Goal: Transaction & Acquisition: Purchase product/service

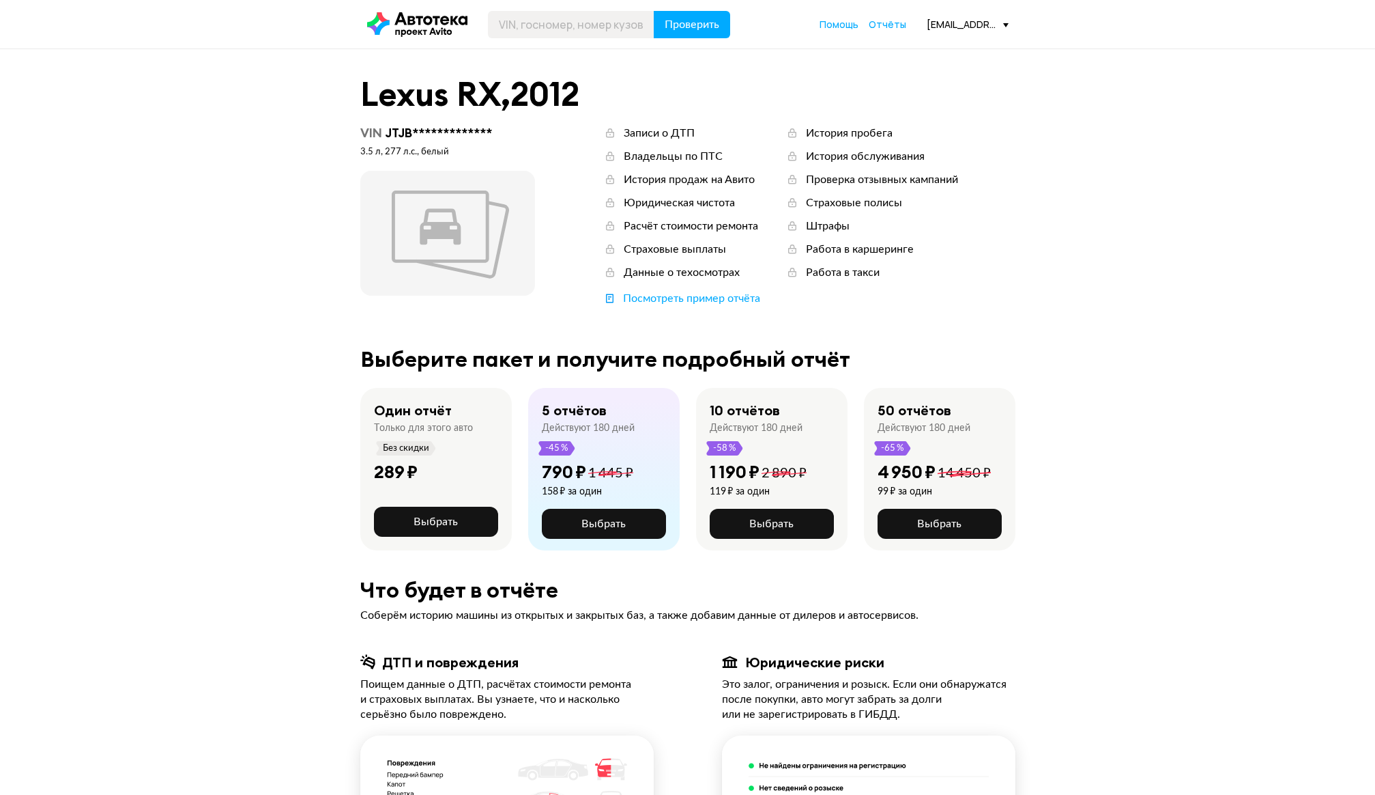
click at [440, 451] on div "Один отчёт Только для этого авто Без скидки" at bounding box center [423, 428] width 99 height 54
click at [440, 521] on span "Выбрать" at bounding box center [436, 521] width 44 height 11
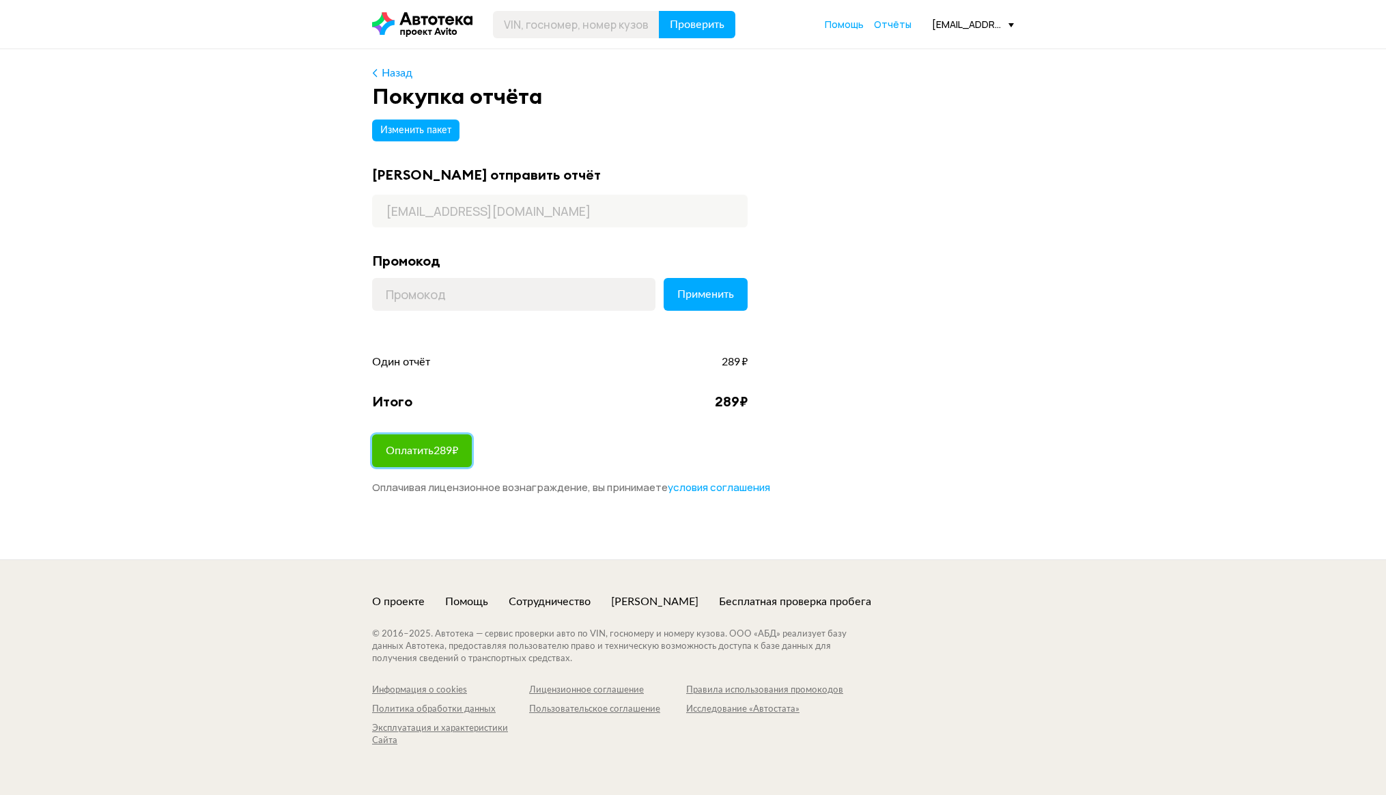
click at [413, 448] on span "Оплатить 289 ₽" at bounding box center [422, 450] width 72 height 11
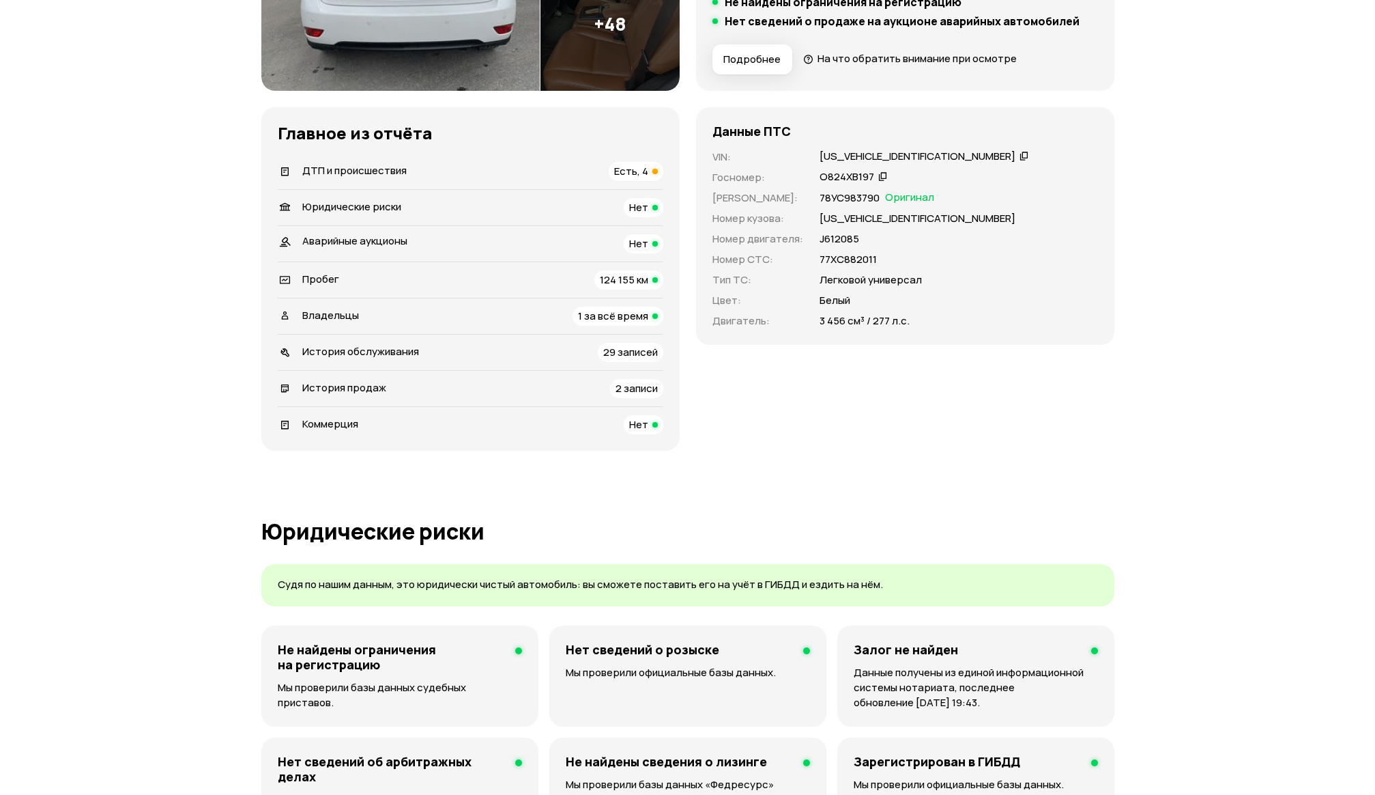
scroll to position [273, 0]
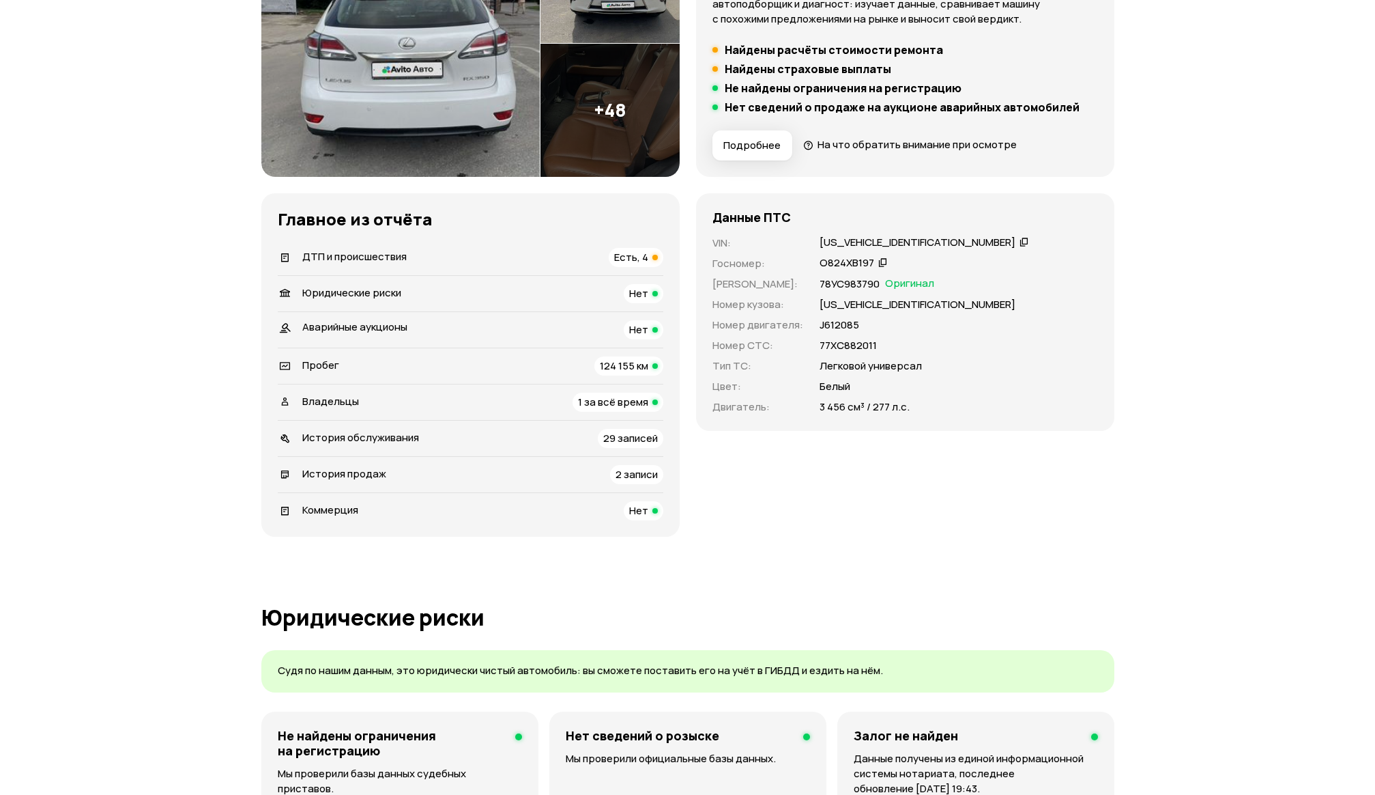
click at [423, 259] on div "ДТП и происшествия Есть, 4" at bounding box center [471, 257] width 386 height 19
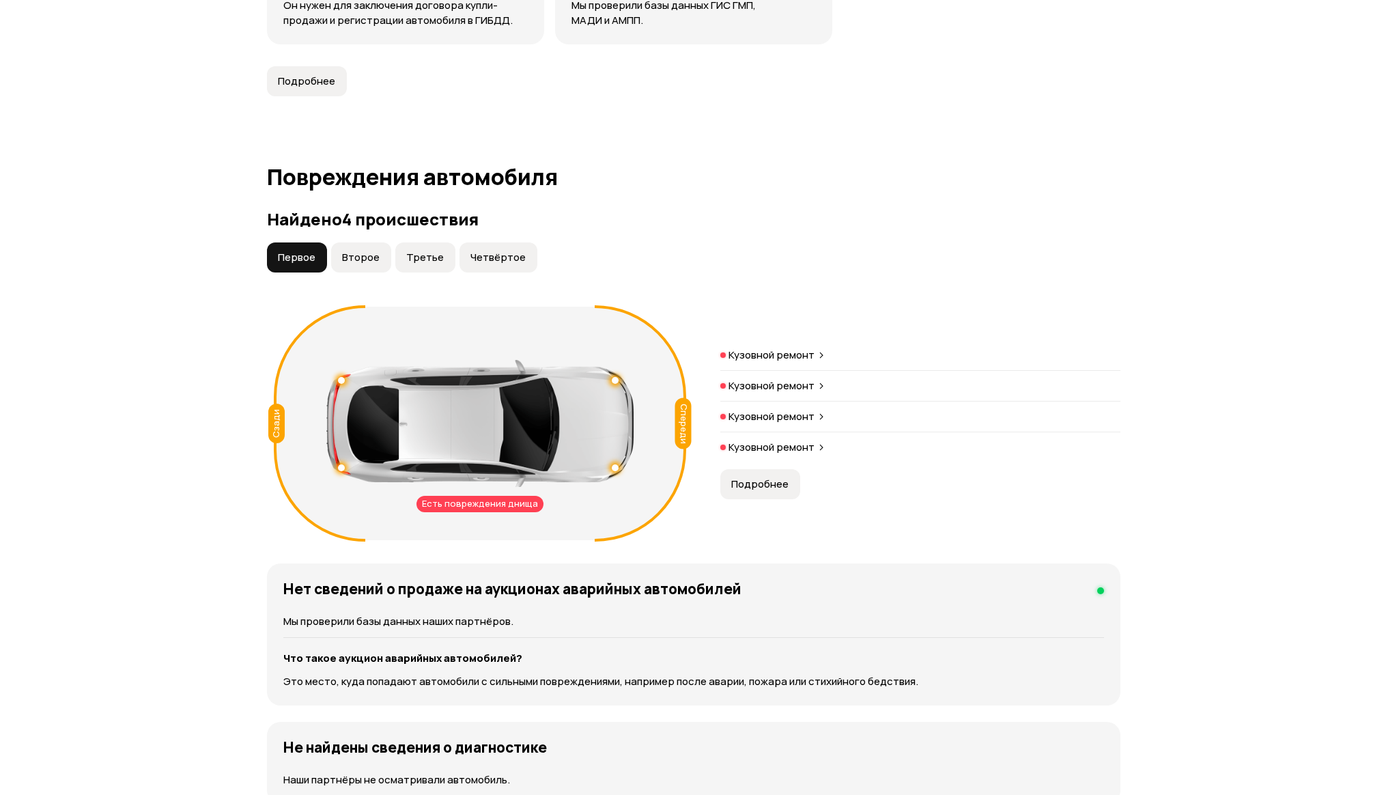
scroll to position [1414, 0]
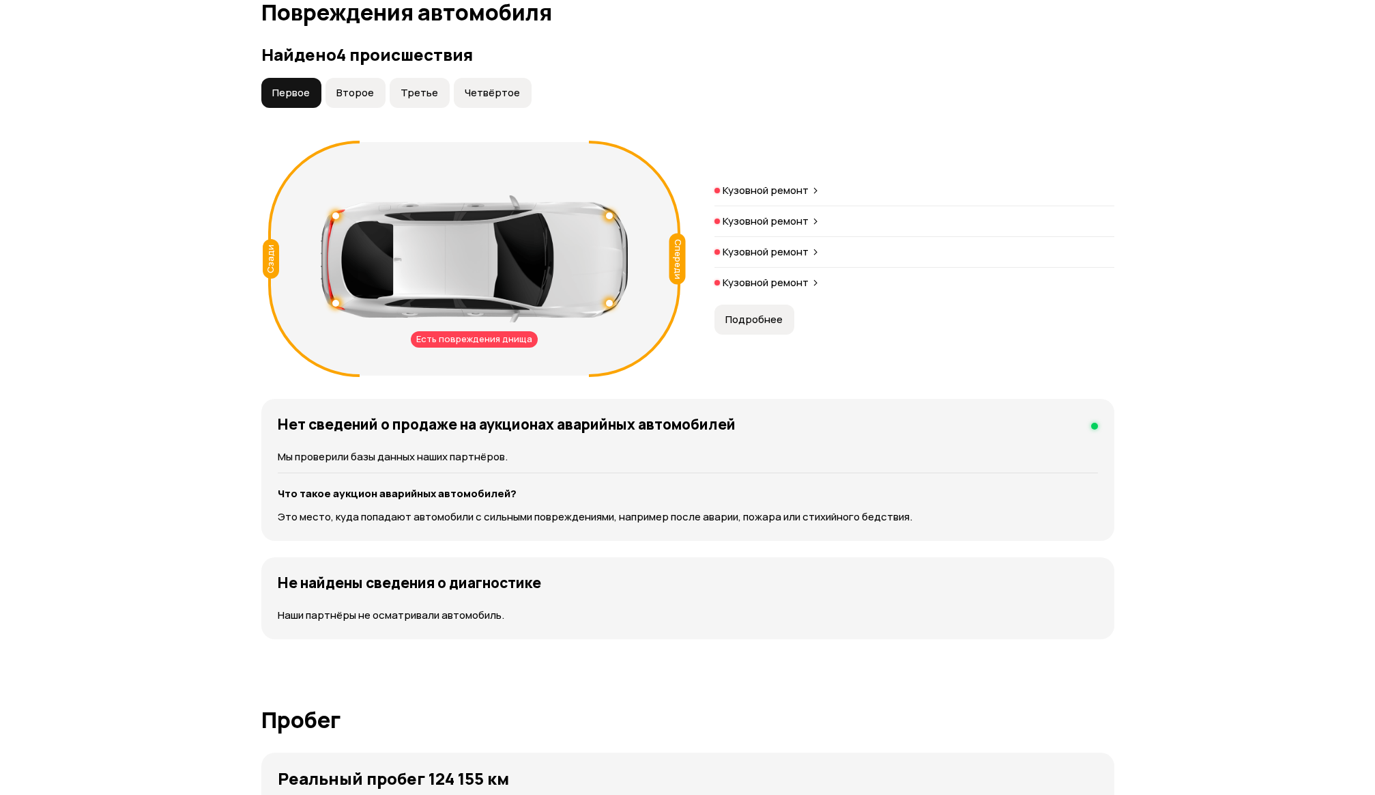
click at [767, 315] on span "Подробнее" at bounding box center [754, 320] width 57 height 14
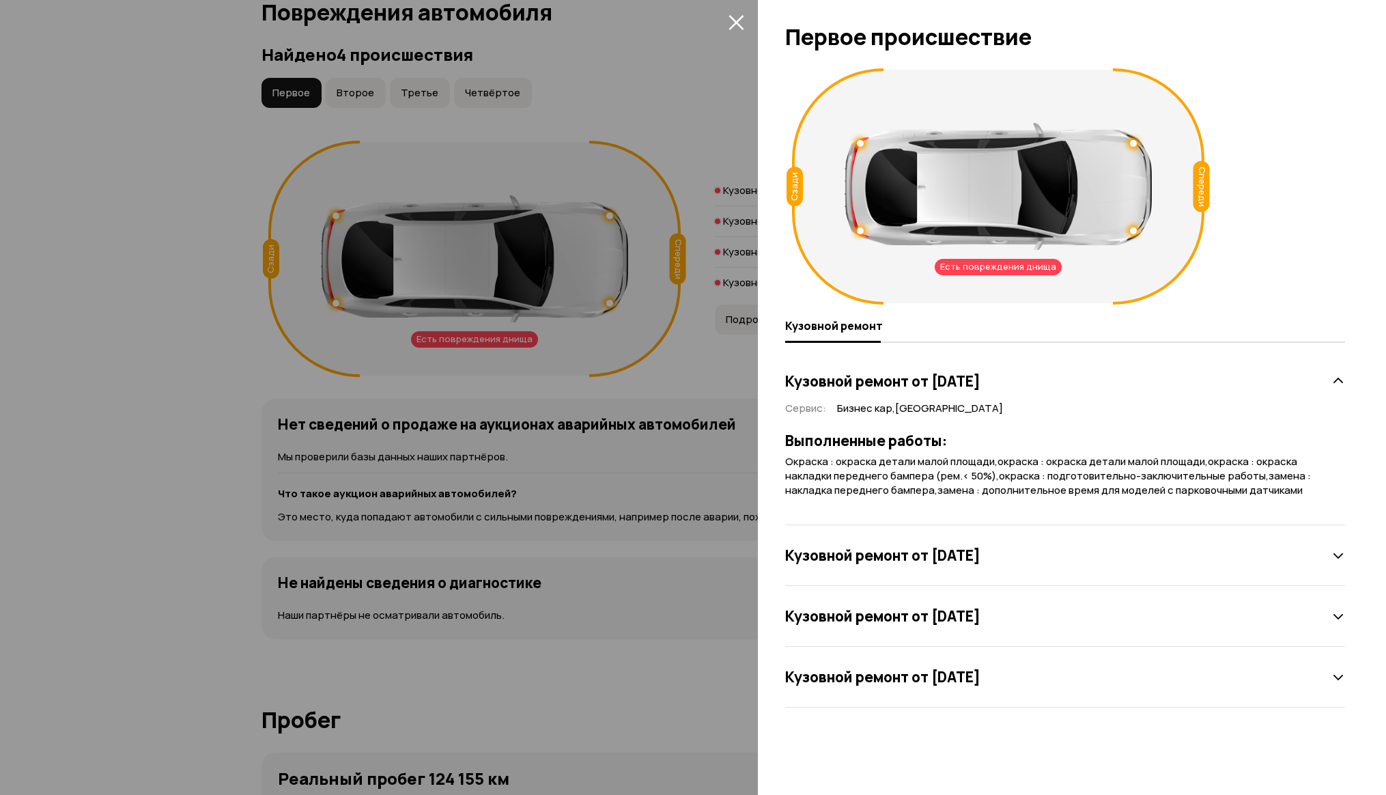
click at [1337, 552] on icon at bounding box center [1338, 556] width 14 height 14
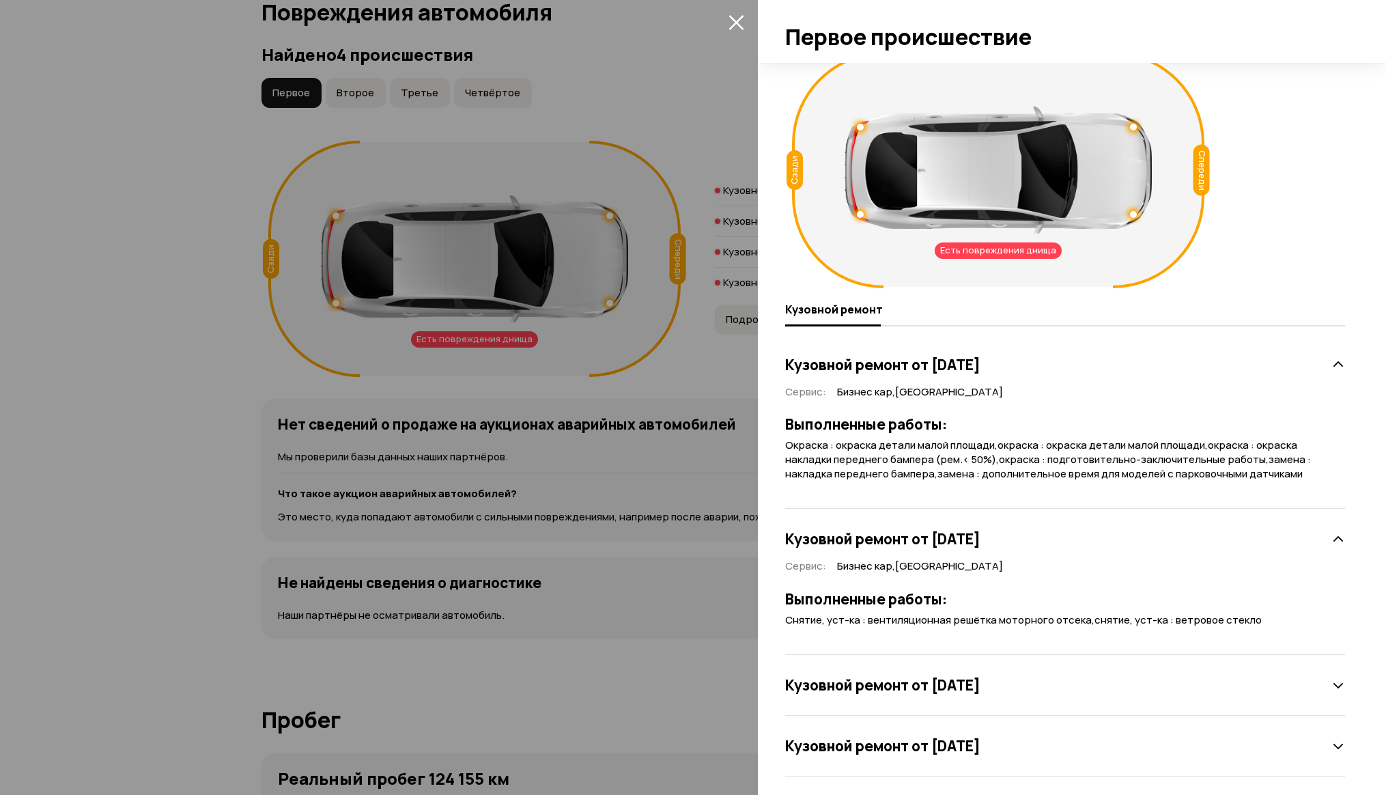
scroll to position [25, 0]
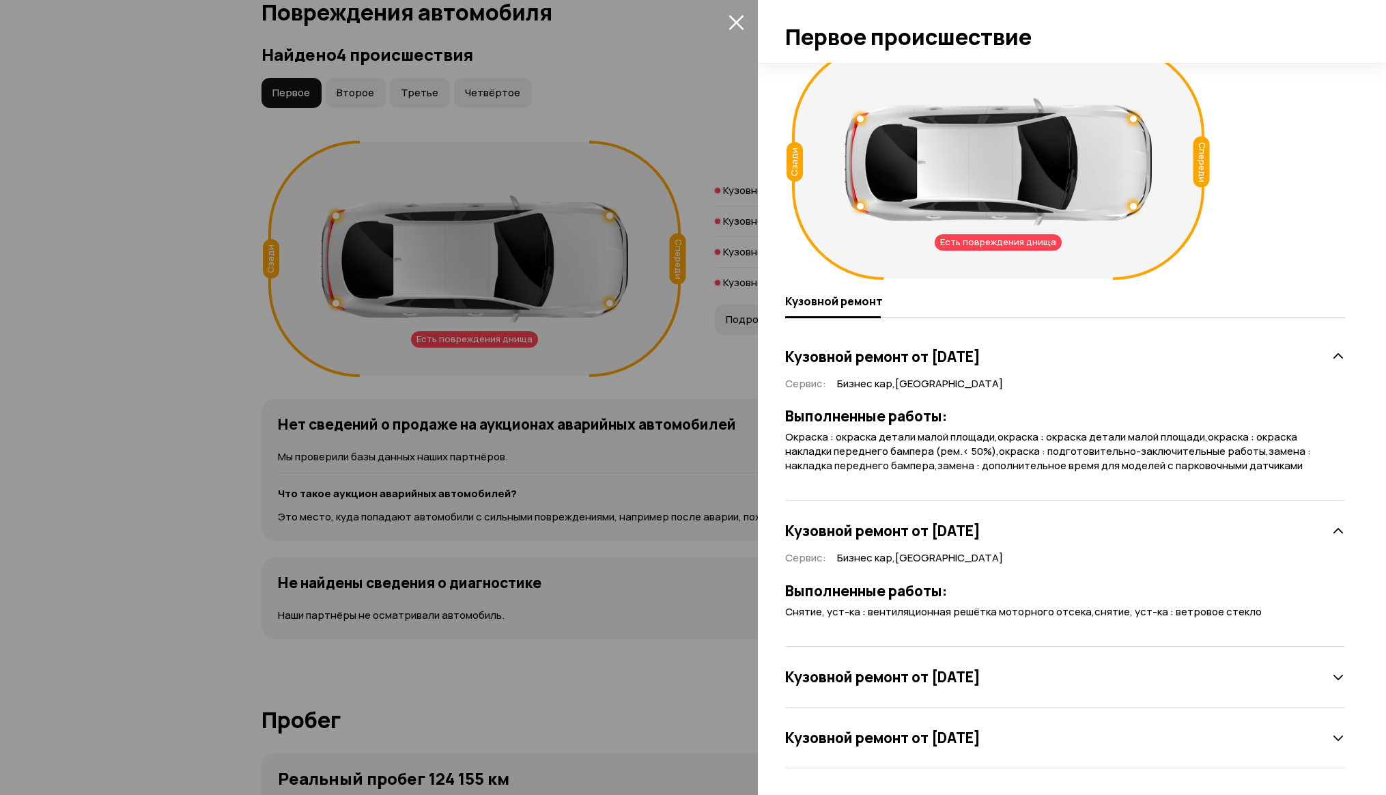
click at [1331, 531] on icon at bounding box center [1338, 531] width 14 height 14
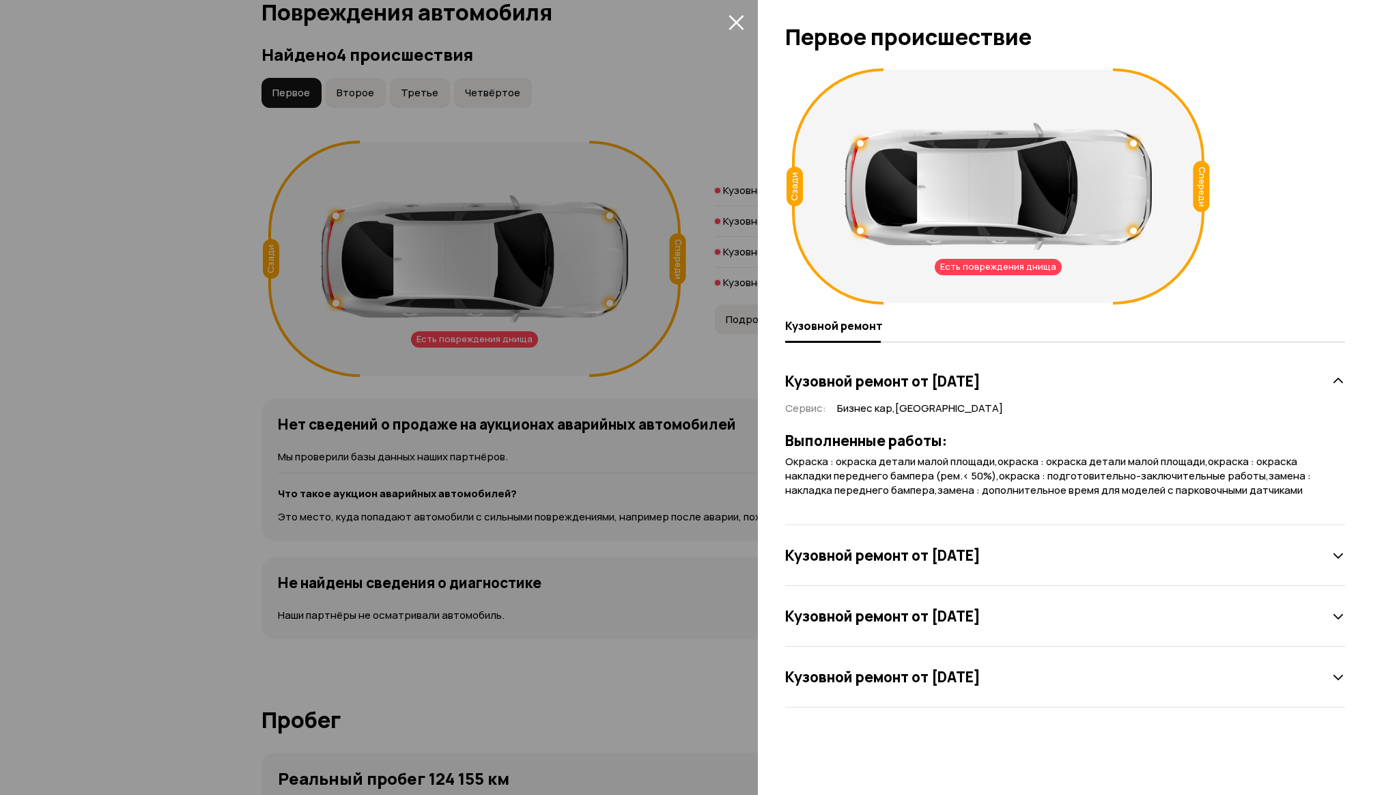
click at [1339, 613] on icon at bounding box center [1338, 617] width 14 height 14
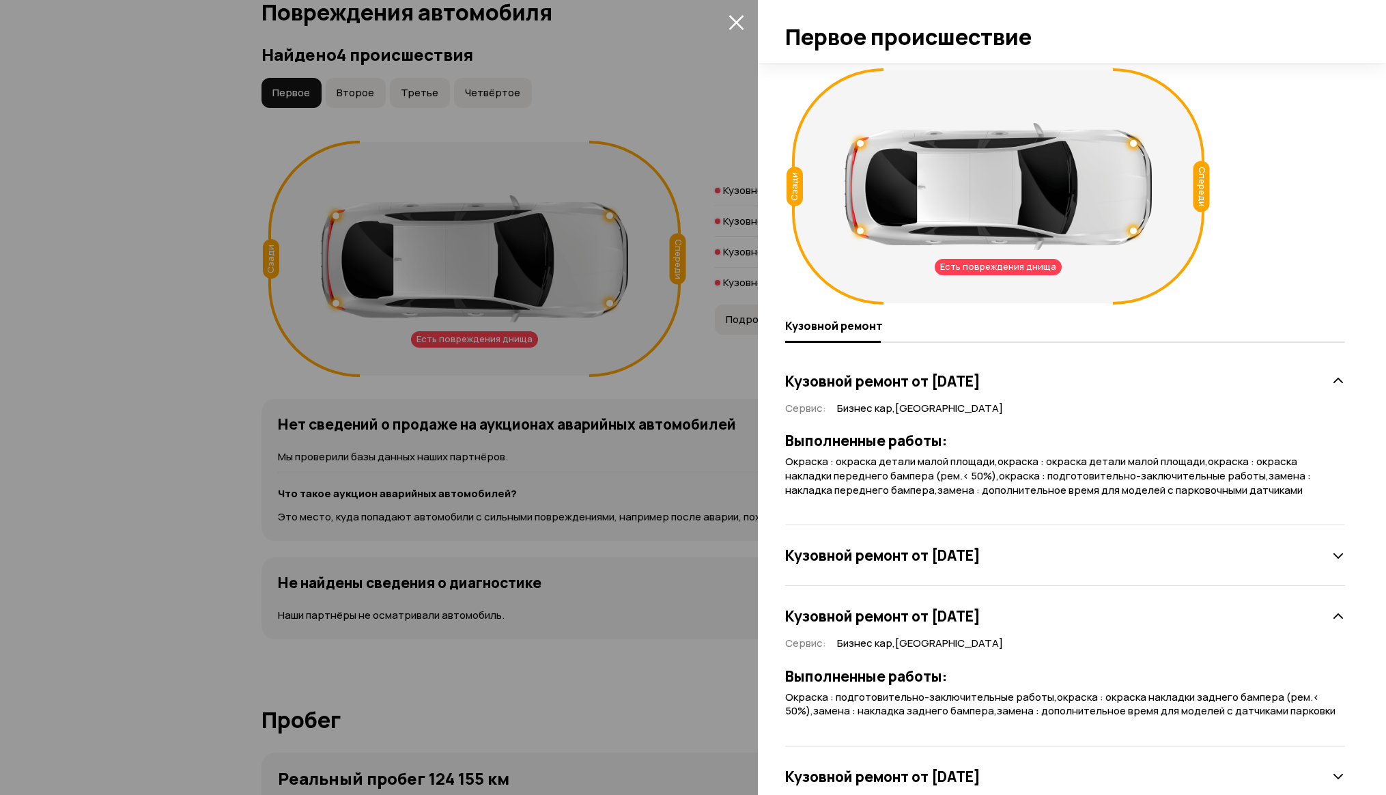
scroll to position [39, 0]
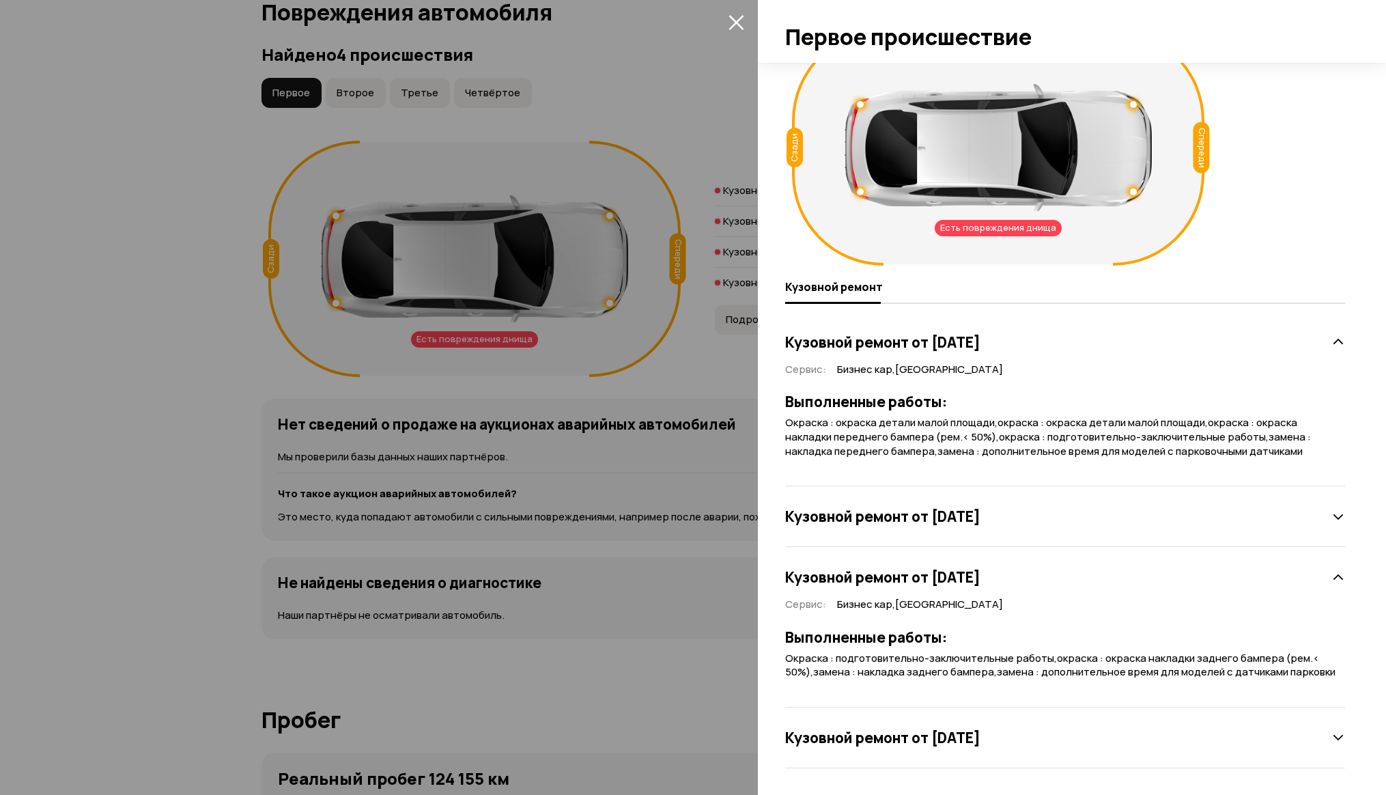
click at [1331, 573] on icon at bounding box center [1338, 578] width 14 height 14
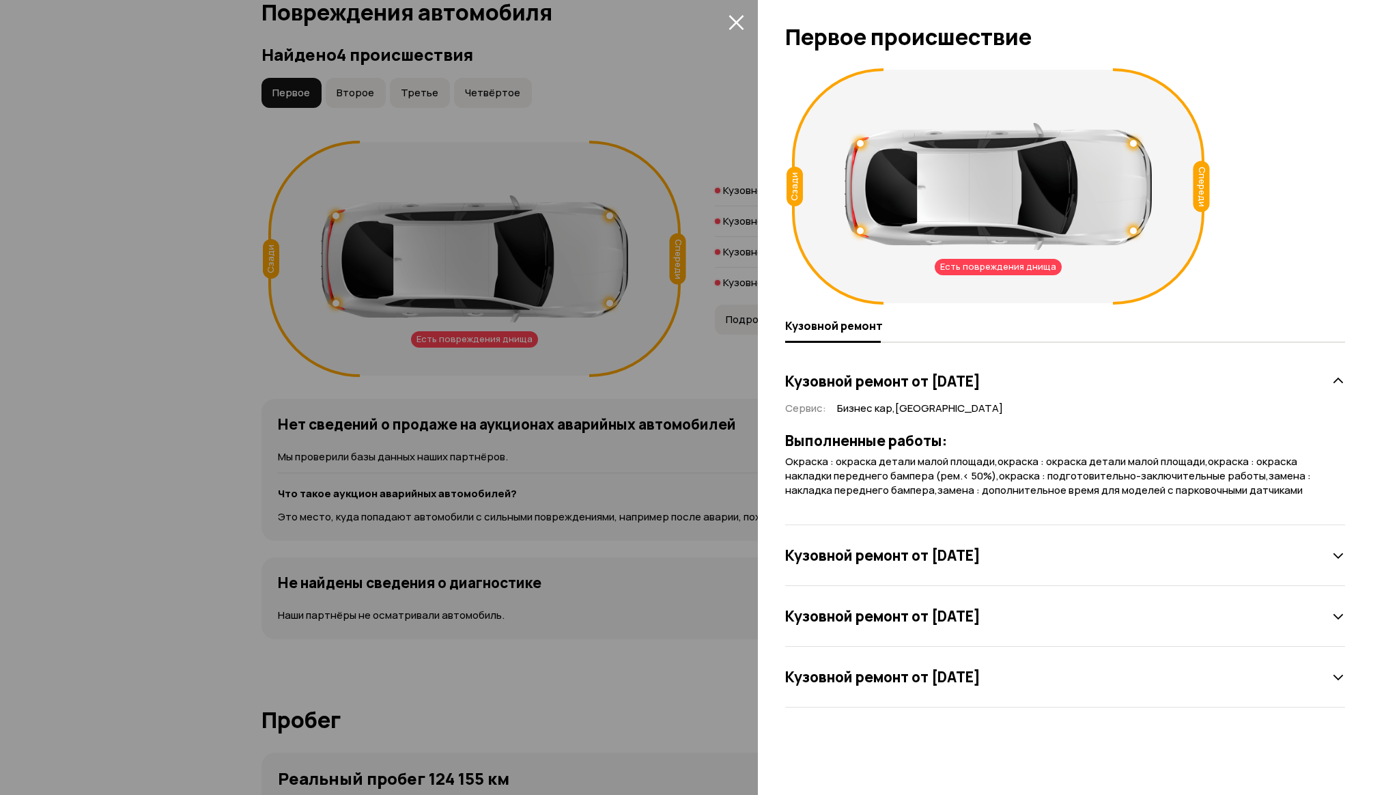
click at [1335, 674] on icon at bounding box center [1338, 677] width 14 height 14
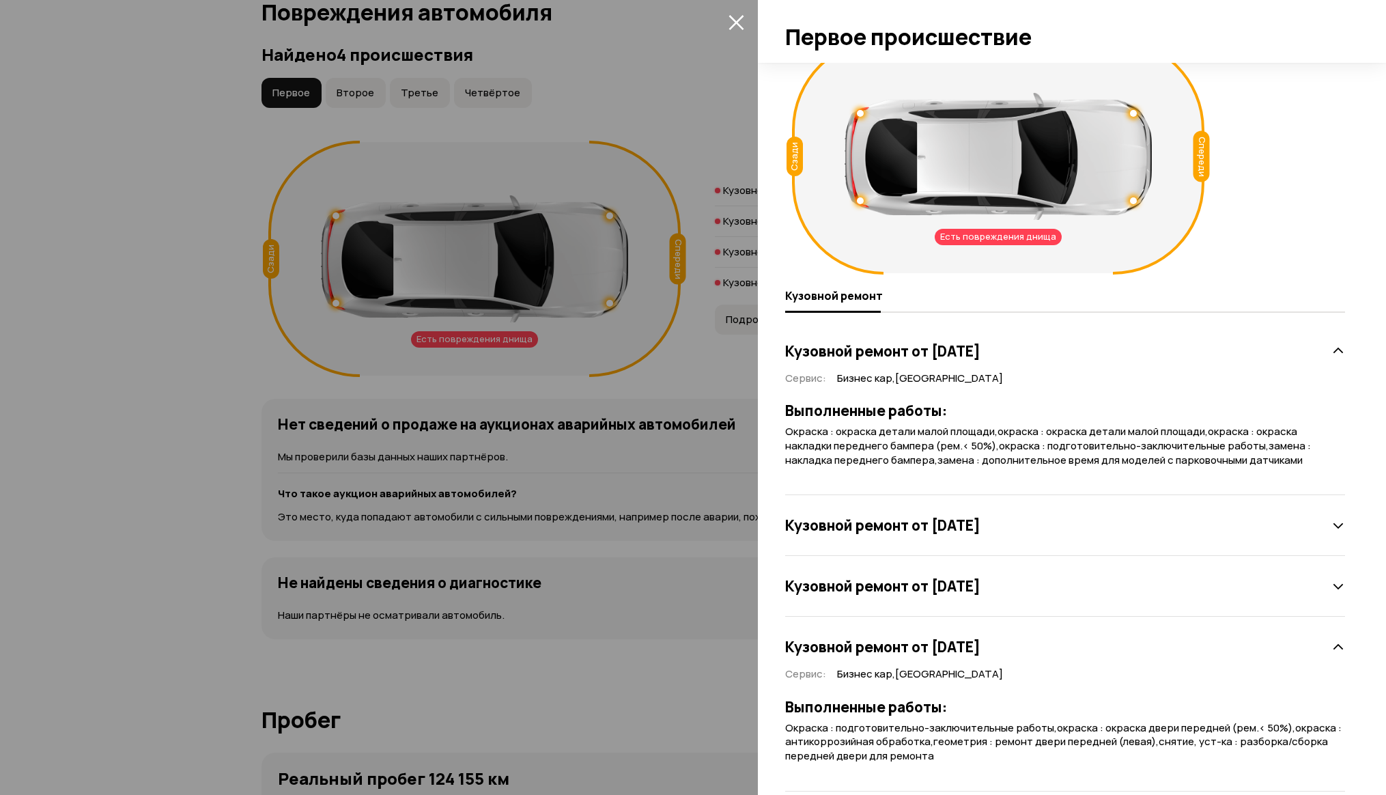
scroll to position [53, 0]
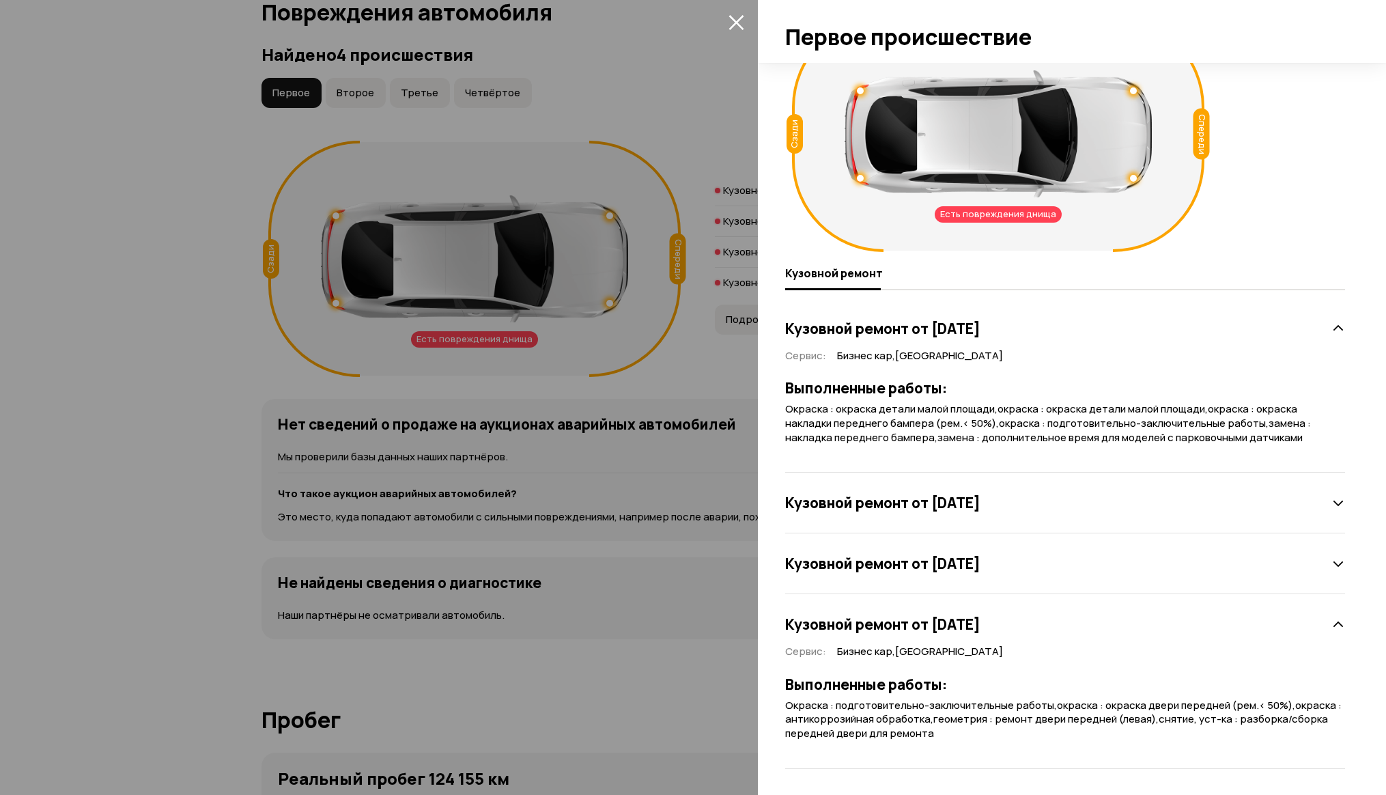
click at [1331, 622] on icon at bounding box center [1338, 625] width 14 height 14
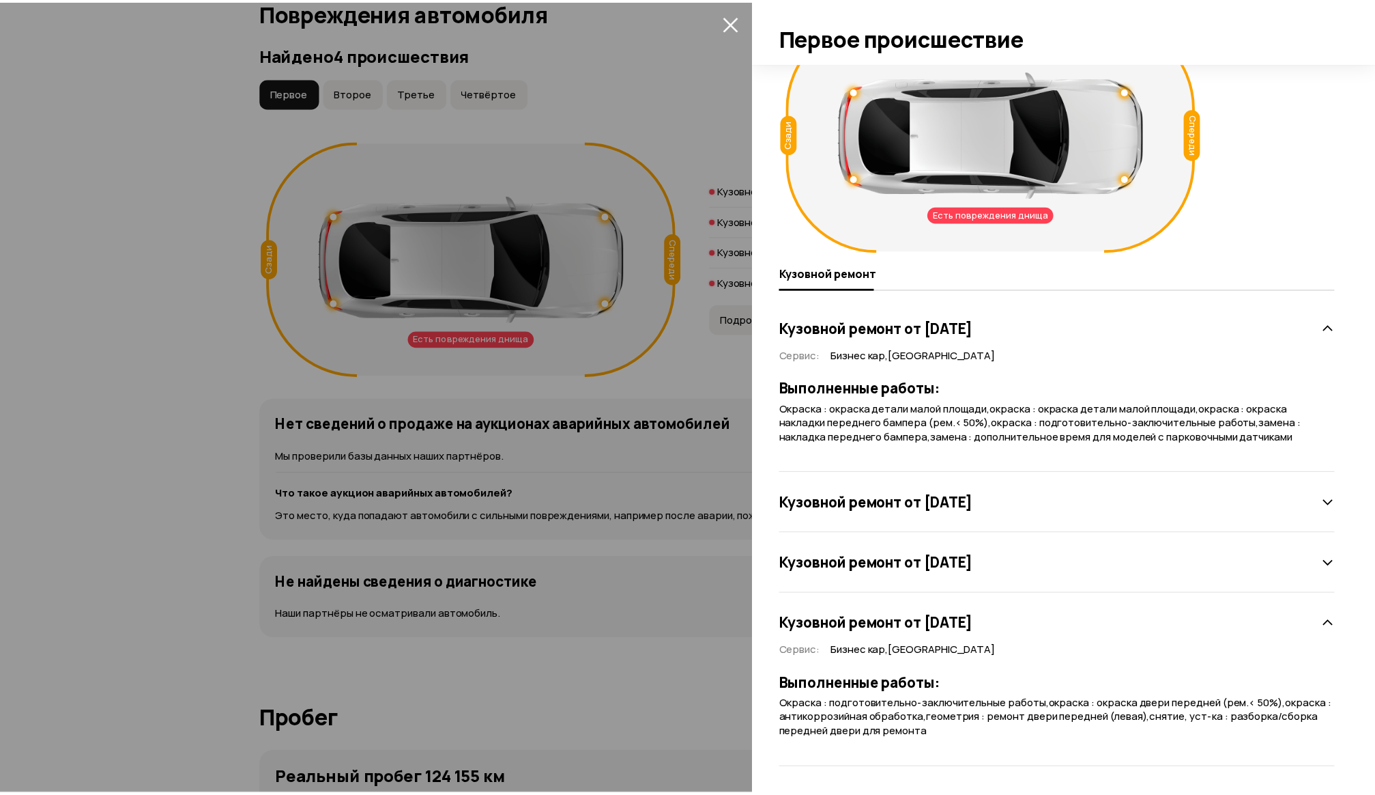
scroll to position [0, 0]
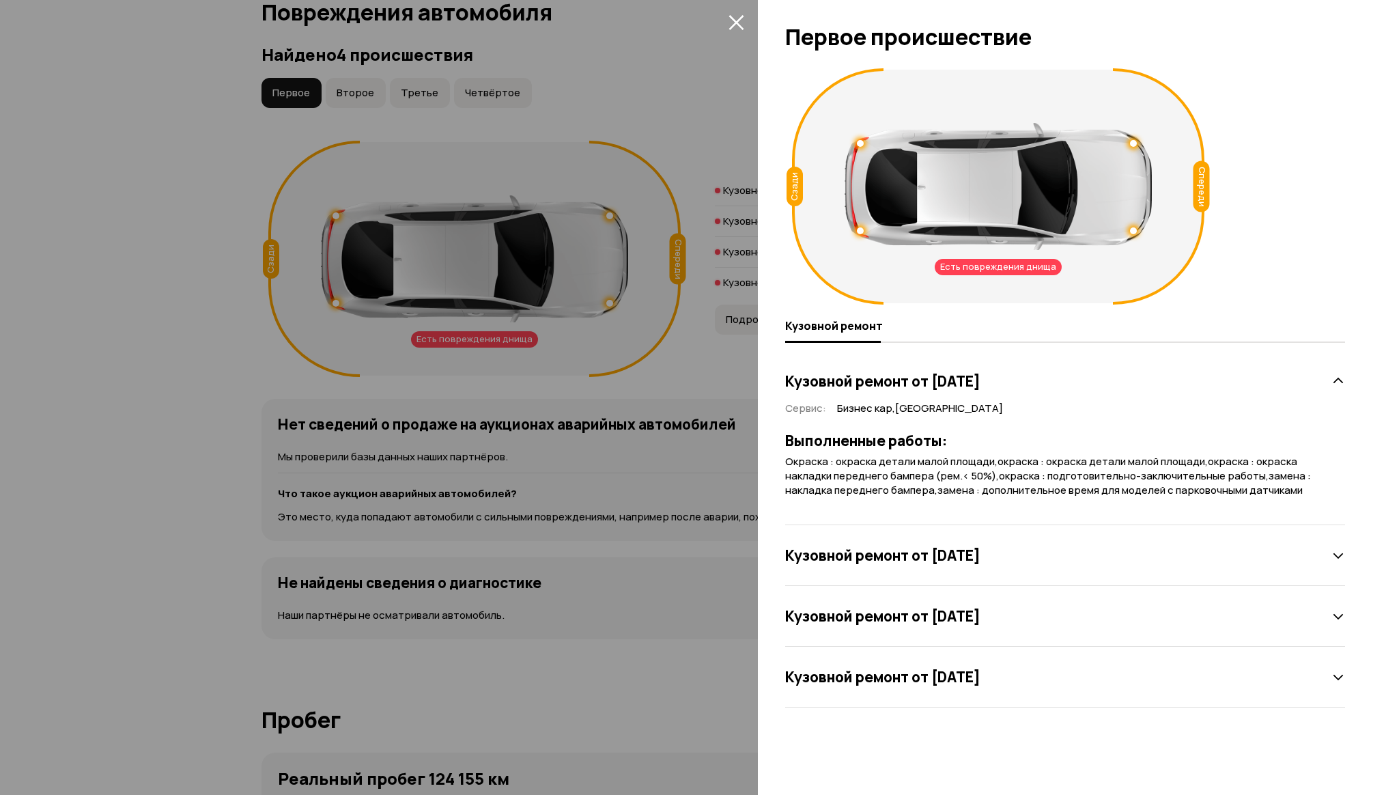
click at [169, 549] on div at bounding box center [693, 397] width 1386 height 795
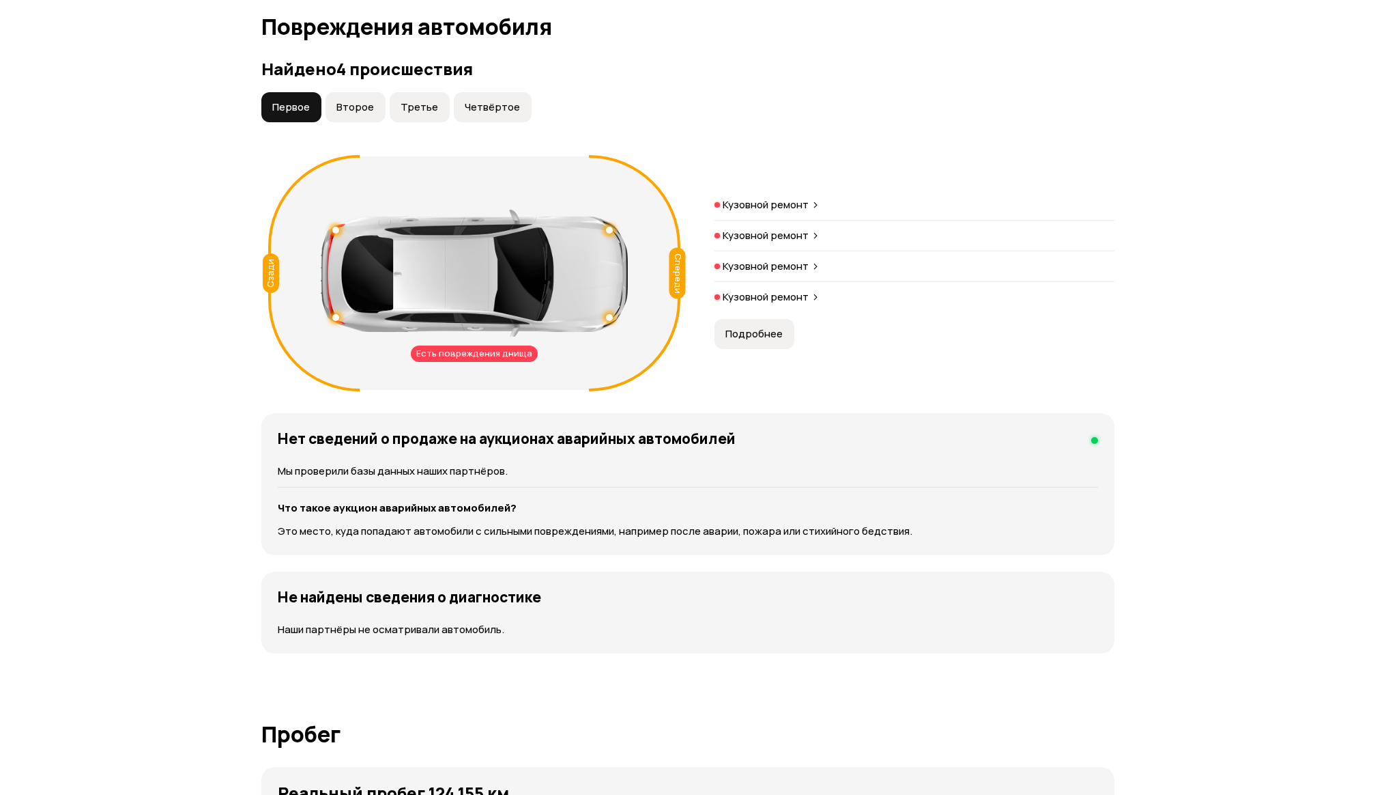
scroll to position [1278, 0]
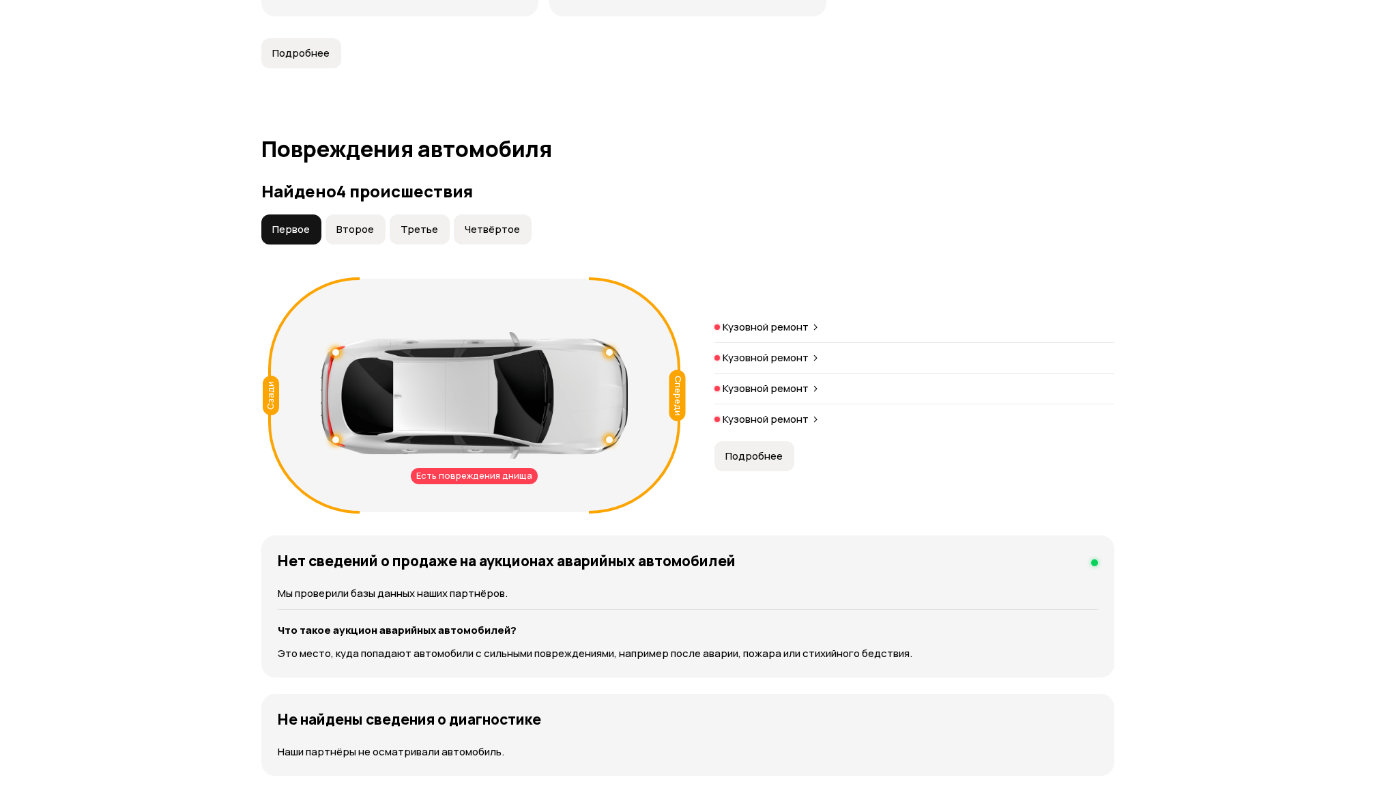
click at [356, 232] on span "Второе" at bounding box center [356, 230] width 38 height 14
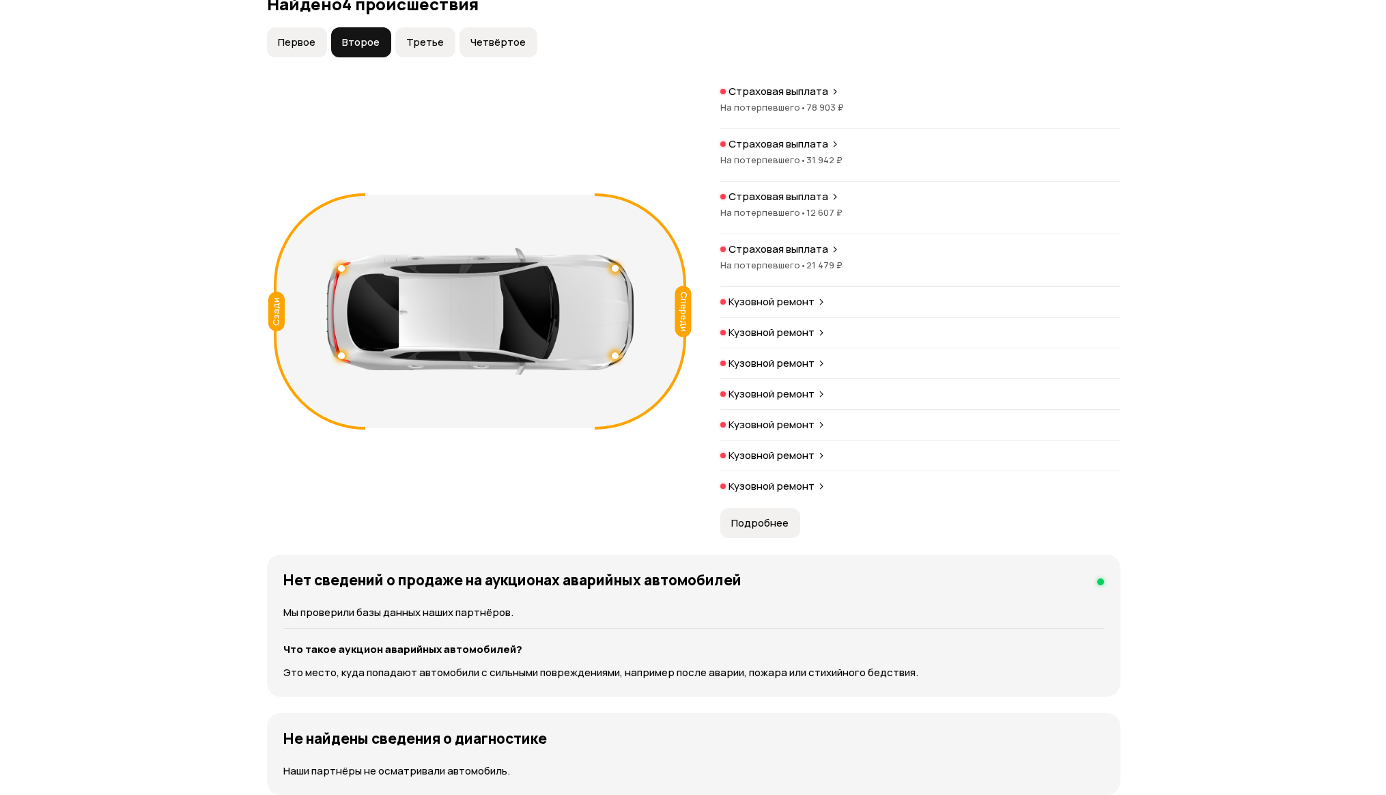
scroll to position [1414, 0]
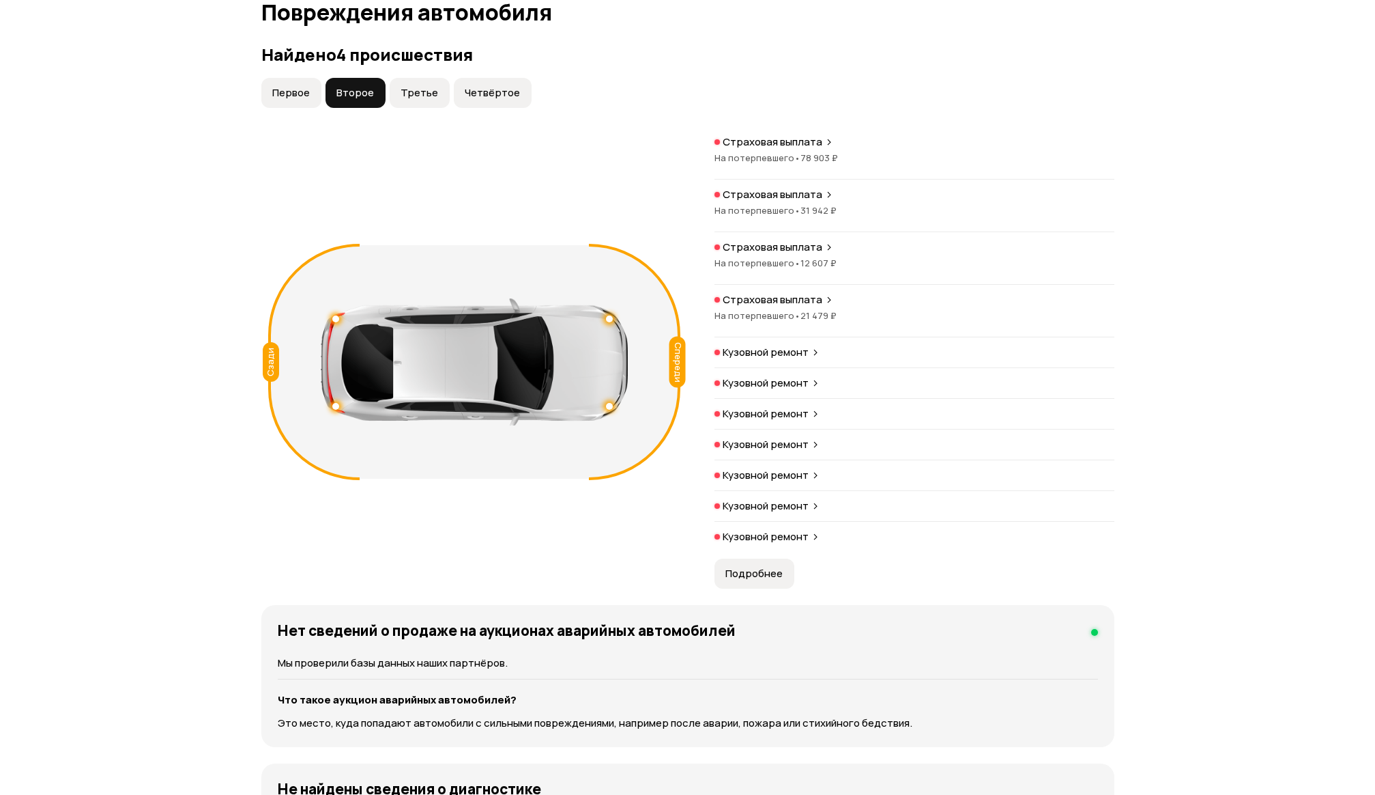
click at [762, 574] on span "Подробнее" at bounding box center [754, 574] width 57 height 14
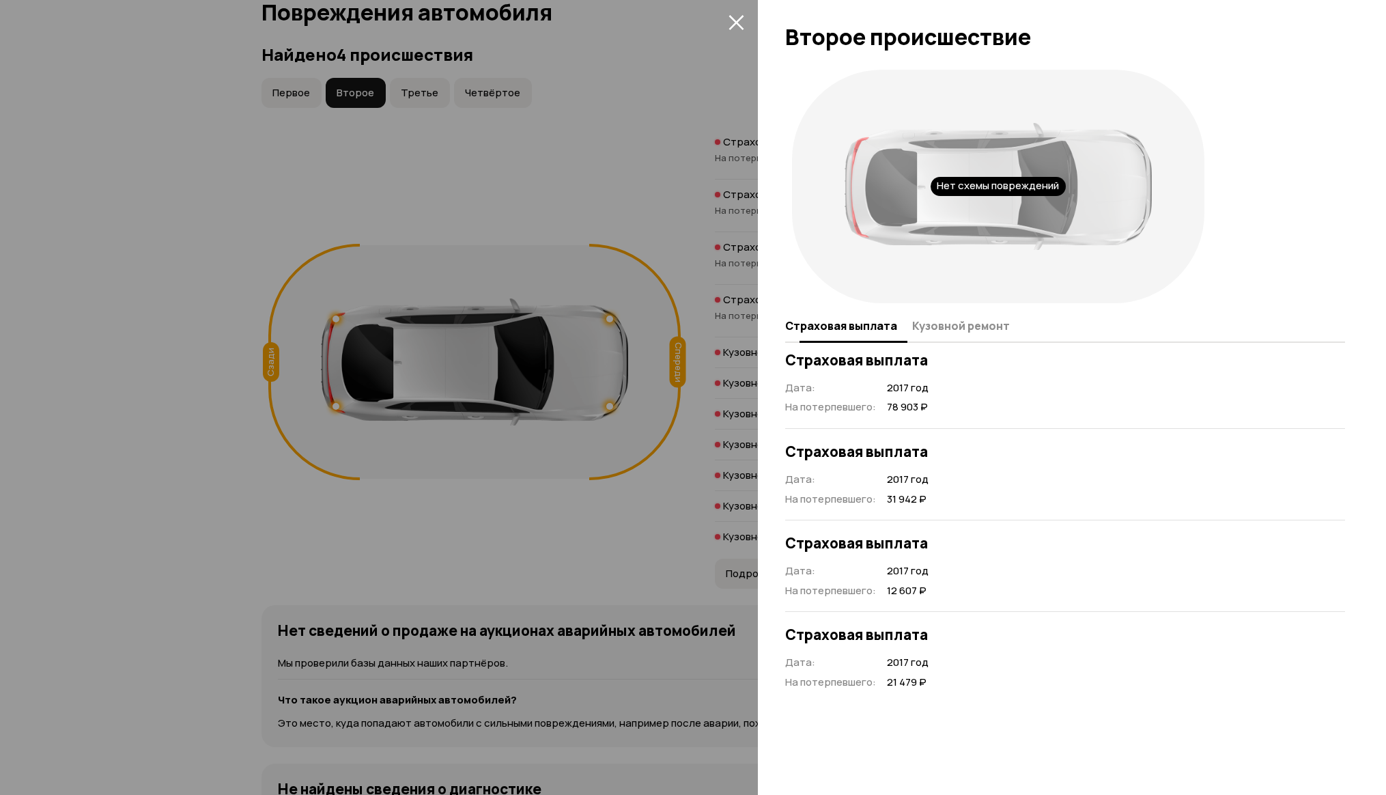
click at [958, 329] on span "Кузовной ремонт" at bounding box center [961, 326] width 98 height 14
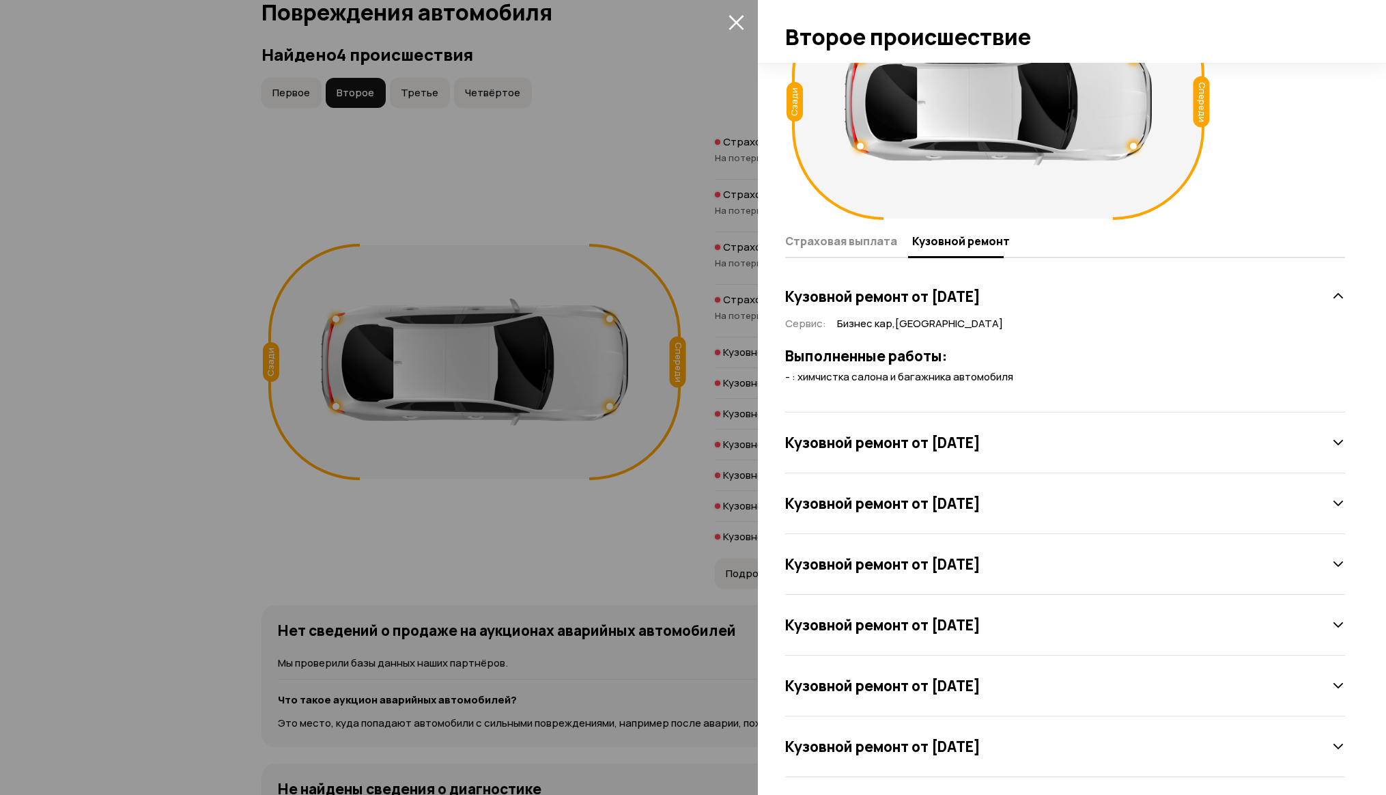
scroll to position [94, 0]
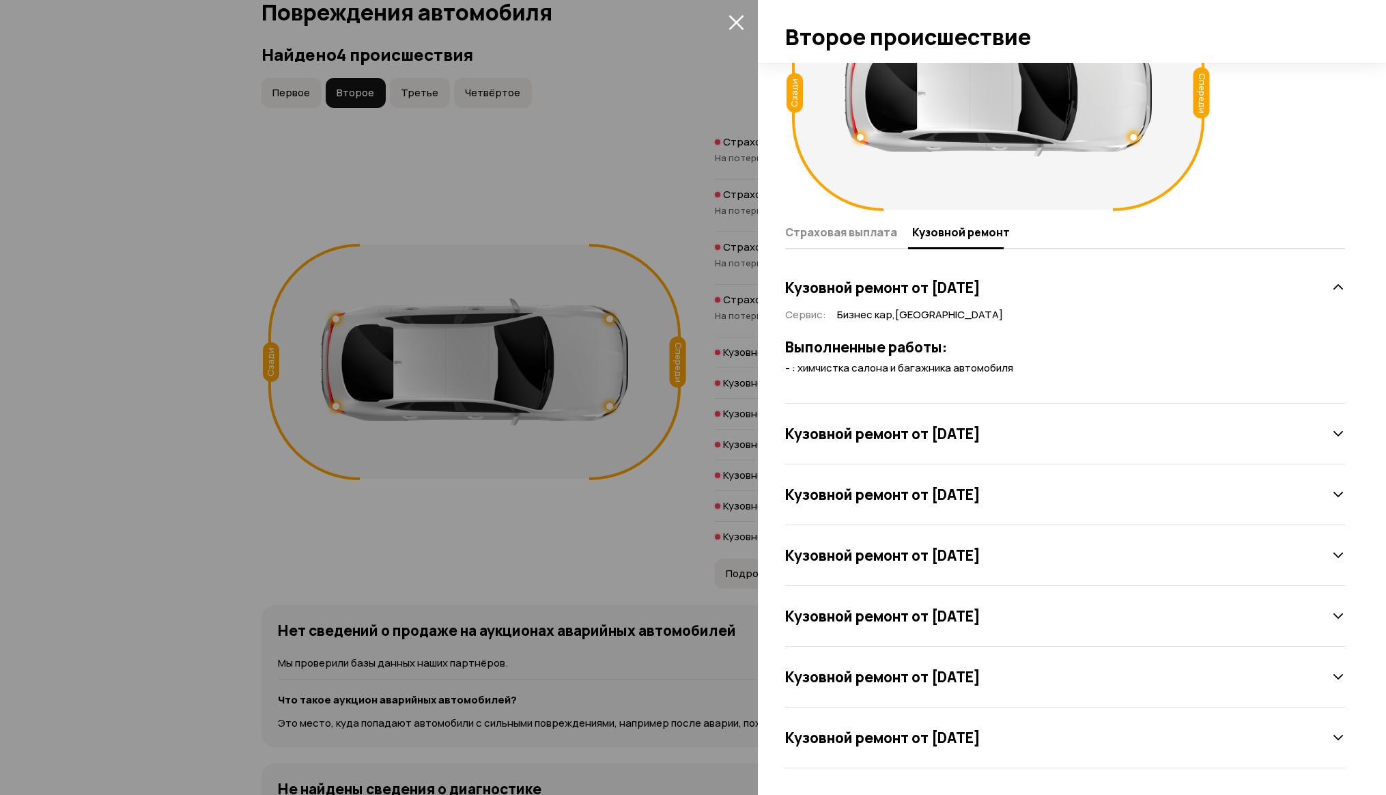
click at [1336, 430] on div "Кузовной ремонт от [DATE] Сервис : Бизнес кар , [GEOGRAPHIC_DATA] Выполненные р…" at bounding box center [1064, 512] width 565 height 511
click at [1331, 284] on icon at bounding box center [1338, 288] width 14 height 14
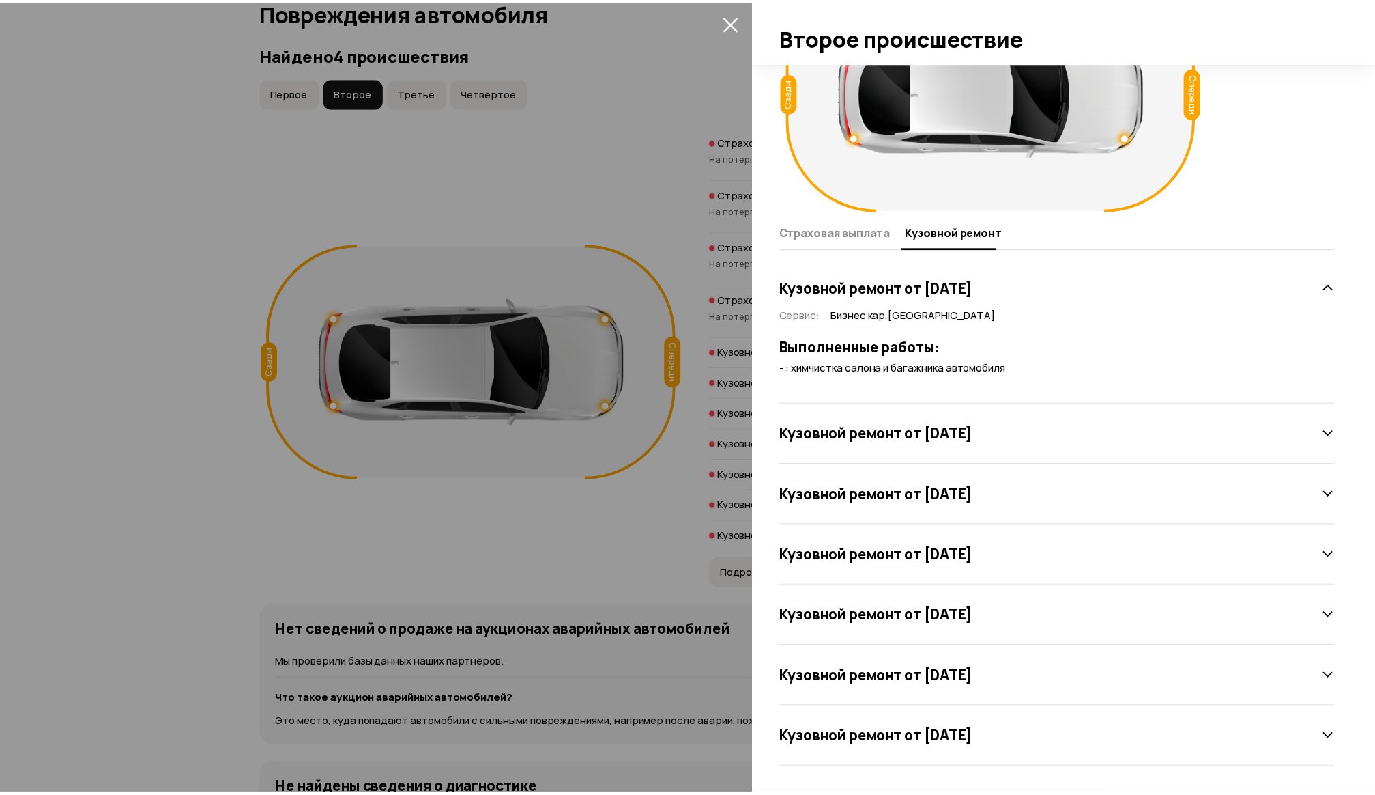
scroll to position [8, 0]
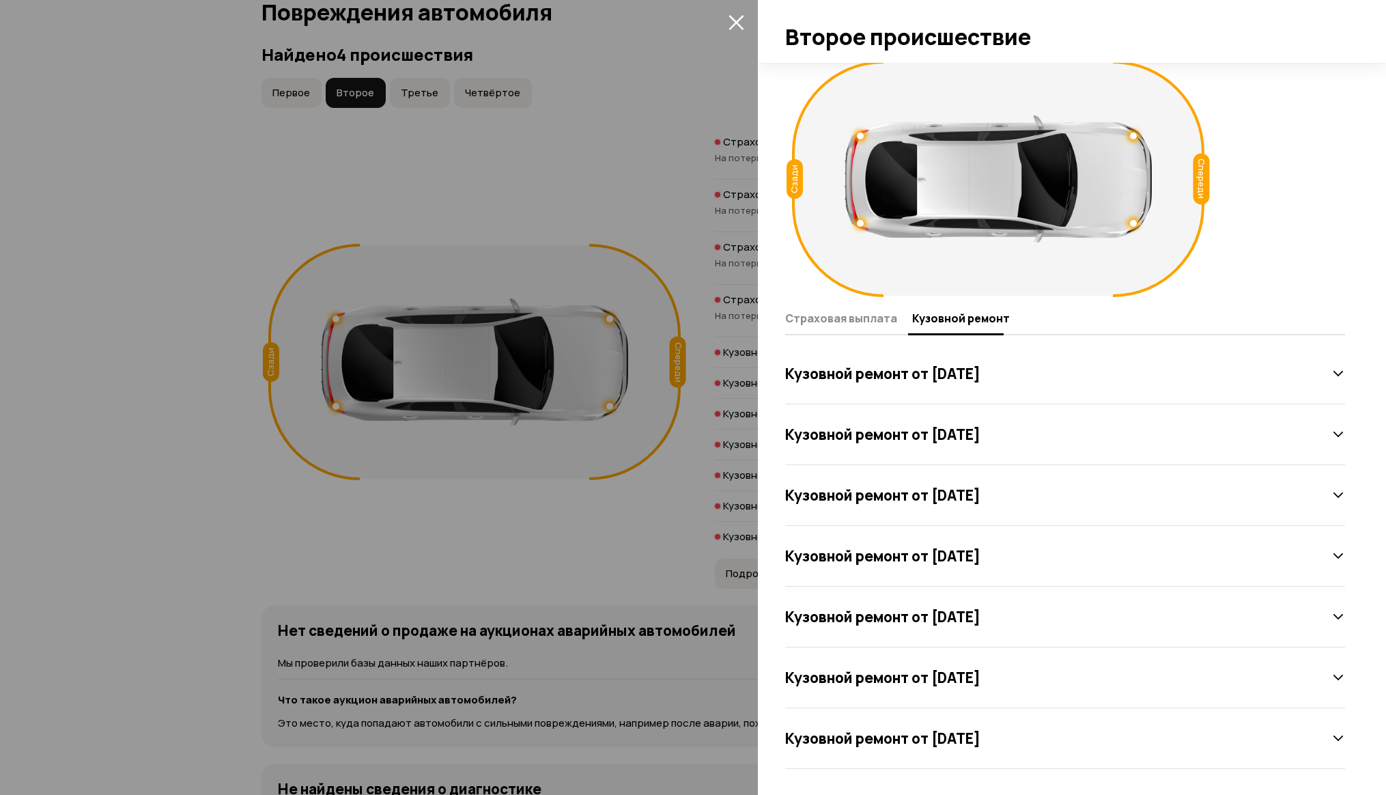
click at [171, 410] on div at bounding box center [693, 397] width 1386 height 795
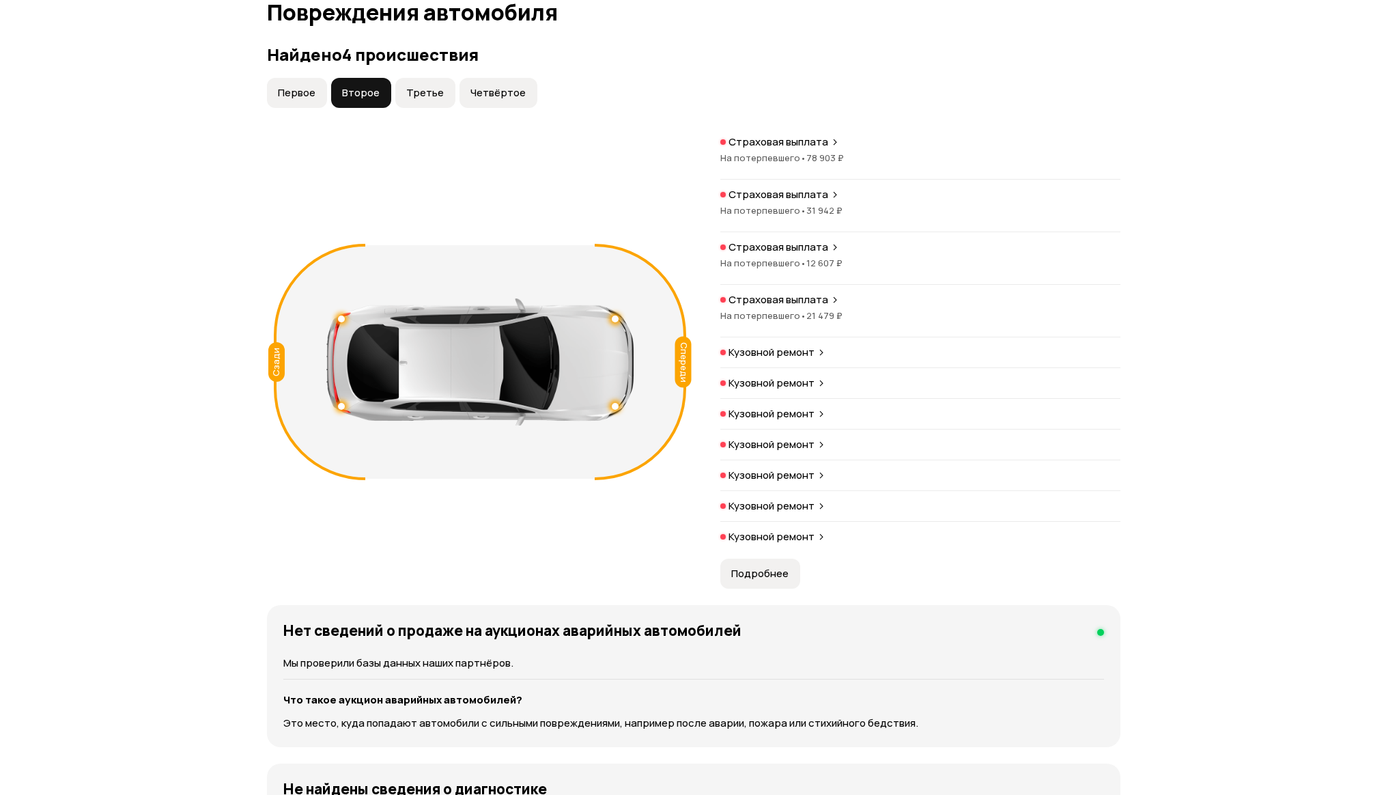
scroll to position [0, 0]
click at [771, 539] on p "Кузовной ремонт" at bounding box center [766, 537] width 86 height 14
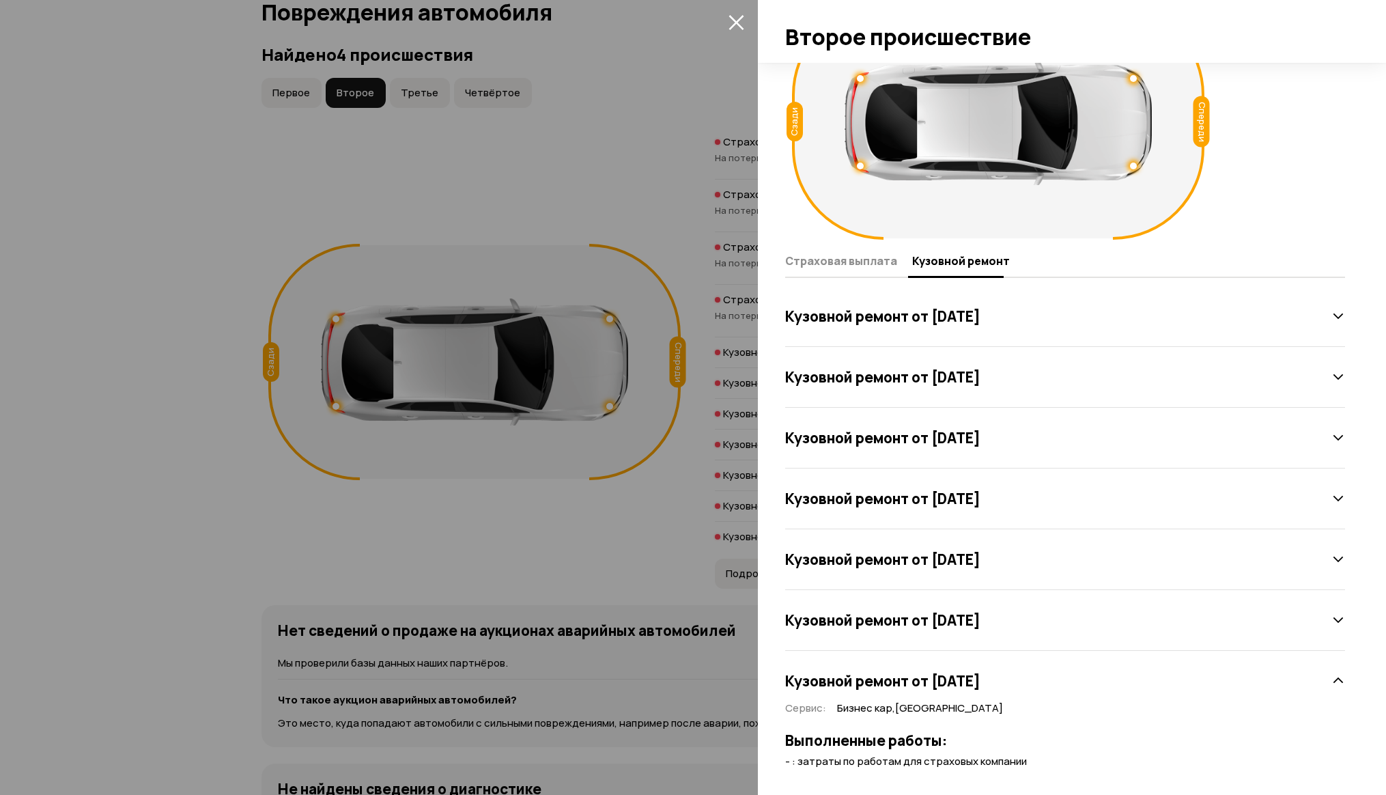
scroll to position [94, 0]
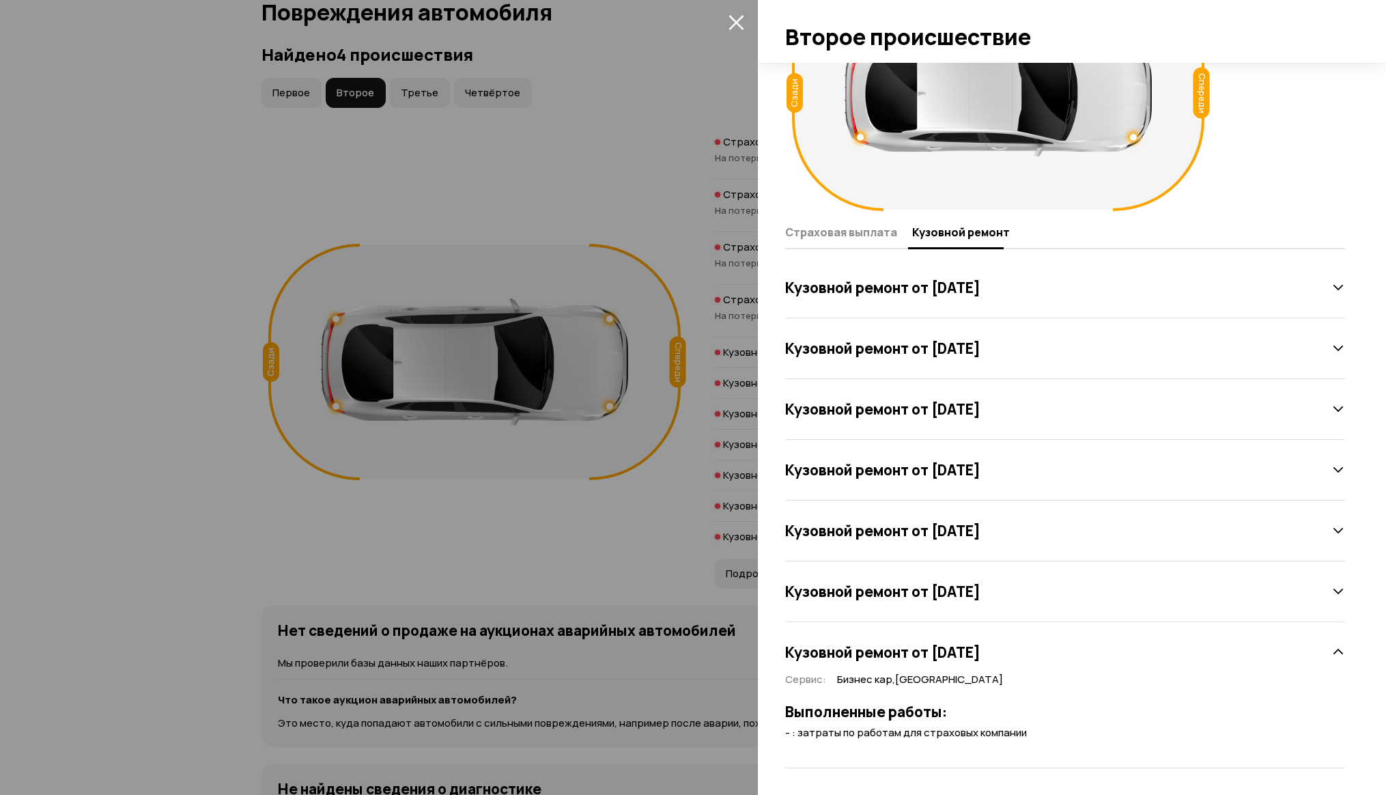
click at [980, 652] on h3 "Кузовной ремонт от [DATE]" at bounding box center [882, 652] width 195 height 18
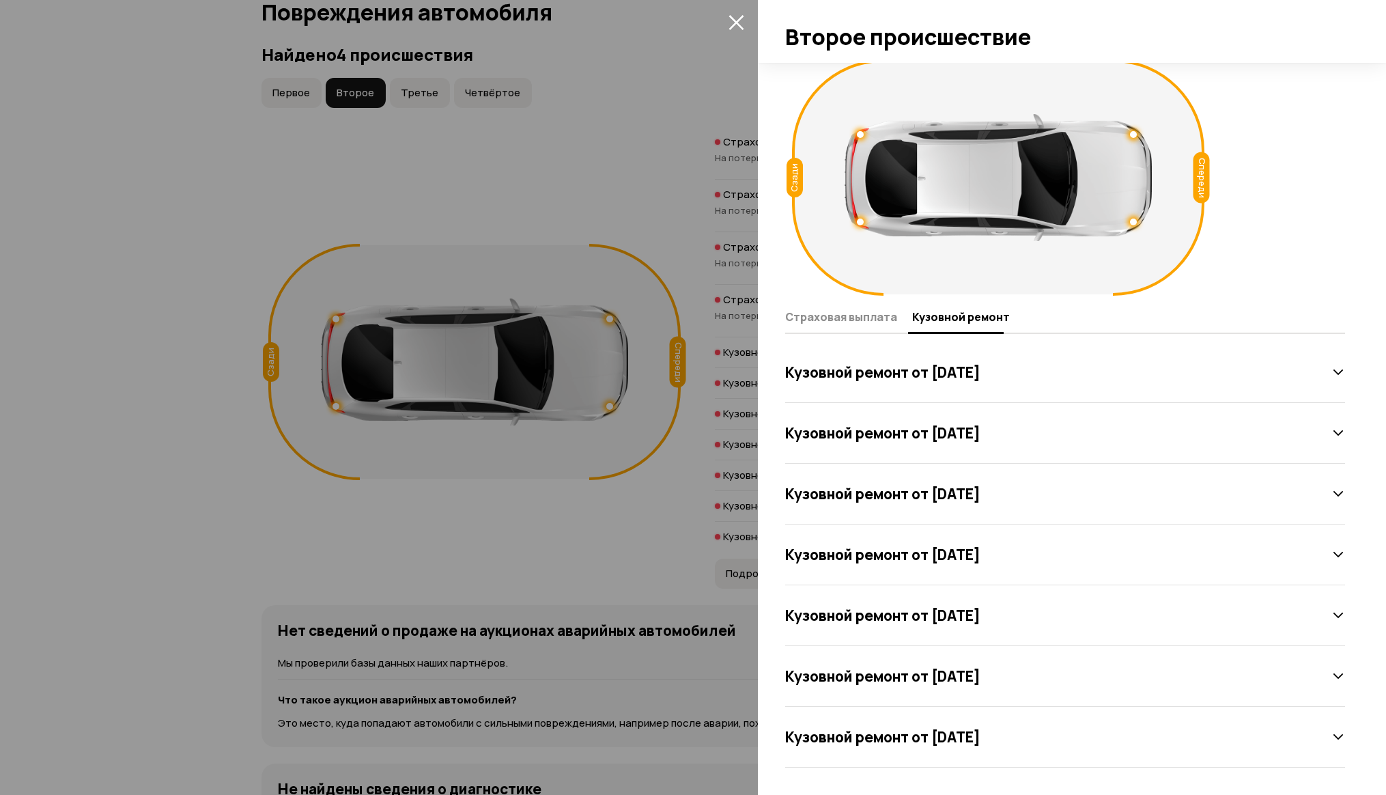
scroll to position [8, 0]
click at [955, 372] on h3 "Кузовной ремонт от [DATE]" at bounding box center [882, 374] width 195 height 18
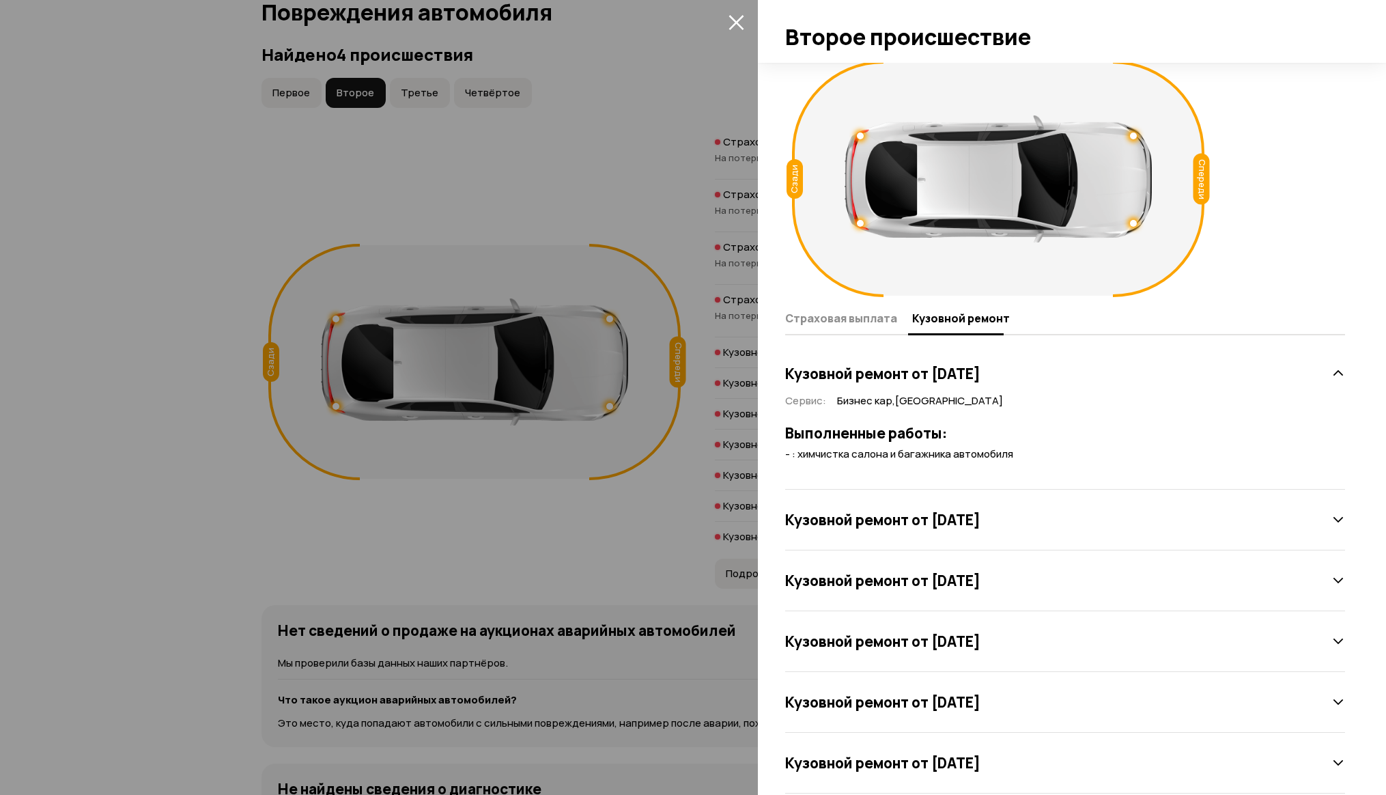
scroll to position [94, 0]
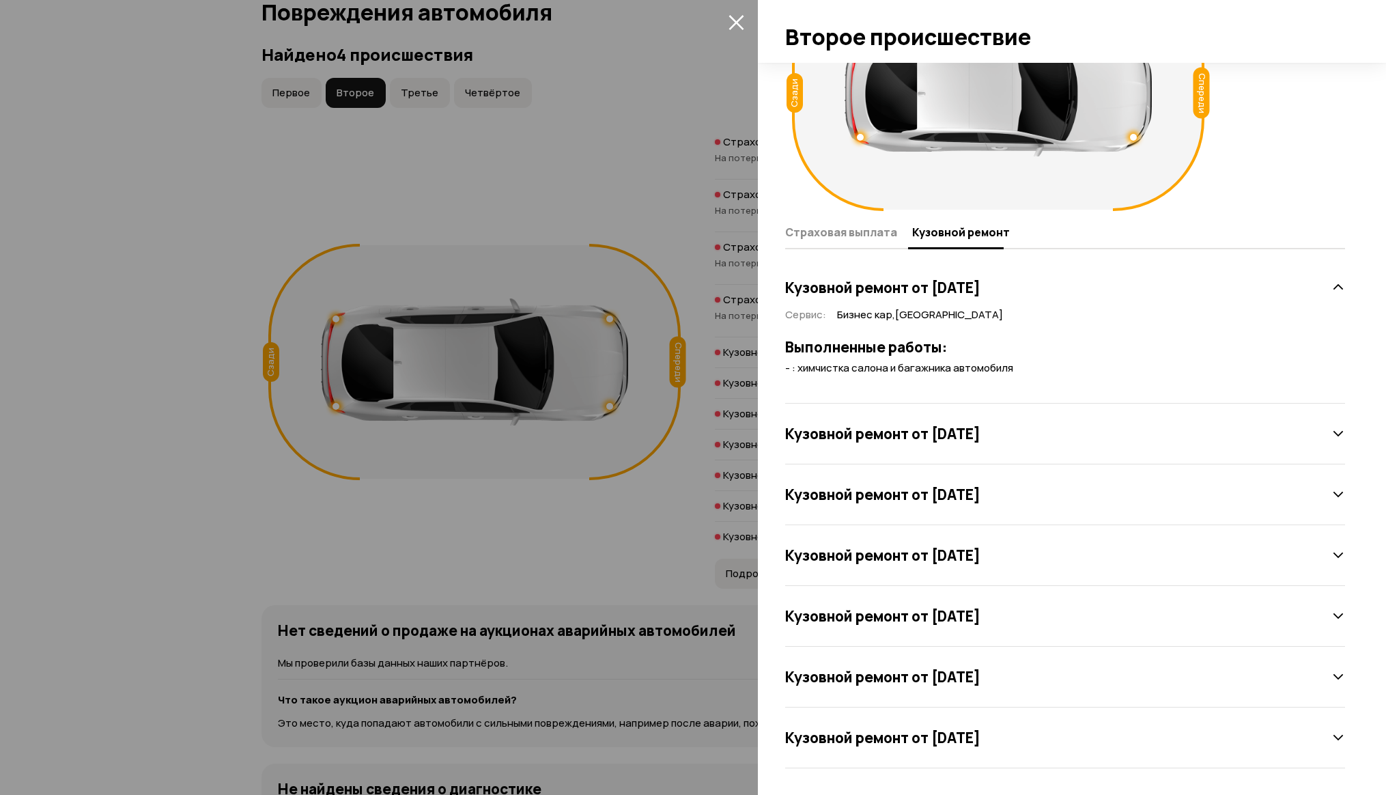
click at [924, 433] on h3 "Кузовной ремонт от [DATE]" at bounding box center [882, 434] width 195 height 18
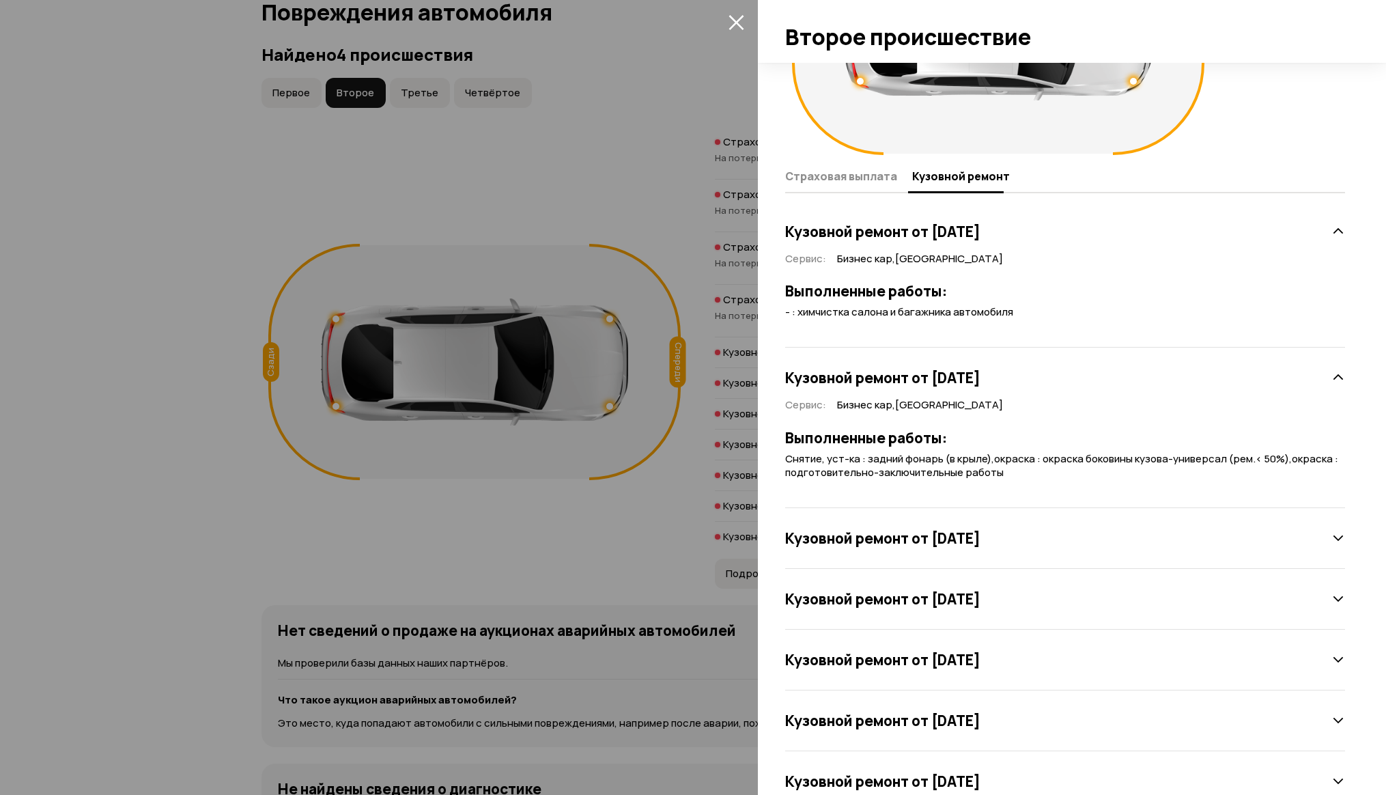
scroll to position [193, 0]
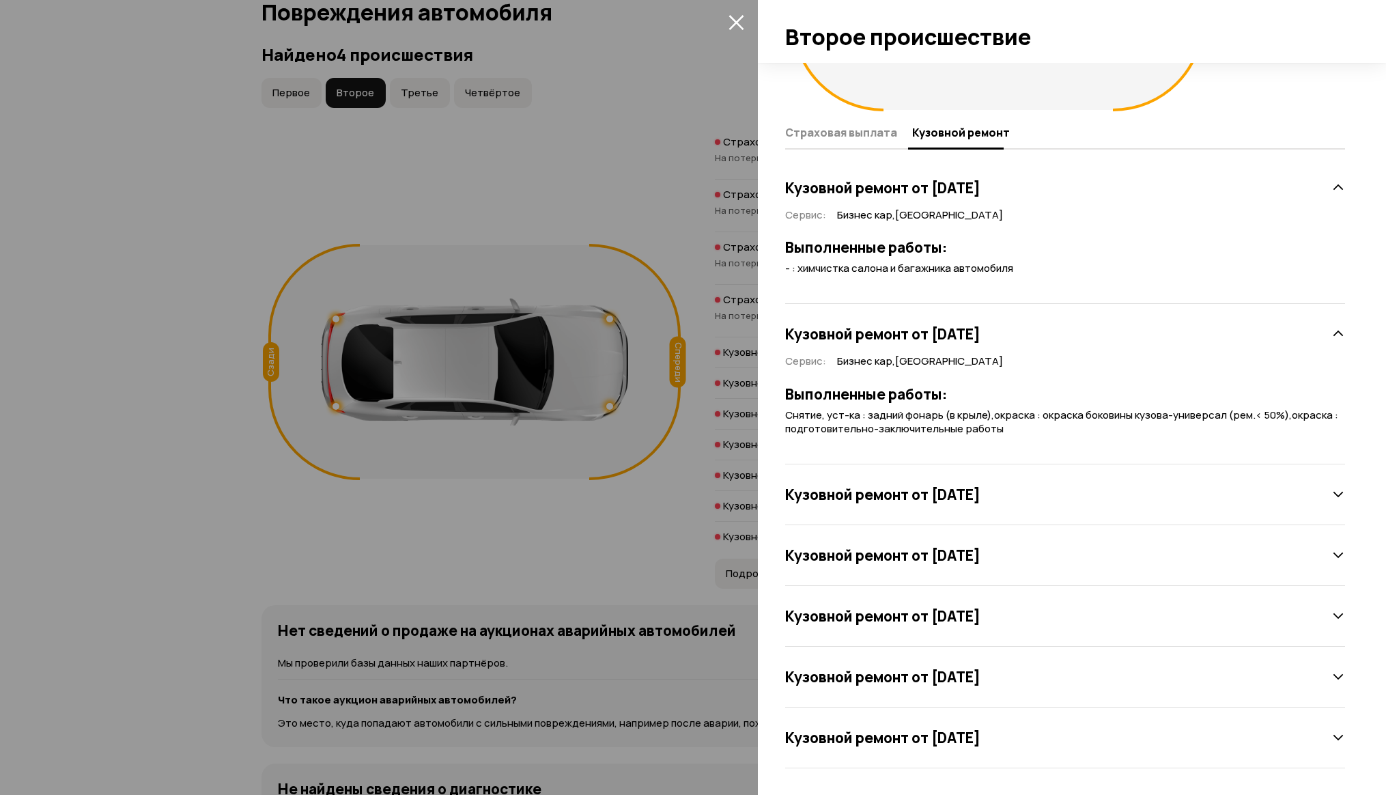
click at [919, 486] on h3 "Кузовной ремонт от [DATE]" at bounding box center [882, 494] width 195 height 18
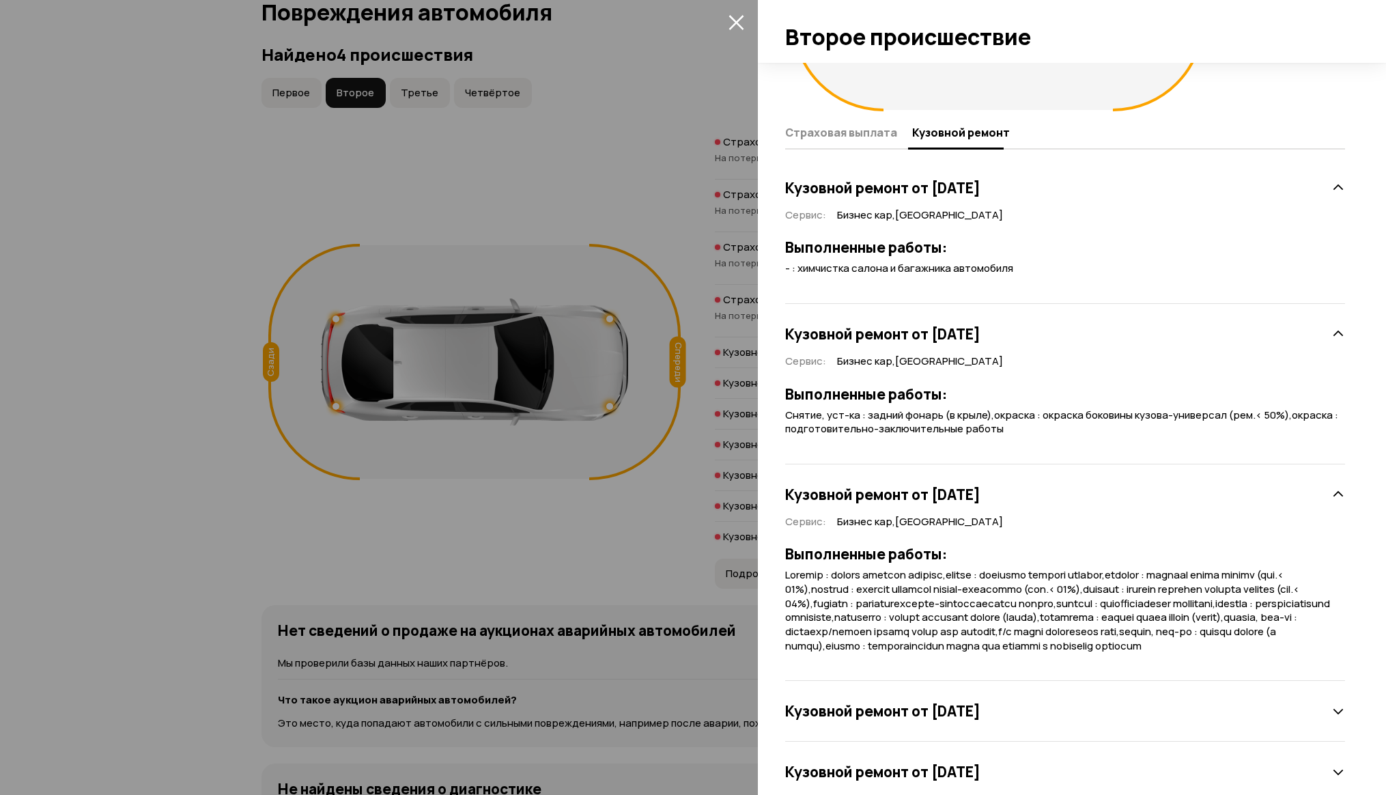
scroll to position [363, 0]
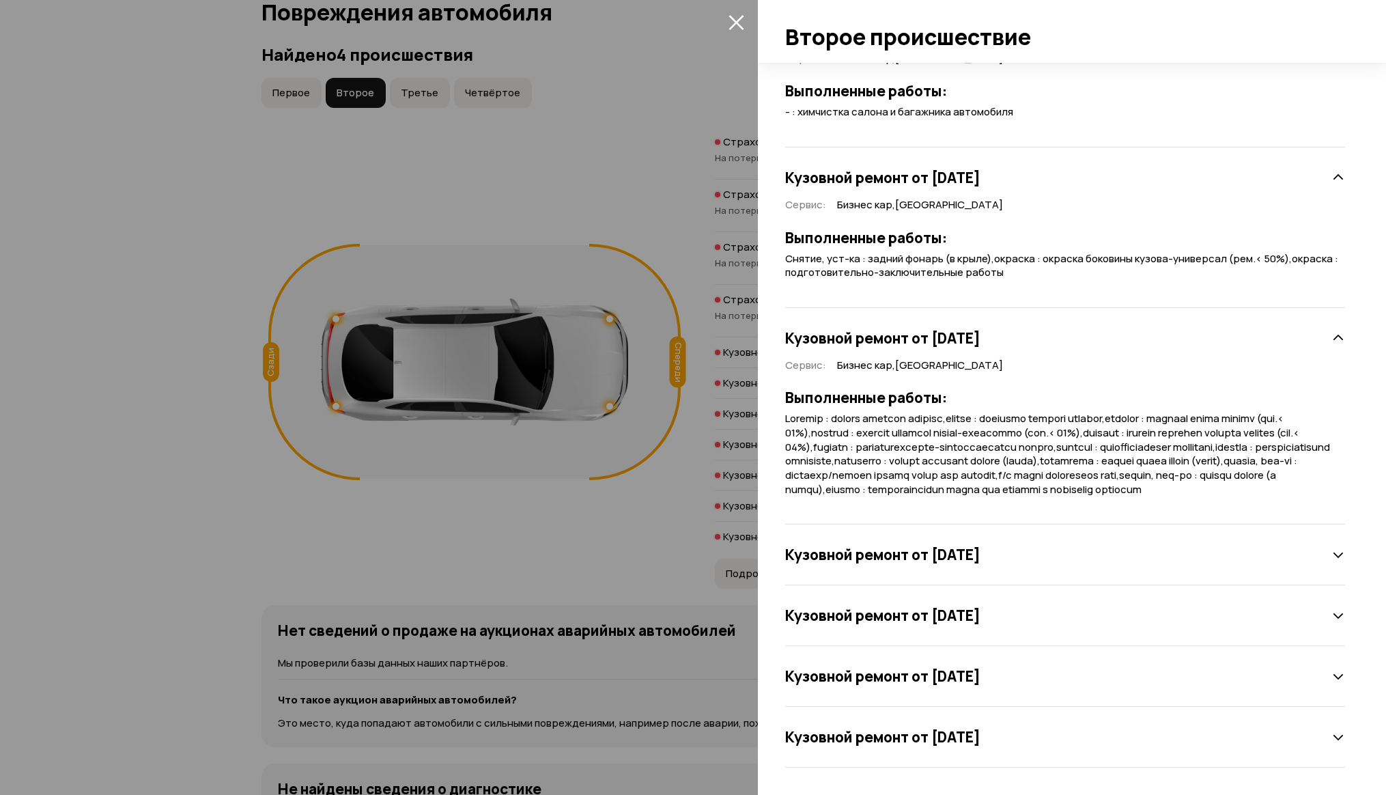
click at [967, 558] on h3 "Кузовной ремонт от [DATE]" at bounding box center [882, 554] width 195 height 18
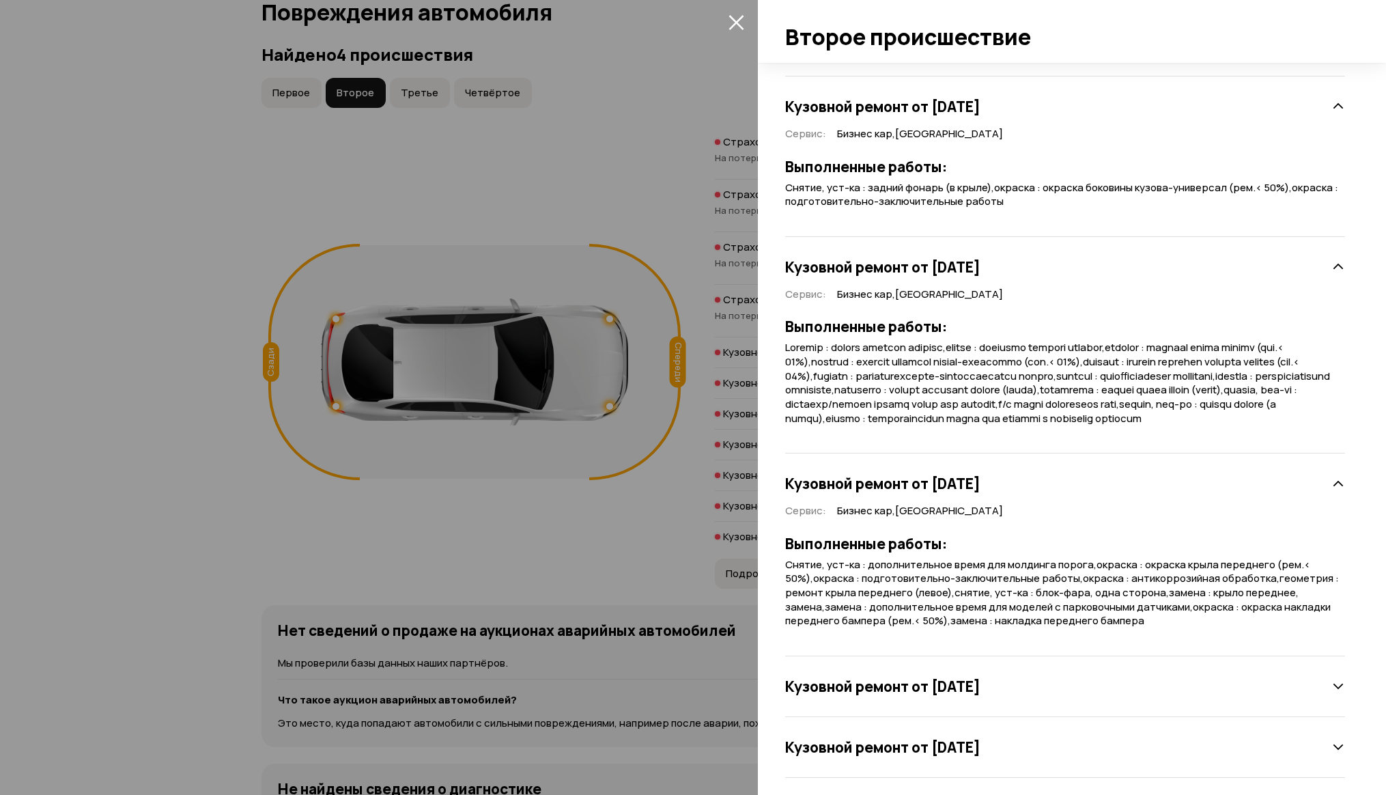
scroll to position [504, 0]
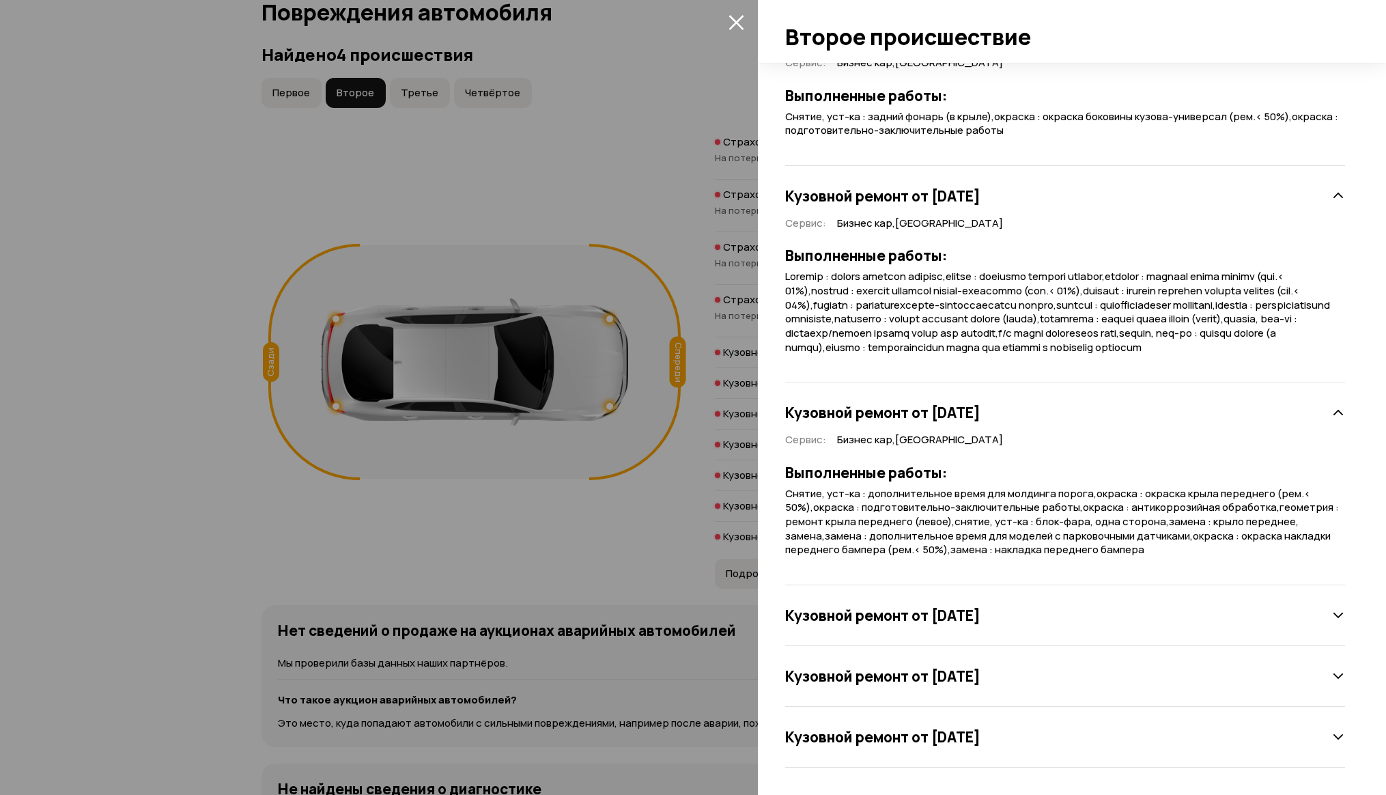
click at [934, 618] on h3 "Кузовной ремонт от [DATE]" at bounding box center [882, 615] width 195 height 18
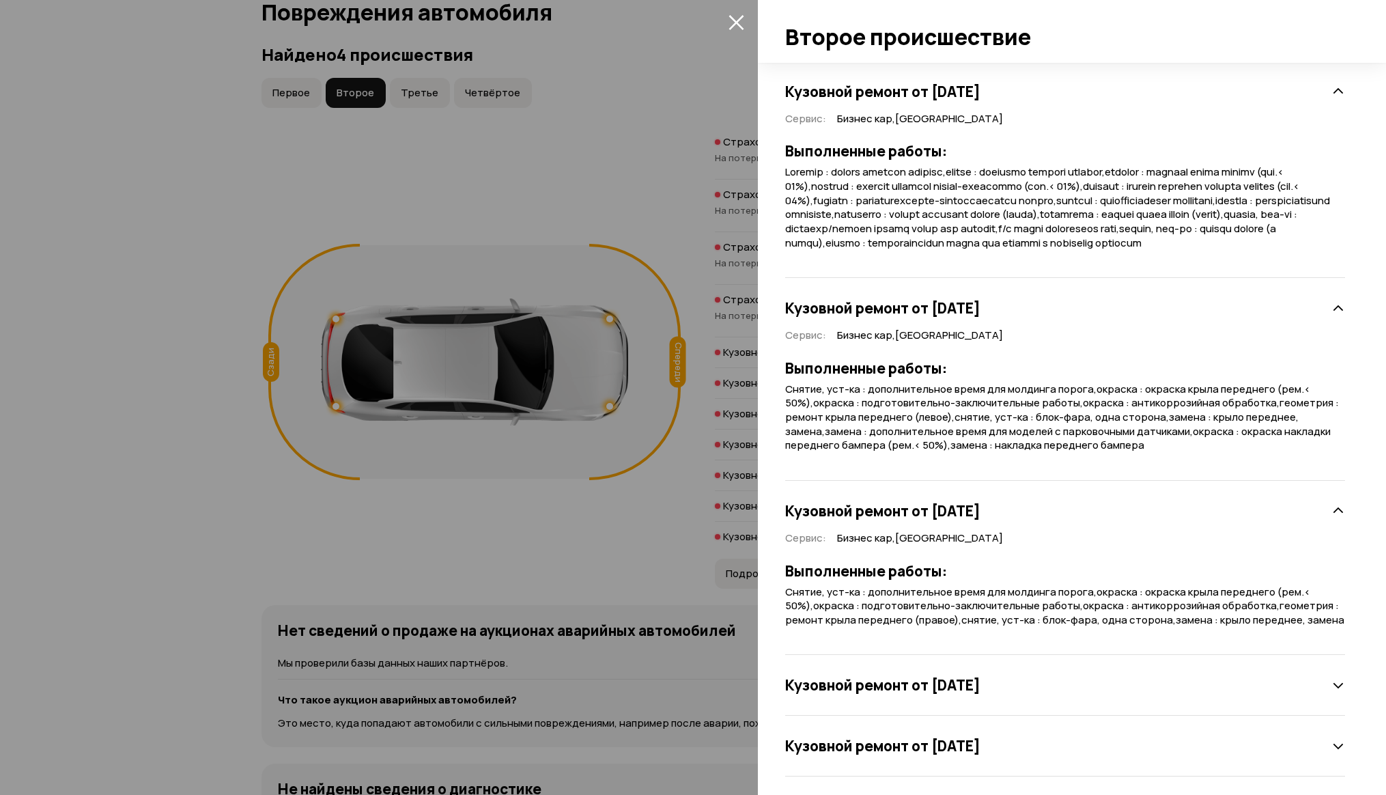
scroll to position [618, 0]
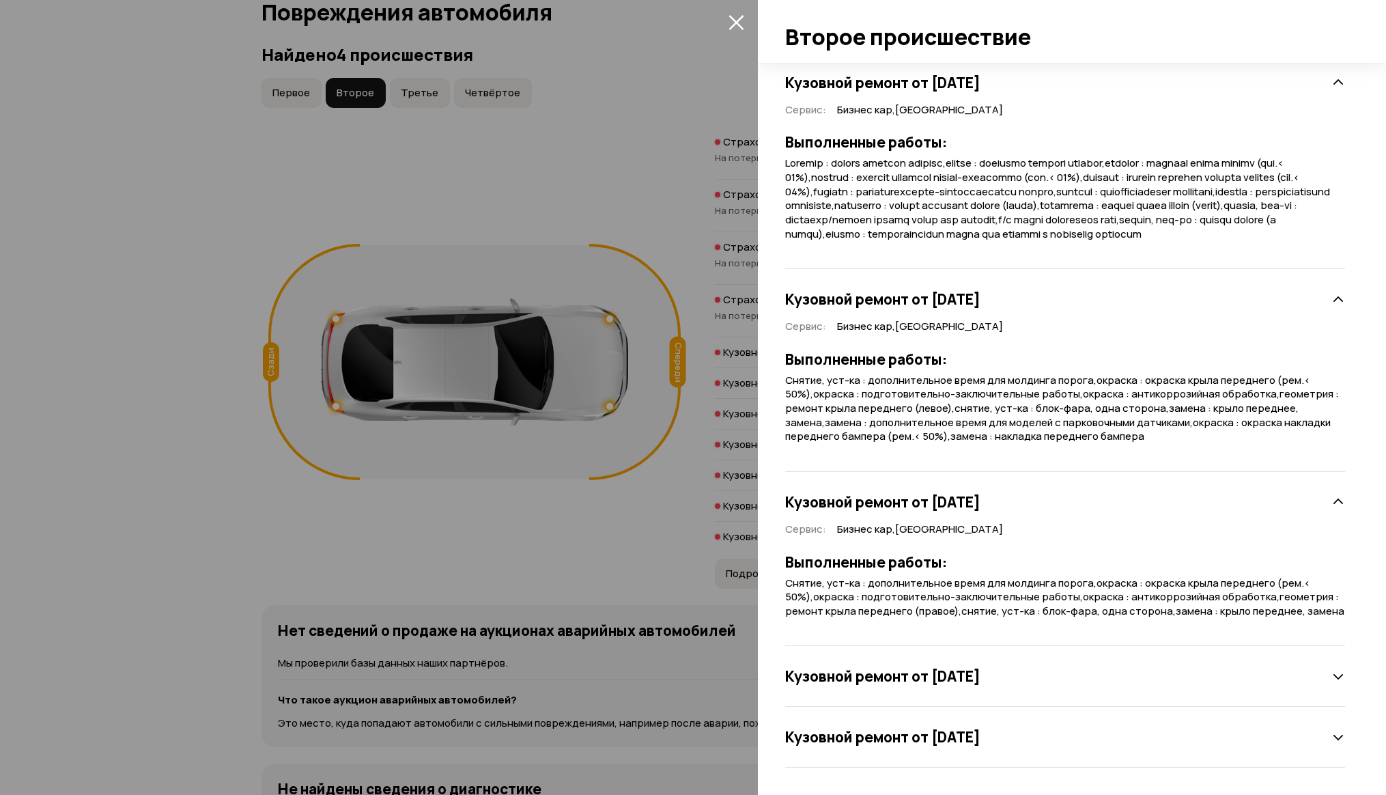
click at [909, 676] on h3 "Кузовной ремонт от [DATE]" at bounding box center [882, 676] width 195 height 18
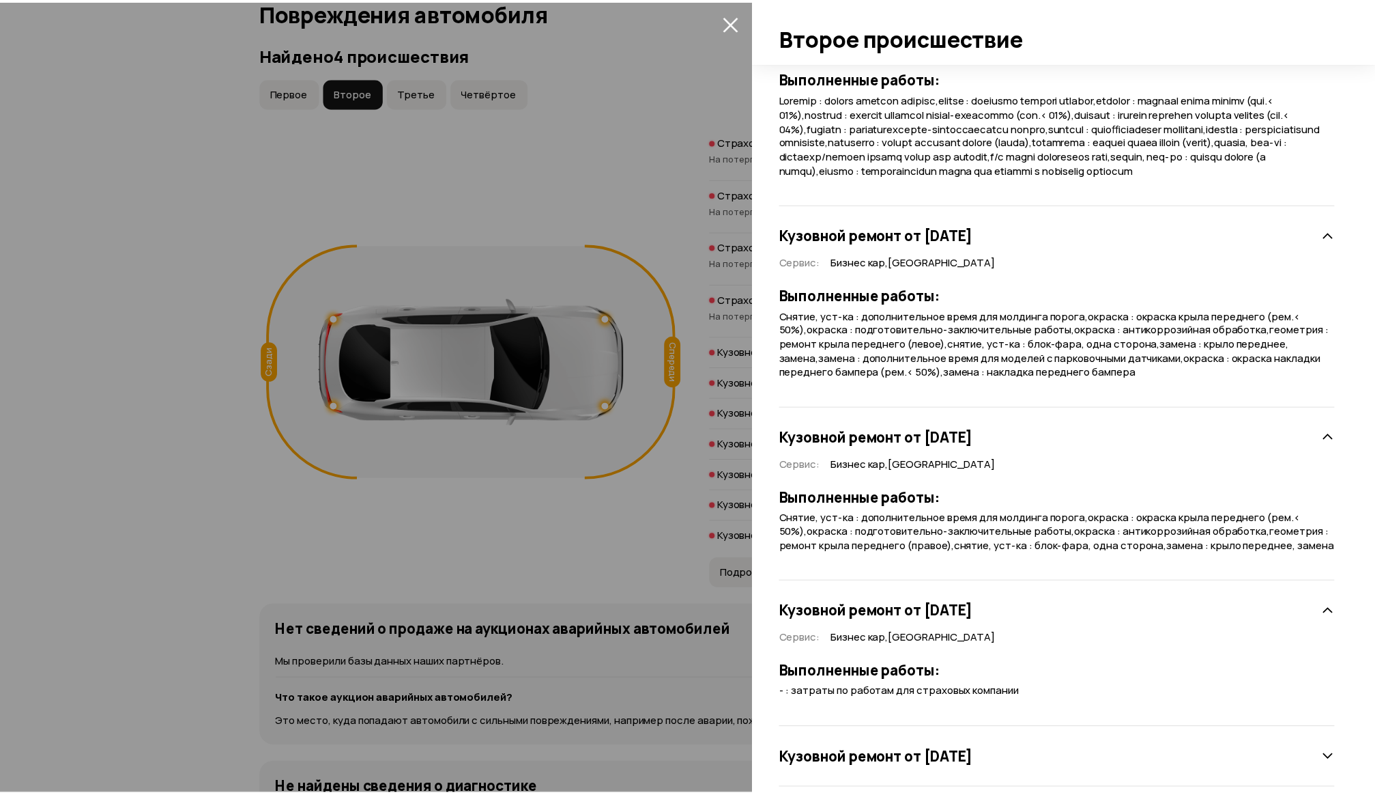
scroll to position [704, 0]
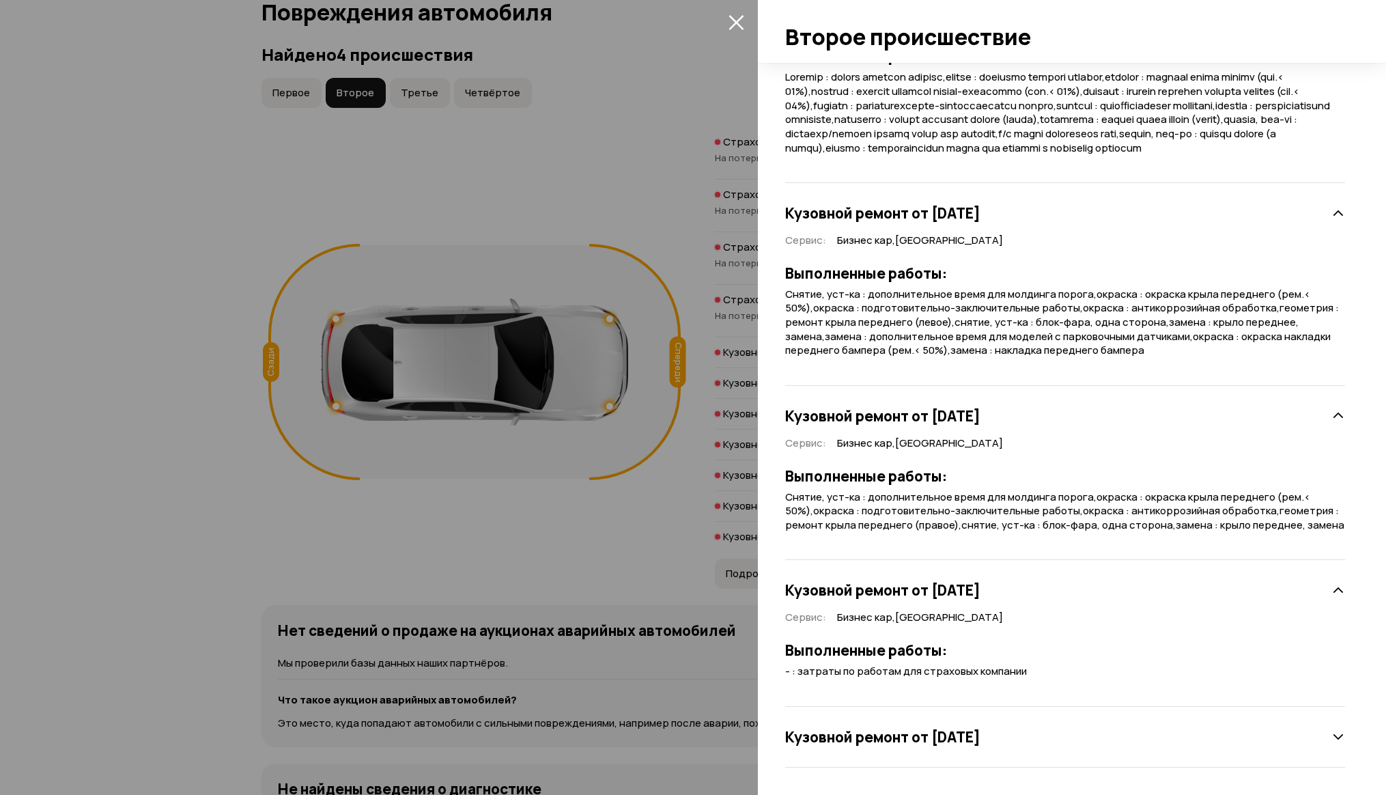
click at [50, 305] on div at bounding box center [693, 397] width 1386 height 795
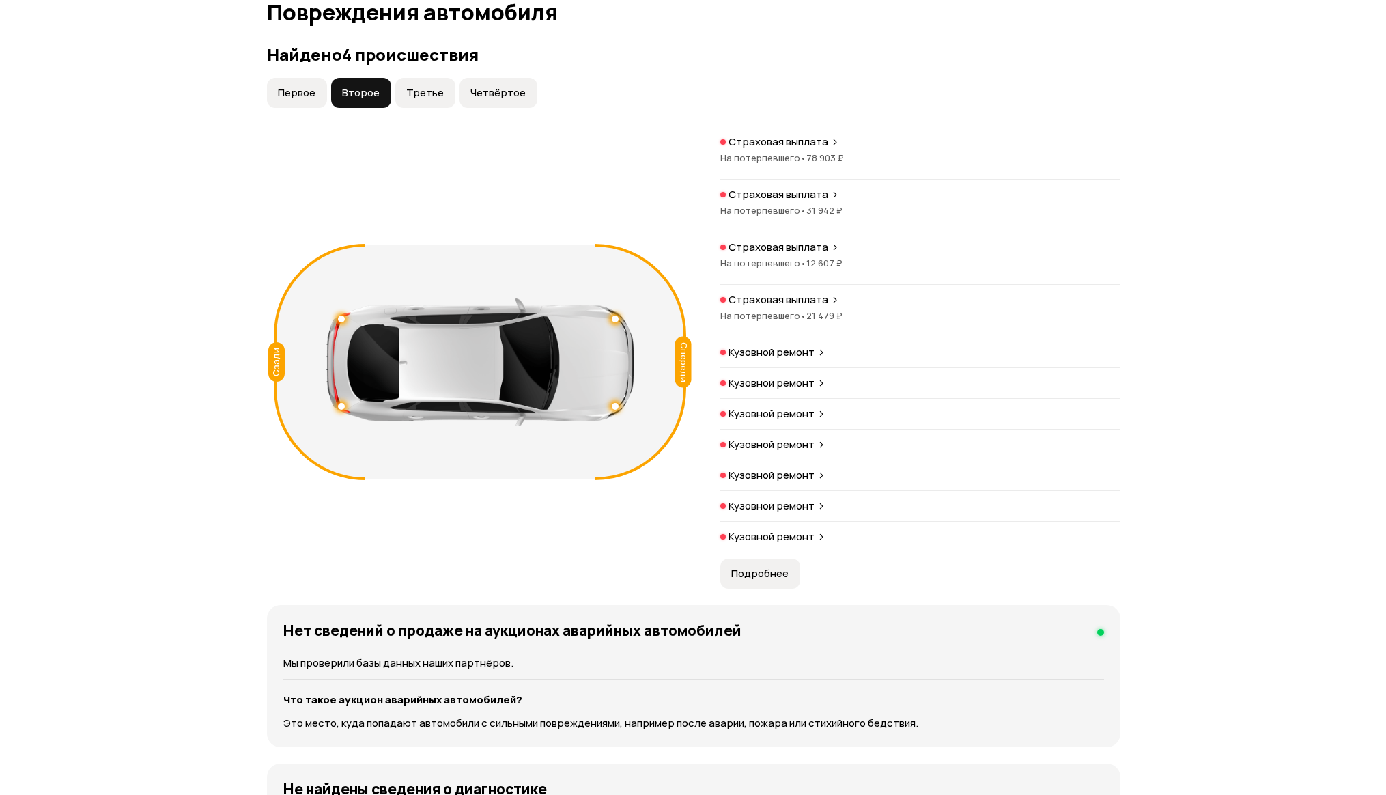
scroll to position [0, 0]
click at [411, 102] on button "Третье" at bounding box center [420, 93] width 60 height 30
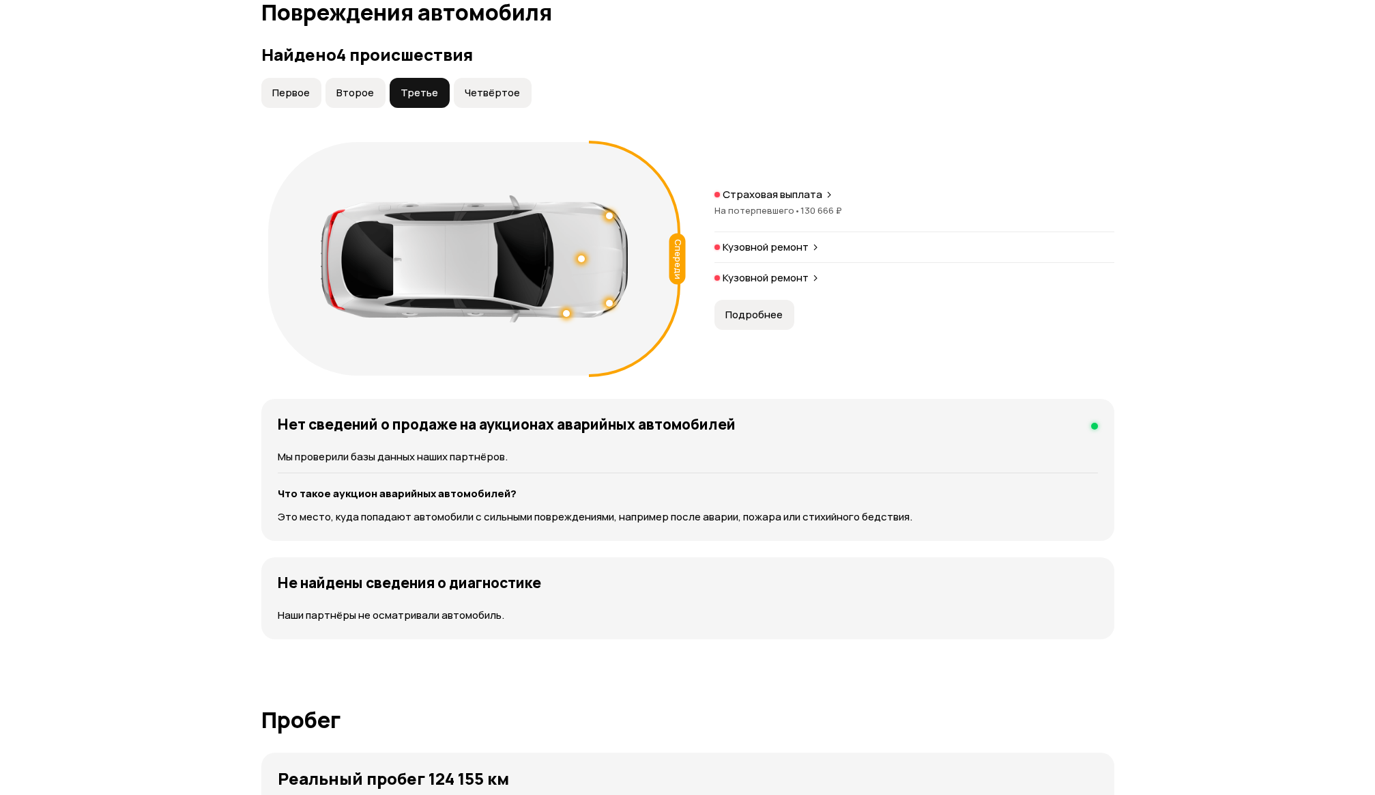
click at [770, 313] on span "Подробнее" at bounding box center [754, 315] width 57 height 14
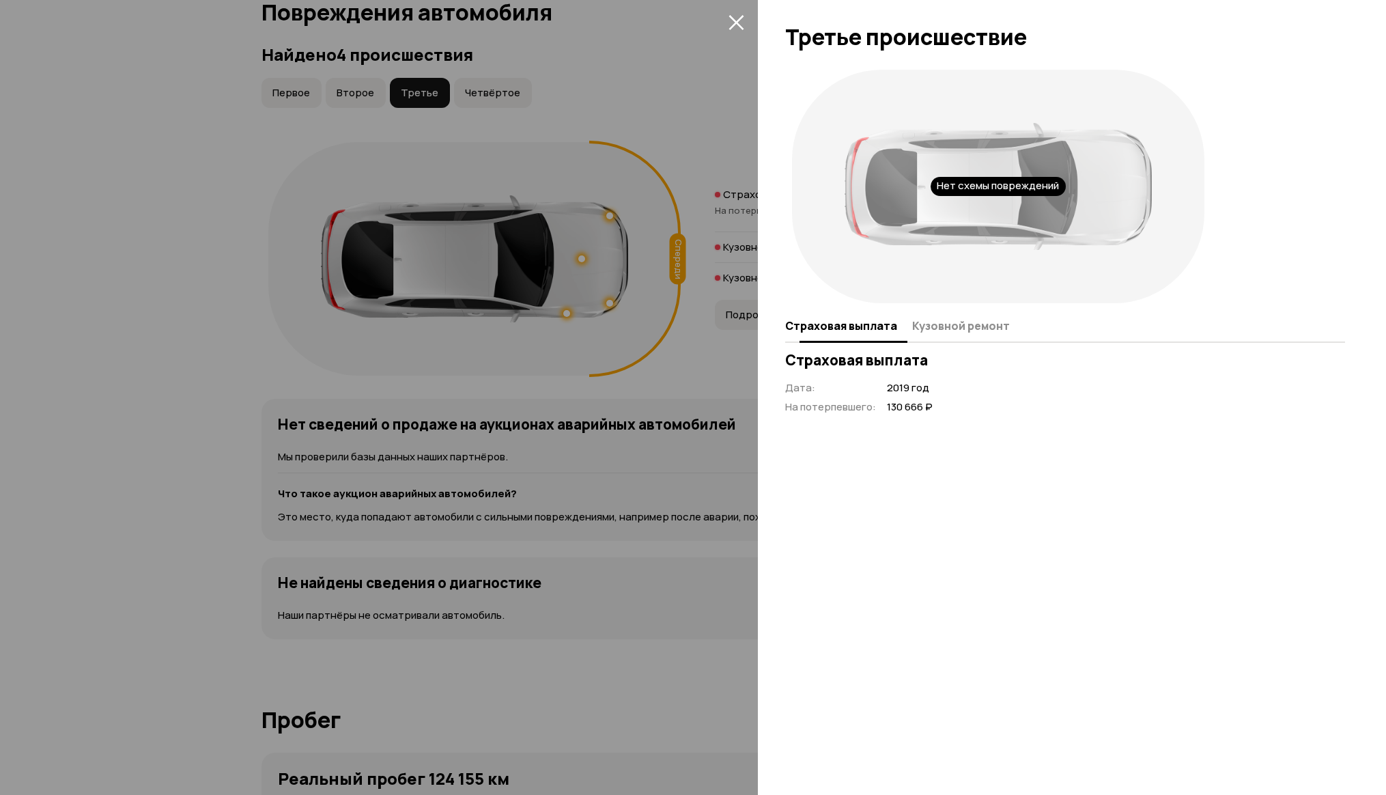
click at [967, 324] on span "Кузовной ремонт" at bounding box center [961, 326] width 98 height 14
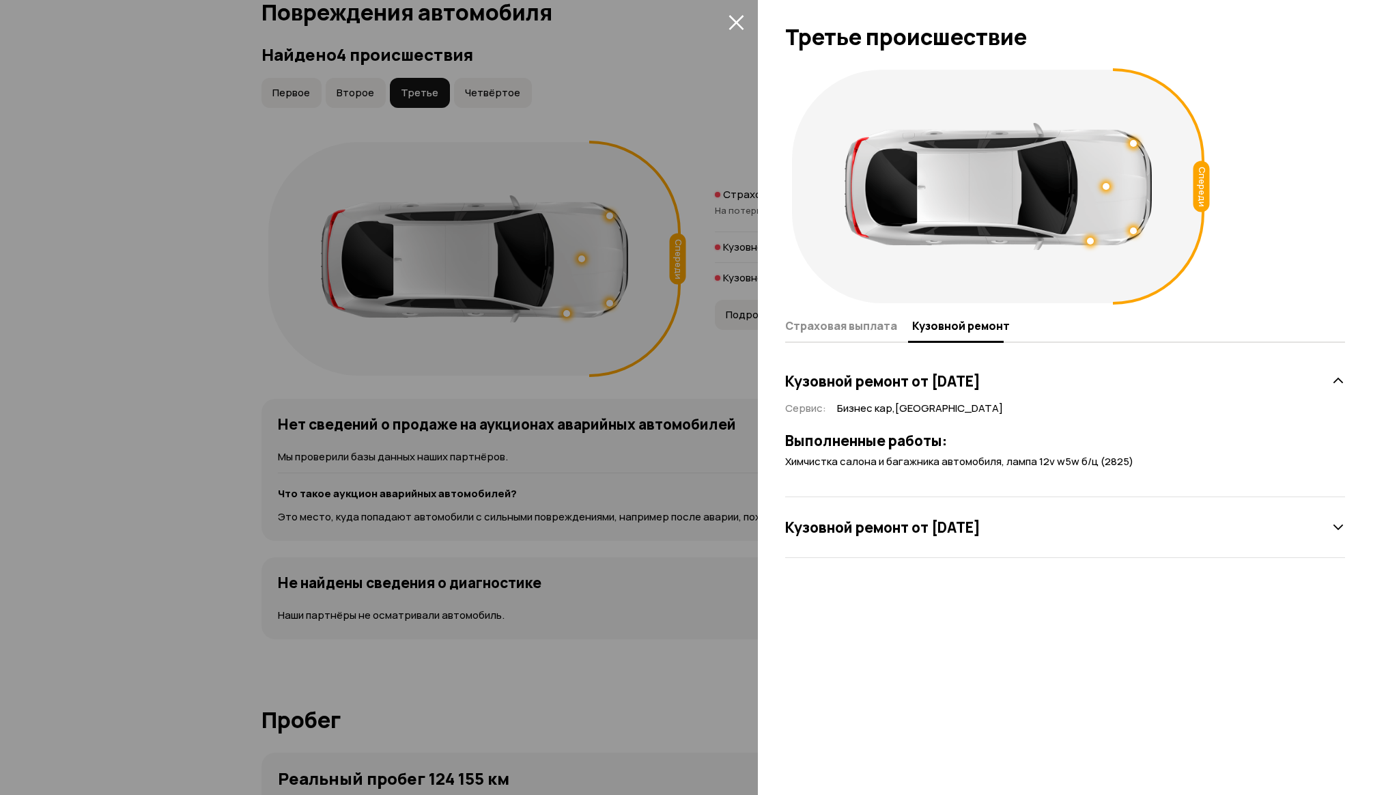
click at [188, 318] on div at bounding box center [693, 397] width 1386 height 795
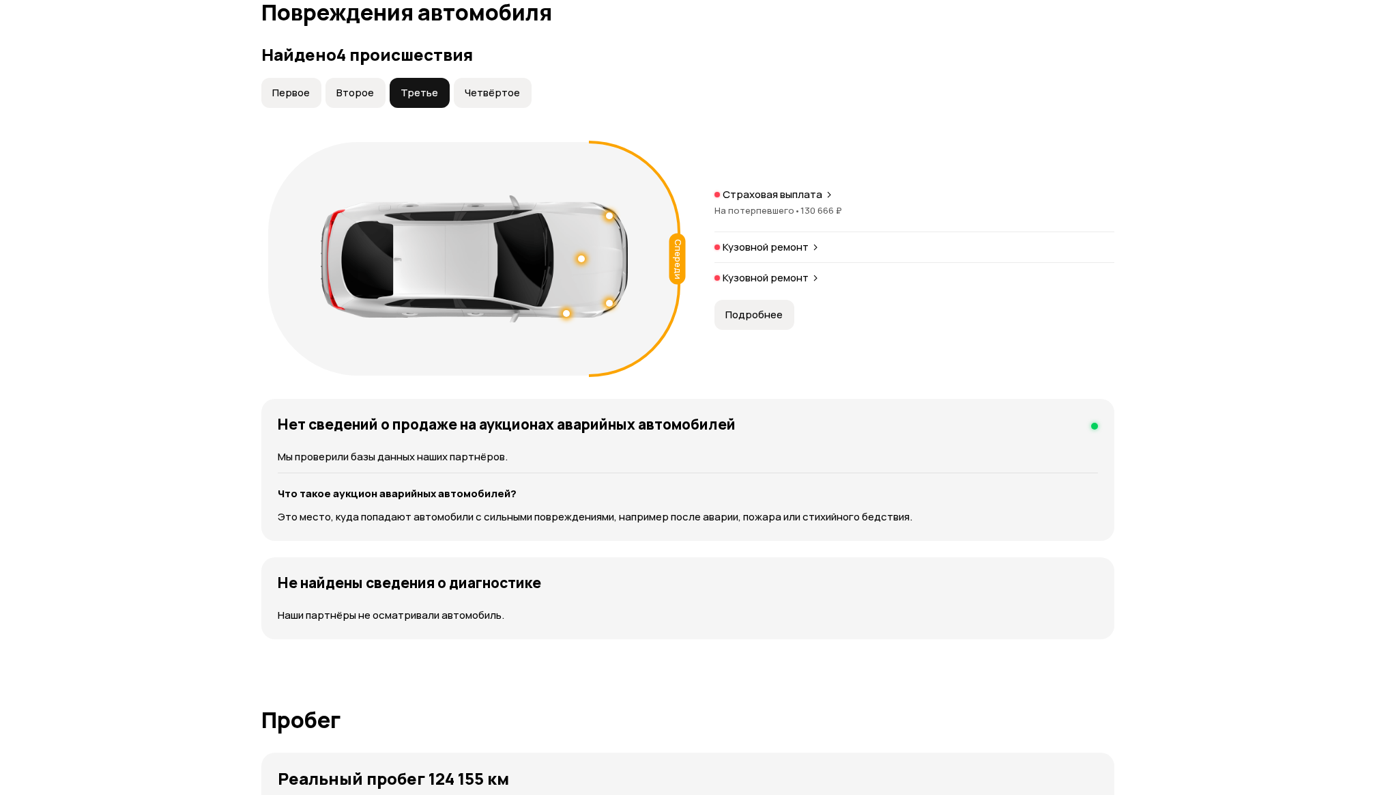
click at [500, 98] on span "Четвёртое" at bounding box center [492, 93] width 55 height 14
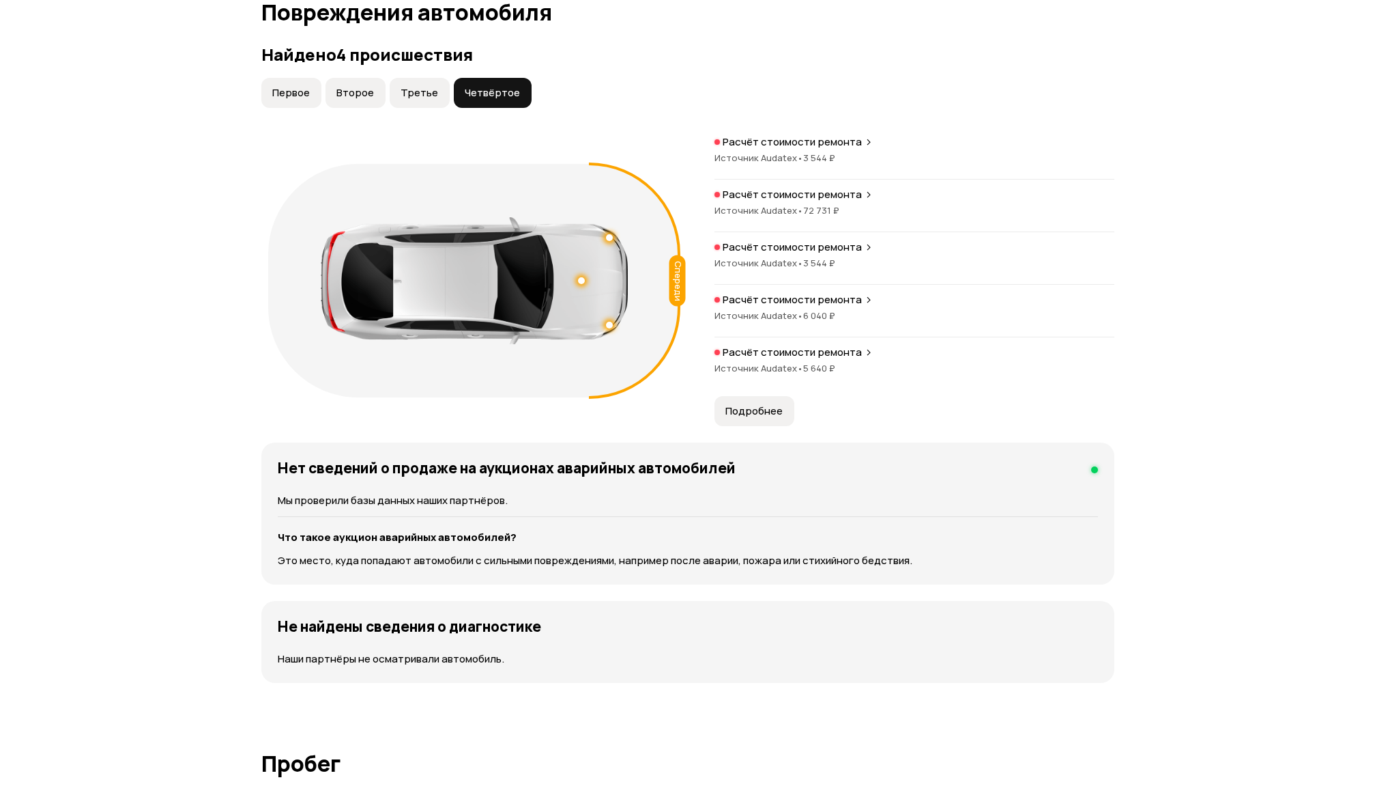
click at [762, 412] on span "Подробнее" at bounding box center [754, 411] width 57 height 14
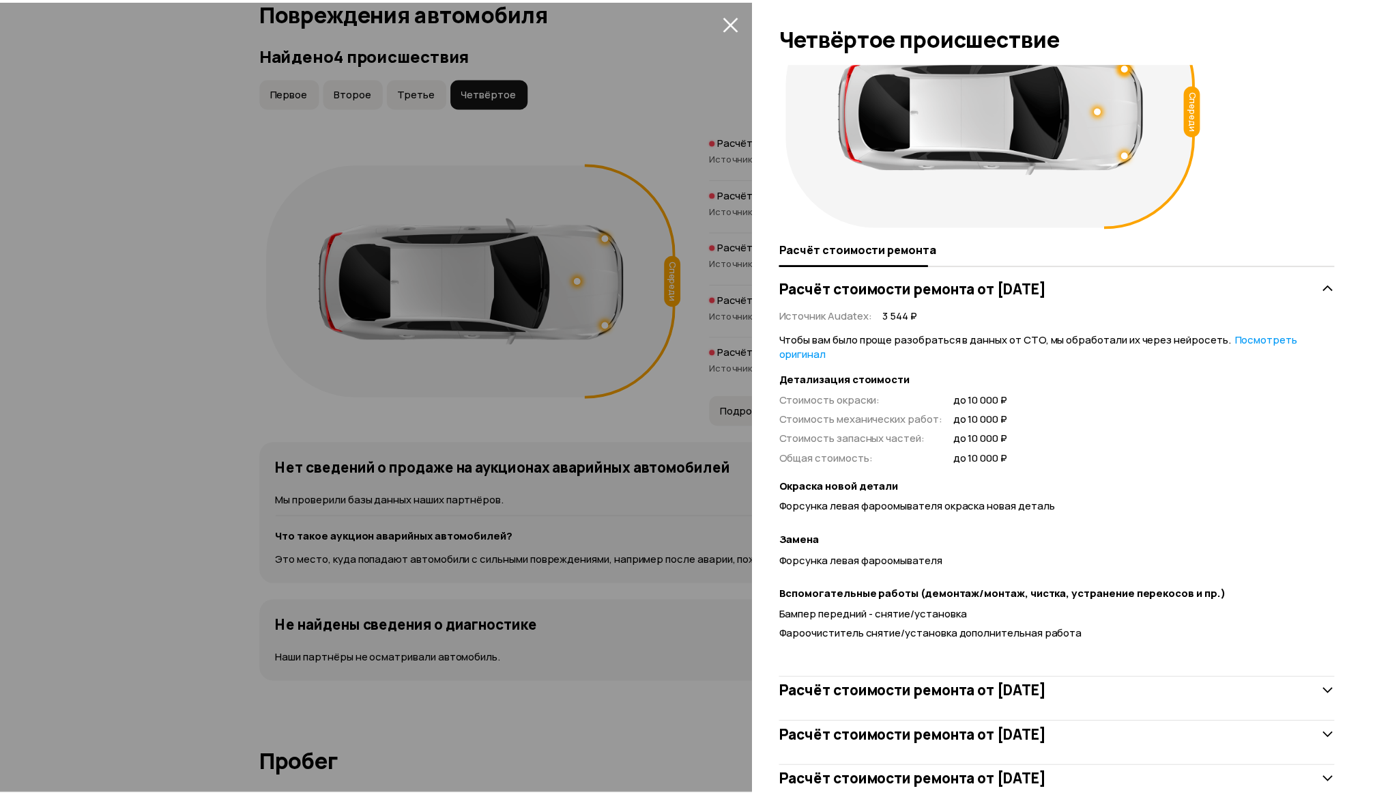
scroll to position [165, 0]
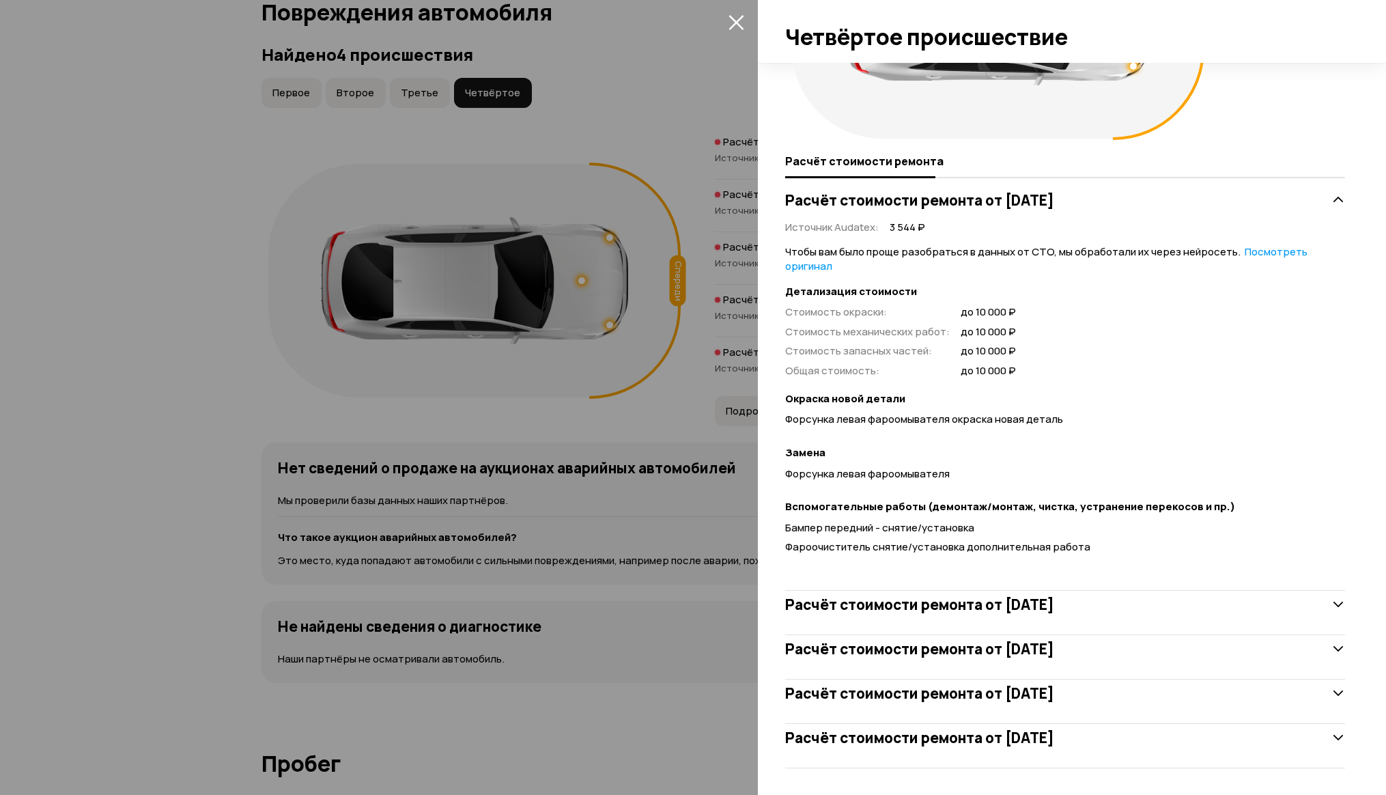
click at [1229, 601] on div "Расчёт стоимости ремонта от [DATE]" at bounding box center [1065, 603] width 560 height 27
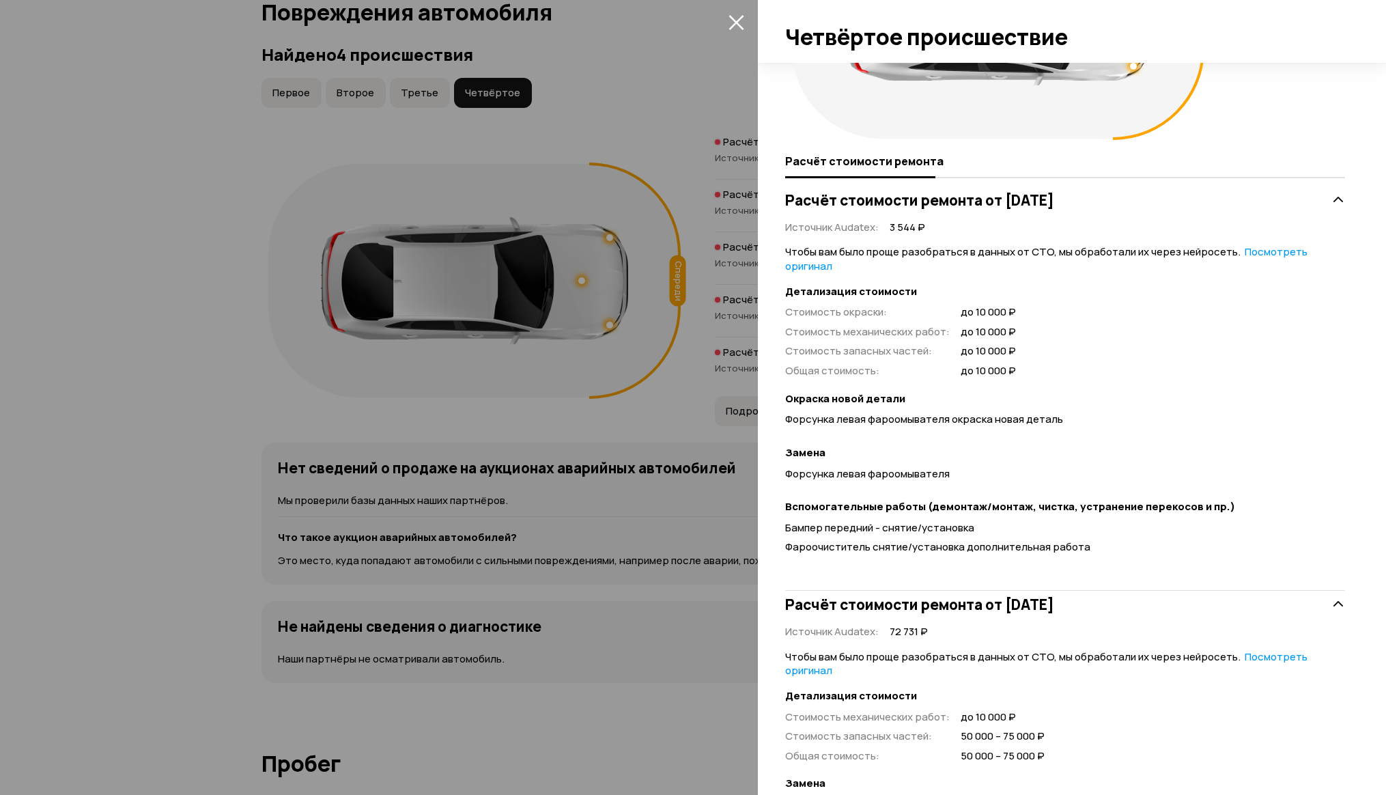
click at [1229, 601] on div "Расчёт стоимости ремонта от [DATE]" at bounding box center [1065, 603] width 560 height 27
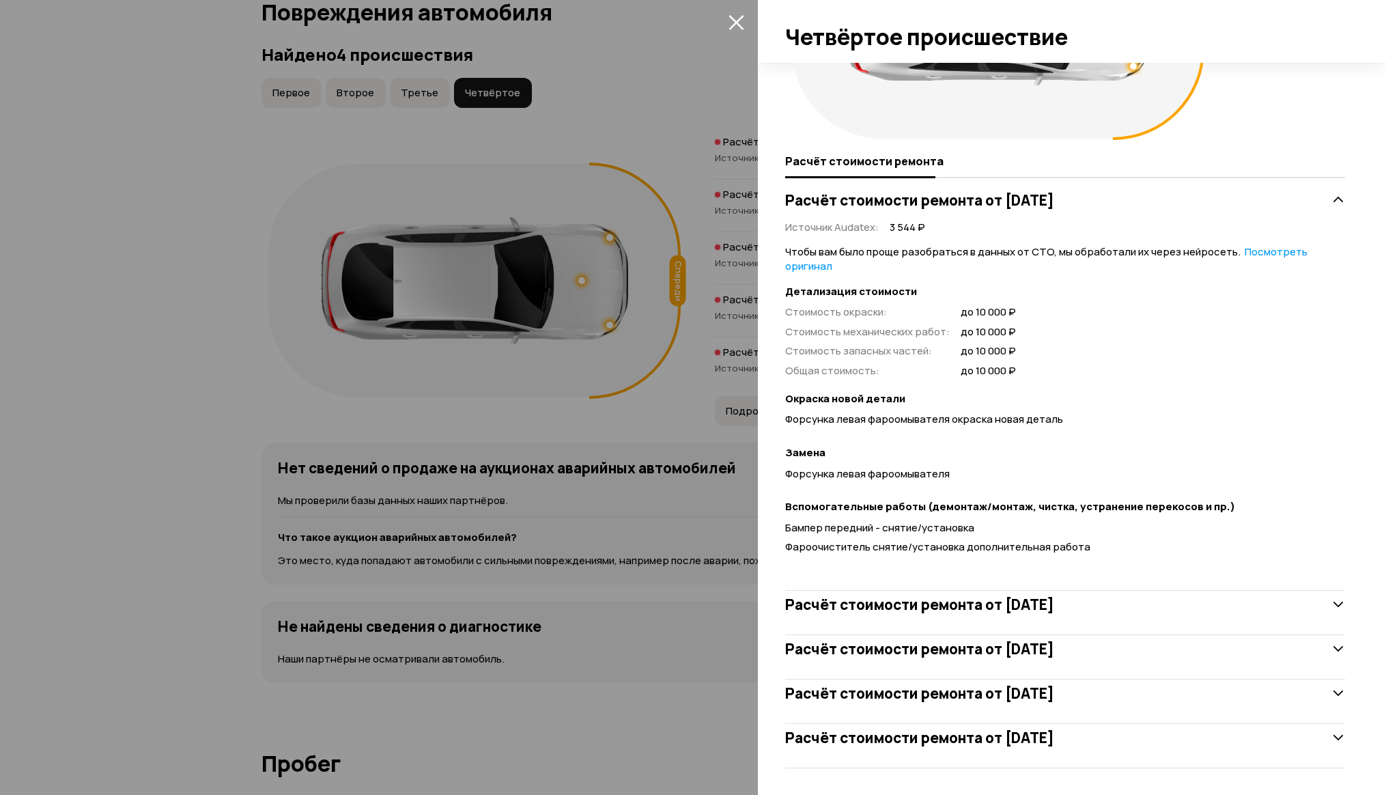
click at [165, 292] on div at bounding box center [693, 397] width 1386 height 795
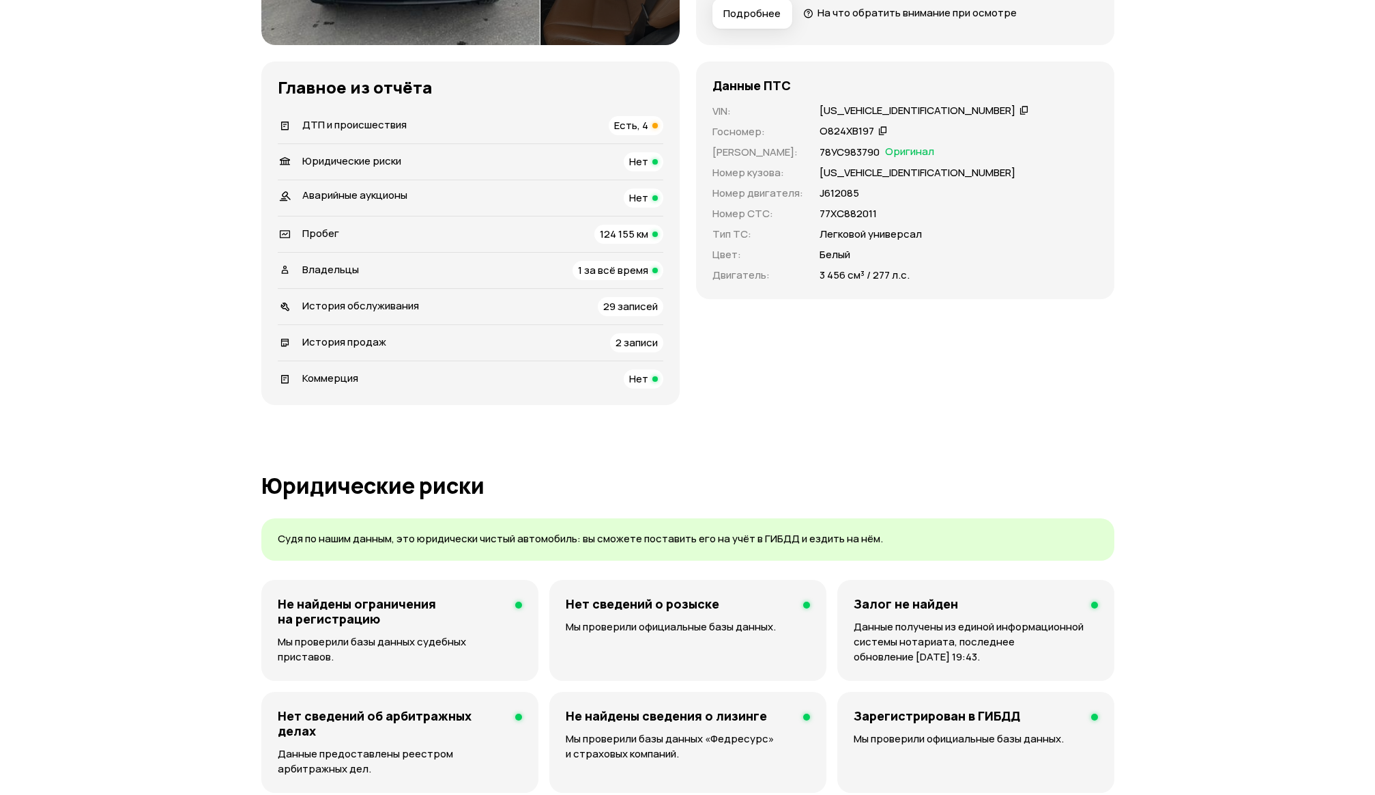
scroll to position [459, 0]
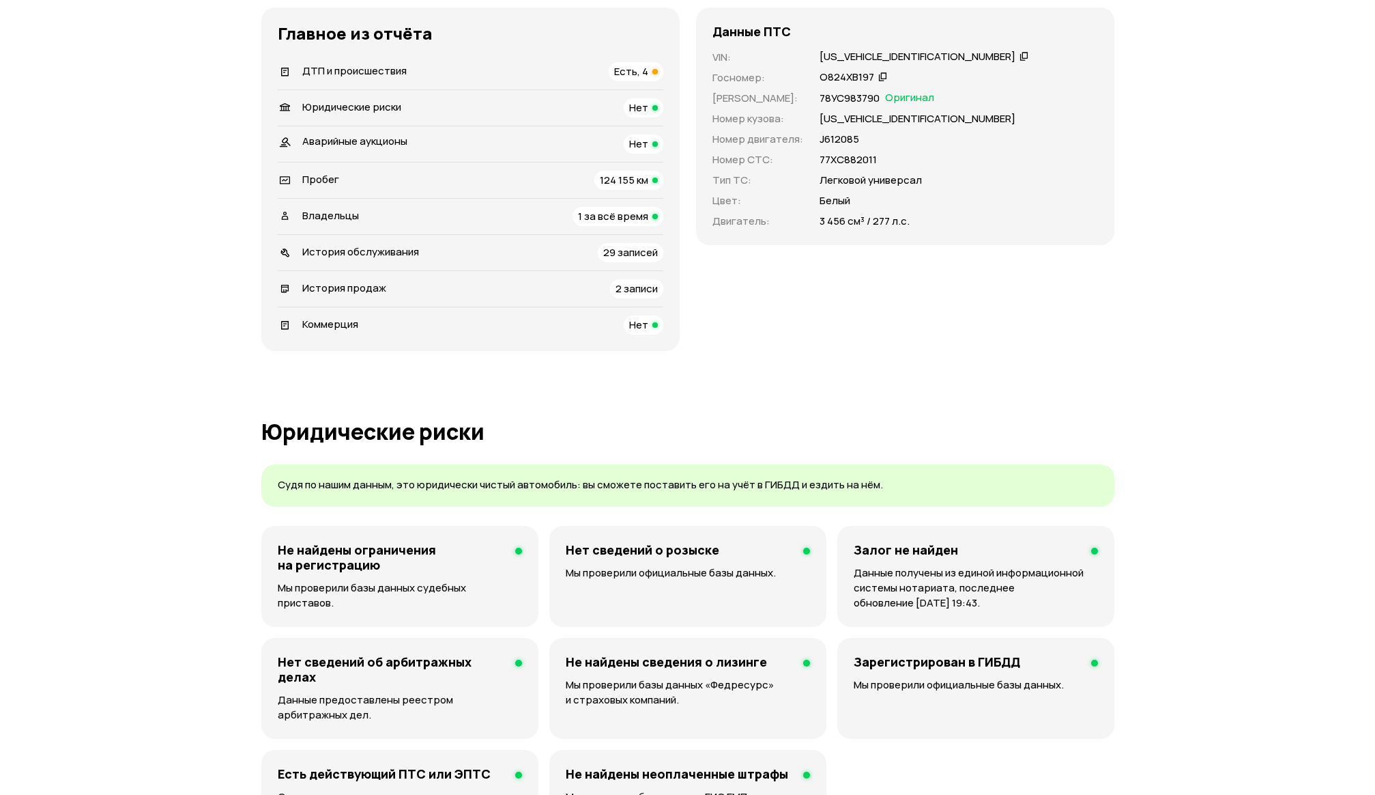
click at [405, 107] on div "Юридические риски" at bounding box center [339, 107] width 133 height 15
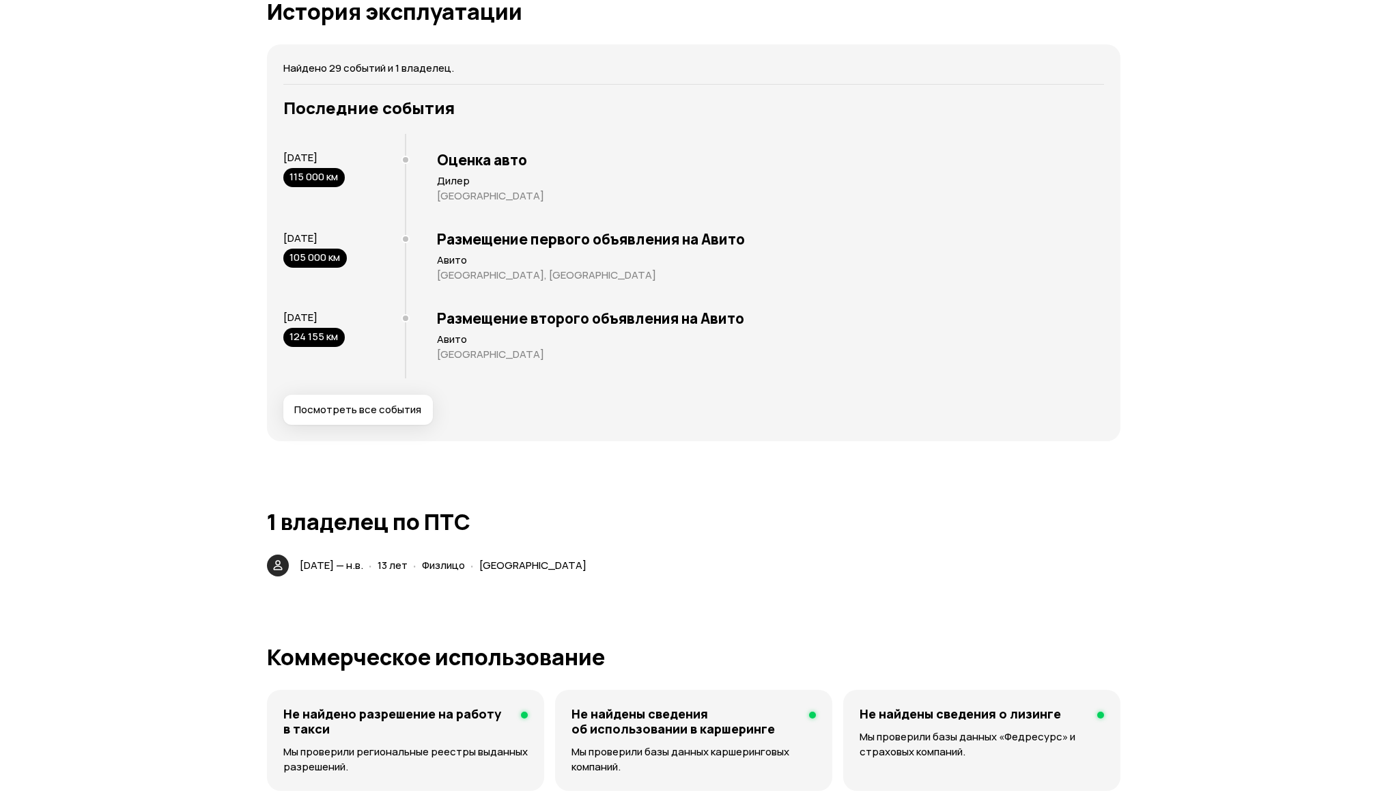
scroll to position [2653, 0]
click at [399, 417] on button "Посмотреть все события" at bounding box center [352, 409] width 149 height 30
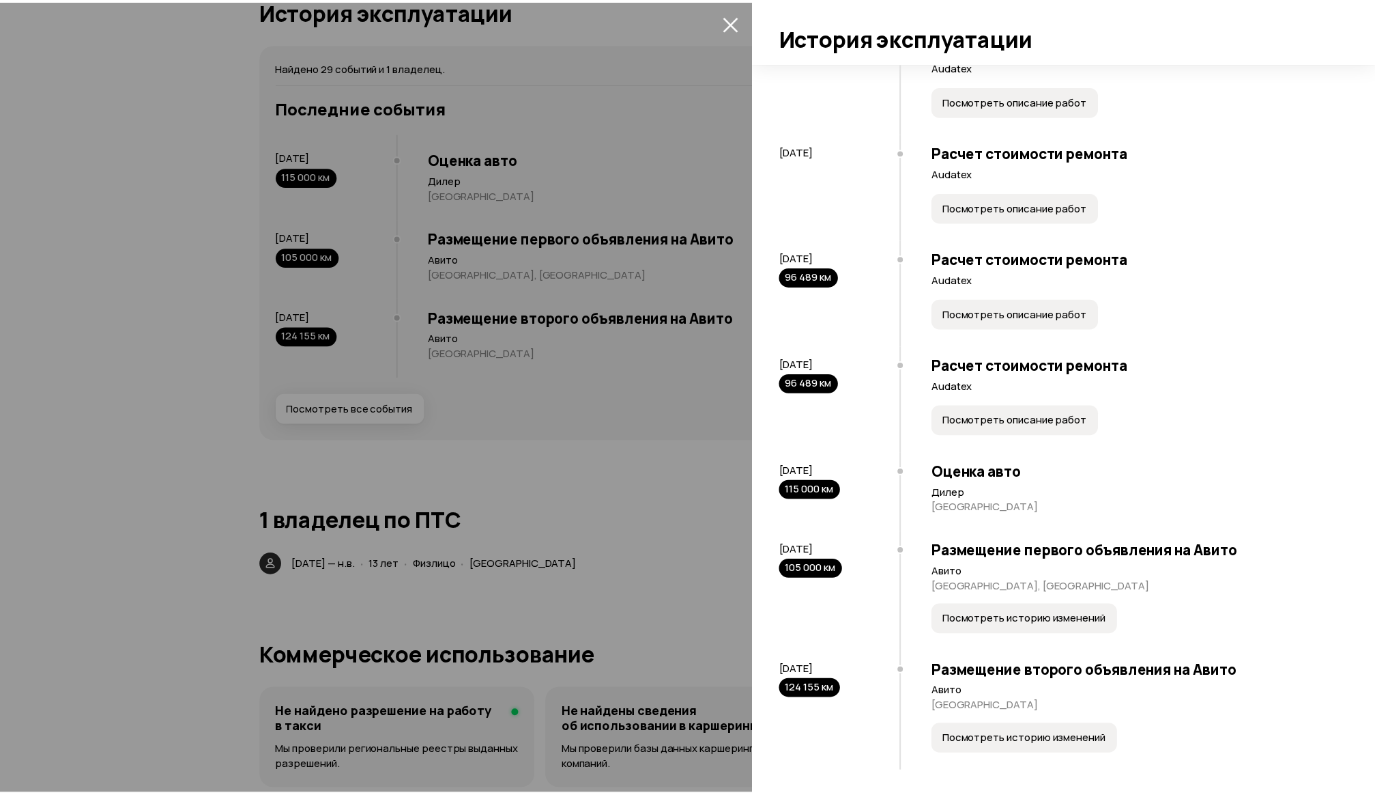
scroll to position [2522, 0]
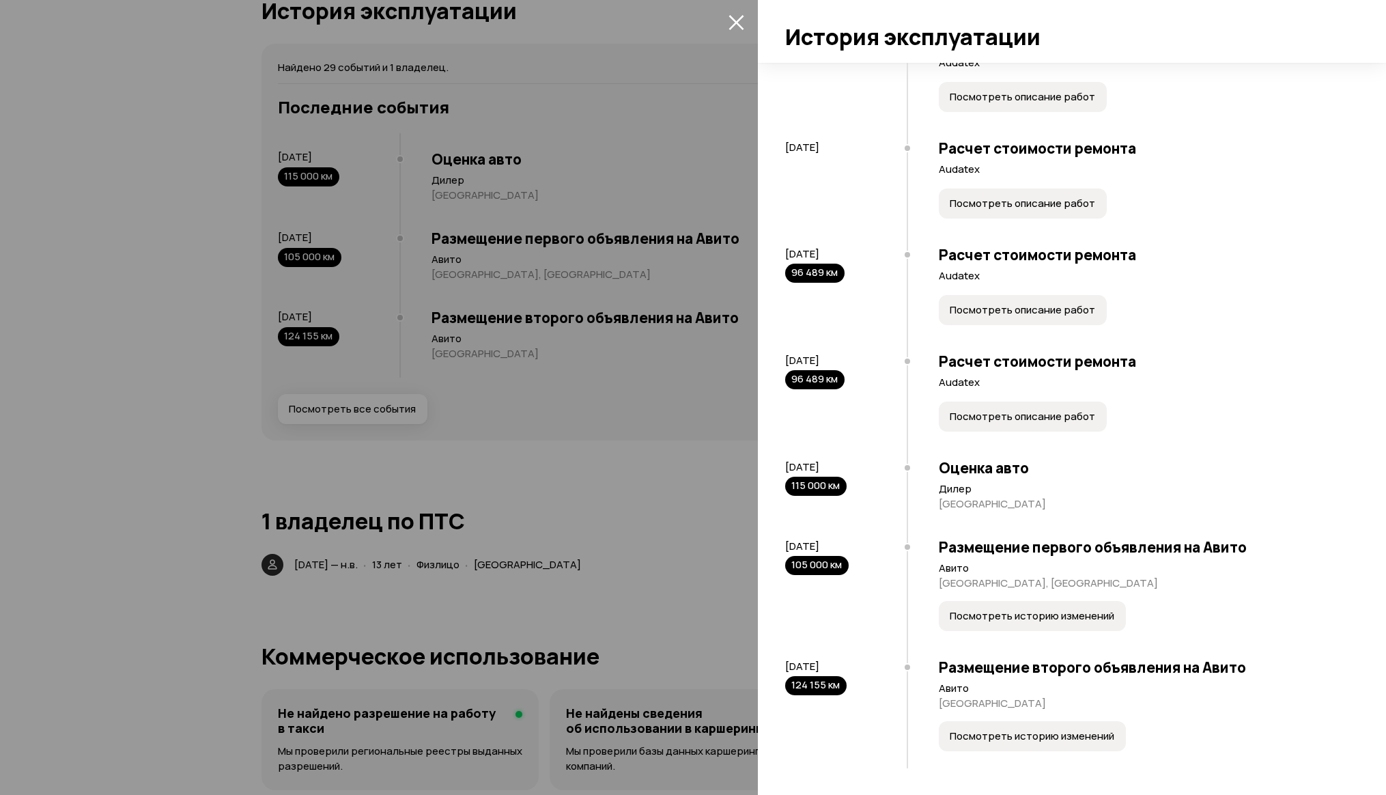
click at [175, 450] on div at bounding box center [693, 397] width 1386 height 795
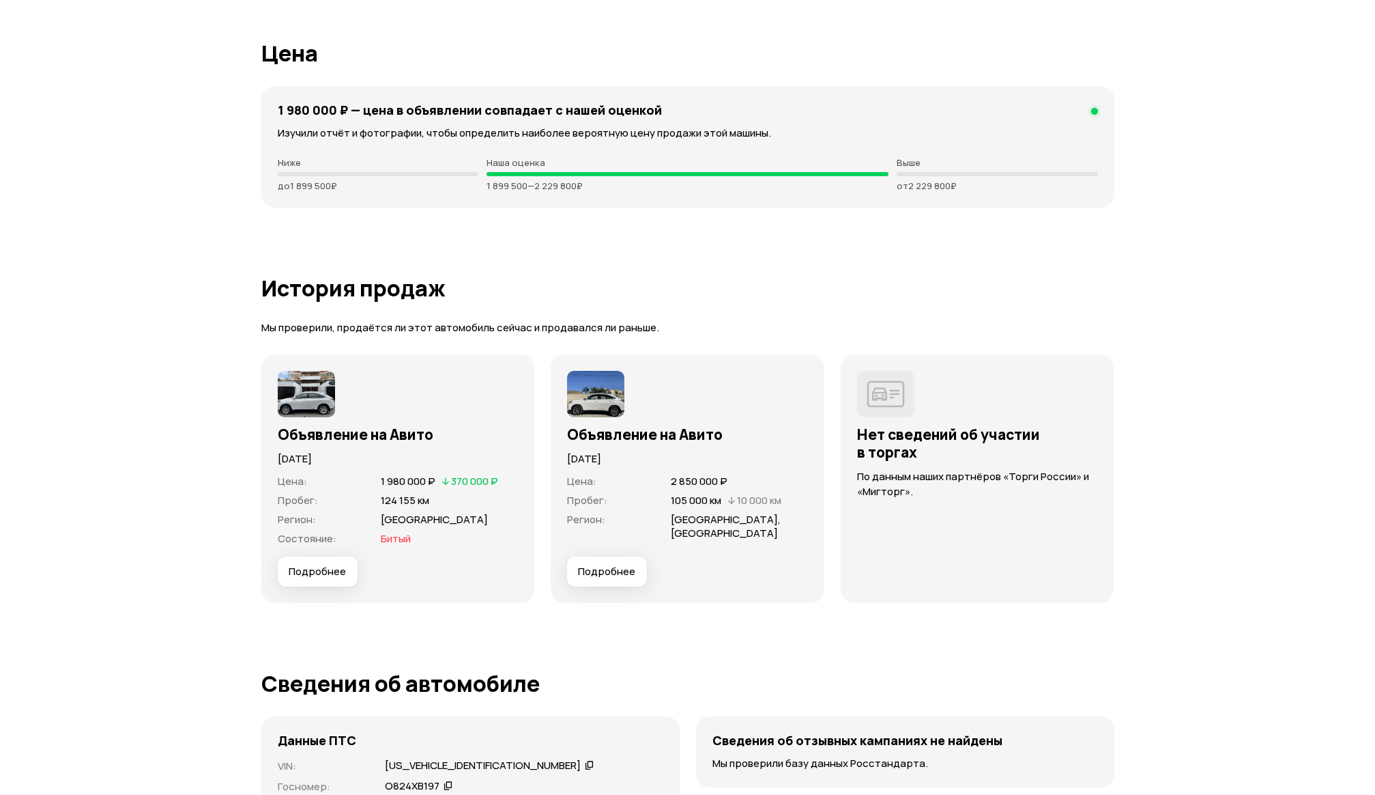
scroll to position [3472, 0]
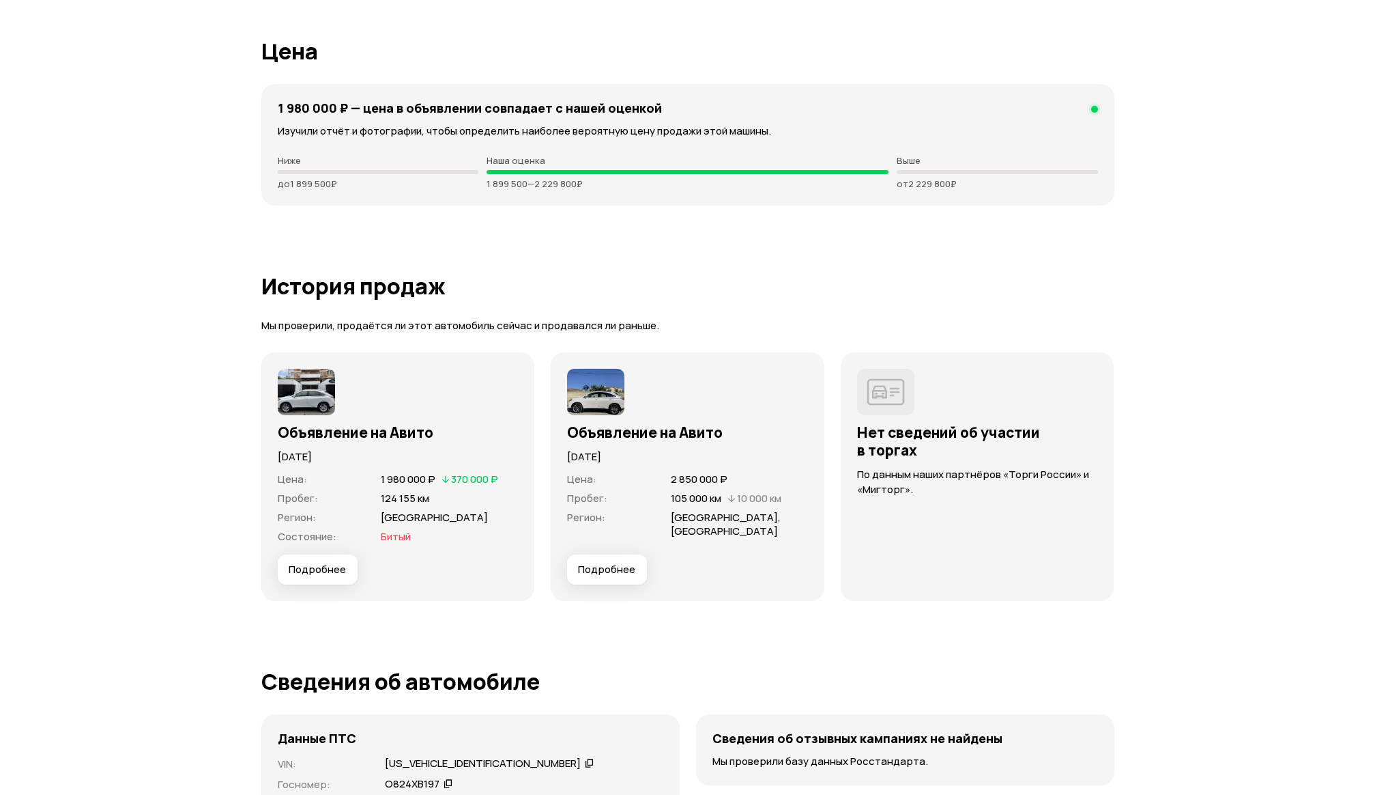
click at [599, 397] on img at bounding box center [595, 392] width 57 height 46
click at [606, 434] on h3 "Объявление на Авито" at bounding box center [687, 432] width 241 height 18
click at [617, 572] on span "Подробнее" at bounding box center [606, 569] width 57 height 14
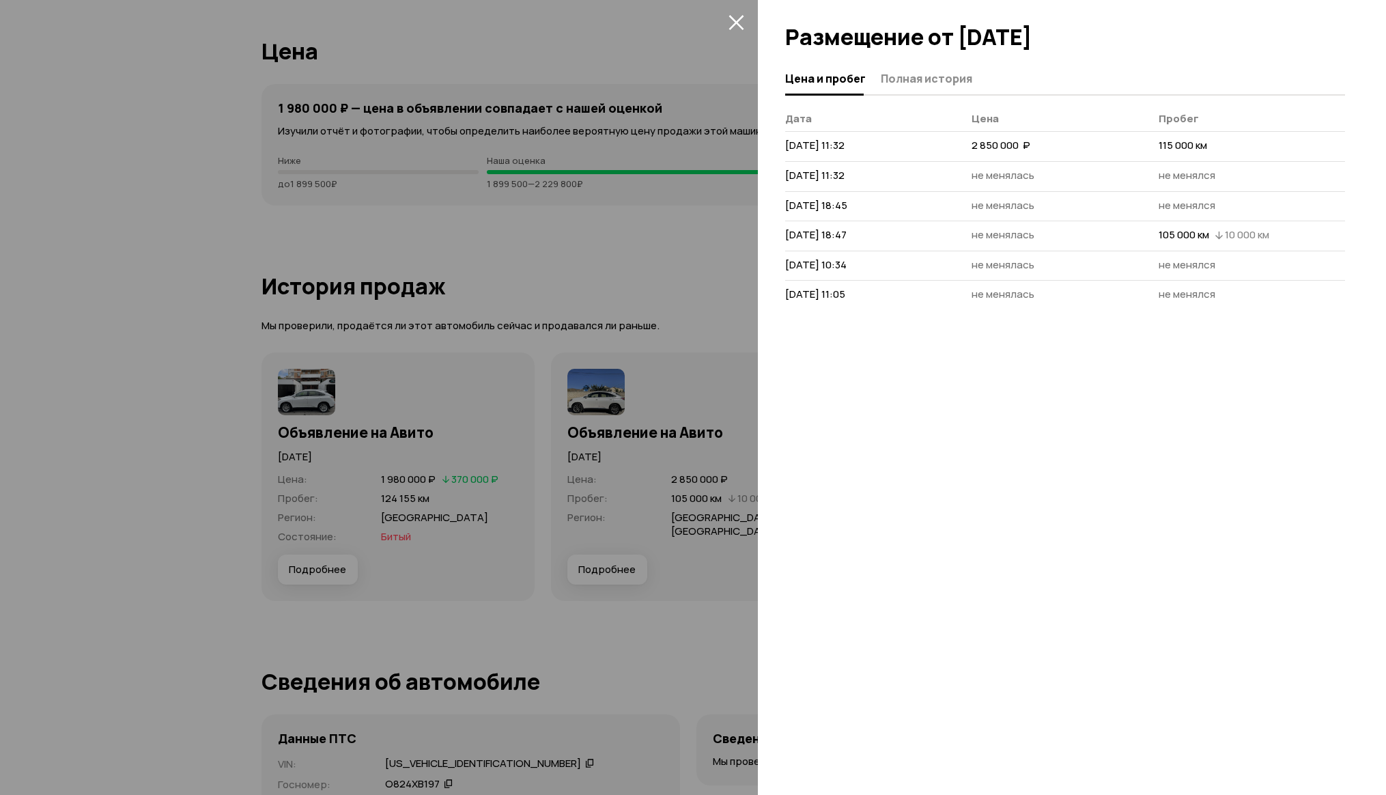
click at [742, 23] on icon "закрыть" at bounding box center [736, 22] width 16 height 16
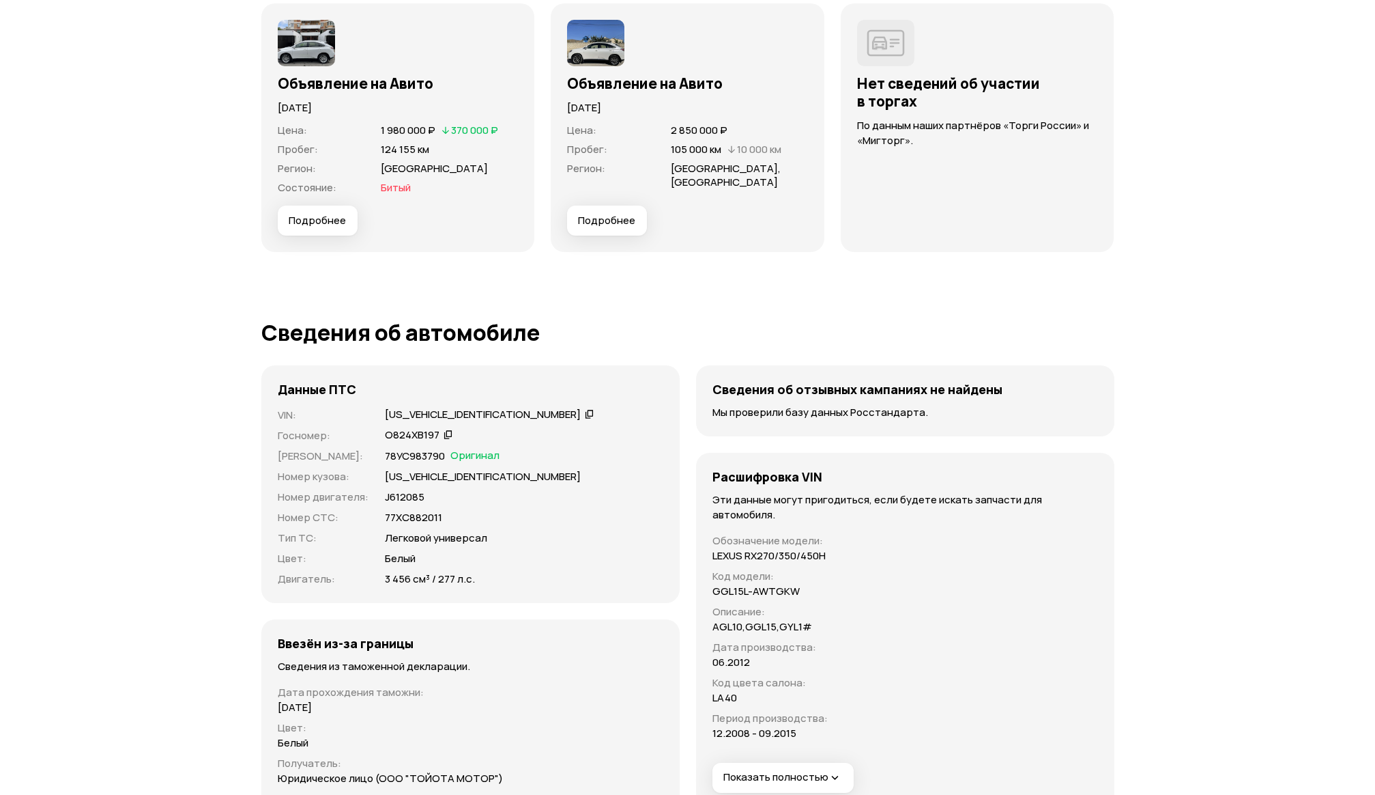
scroll to position [3823, 0]
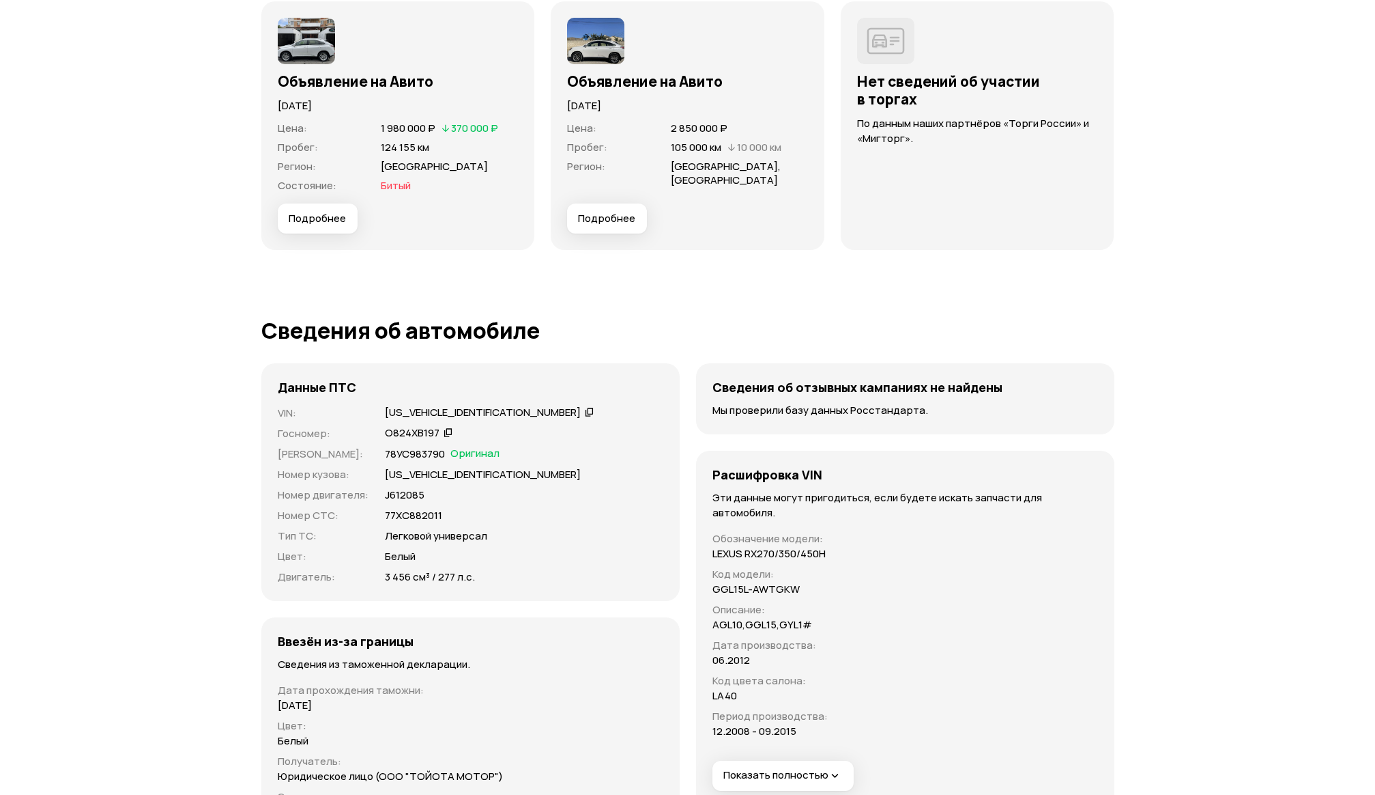
click at [605, 223] on span "Подробнее" at bounding box center [606, 219] width 57 height 14
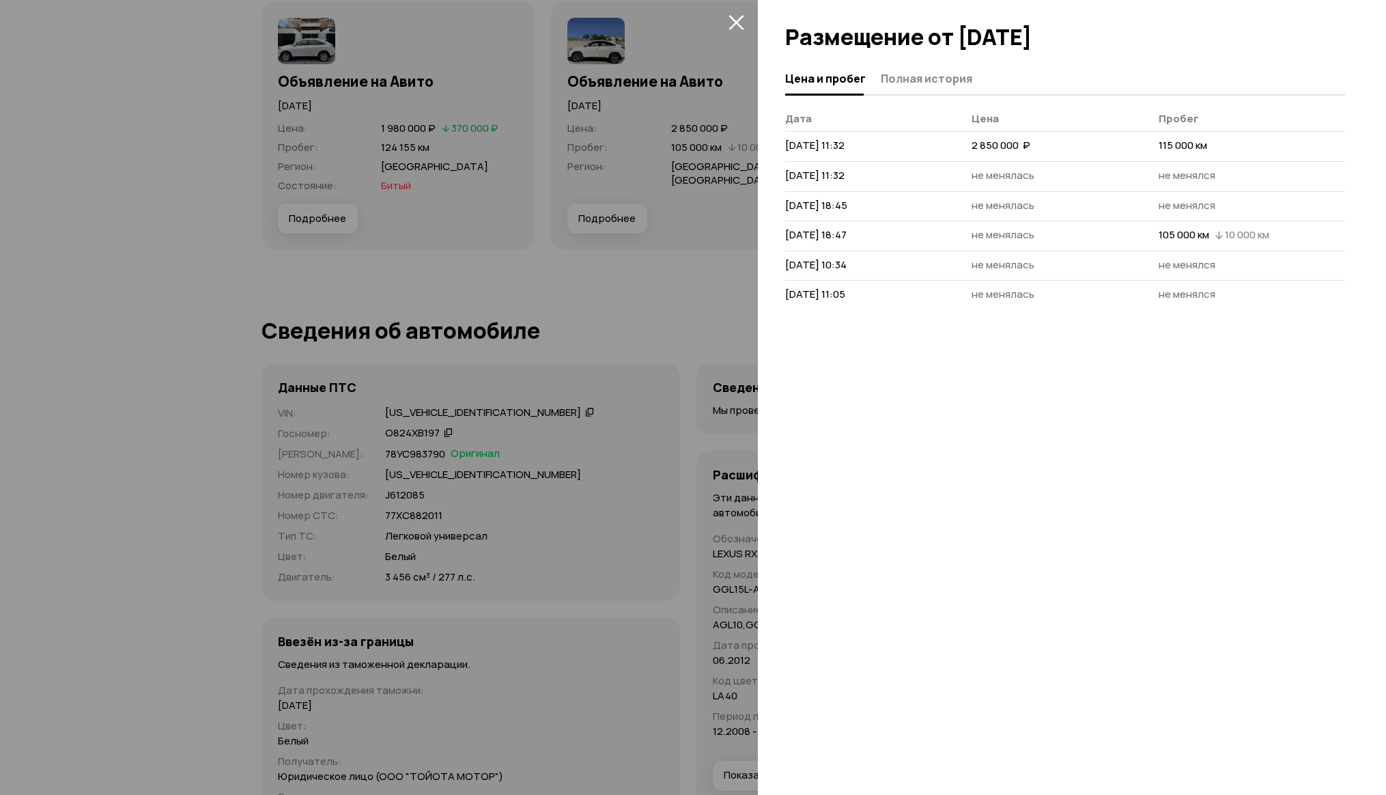
click at [844, 148] on span "[DATE] 11:32" at bounding box center [814, 145] width 59 height 14
click at [919, 76] on span "Полная история" at bounding box center [926, 79] width 91 height 14
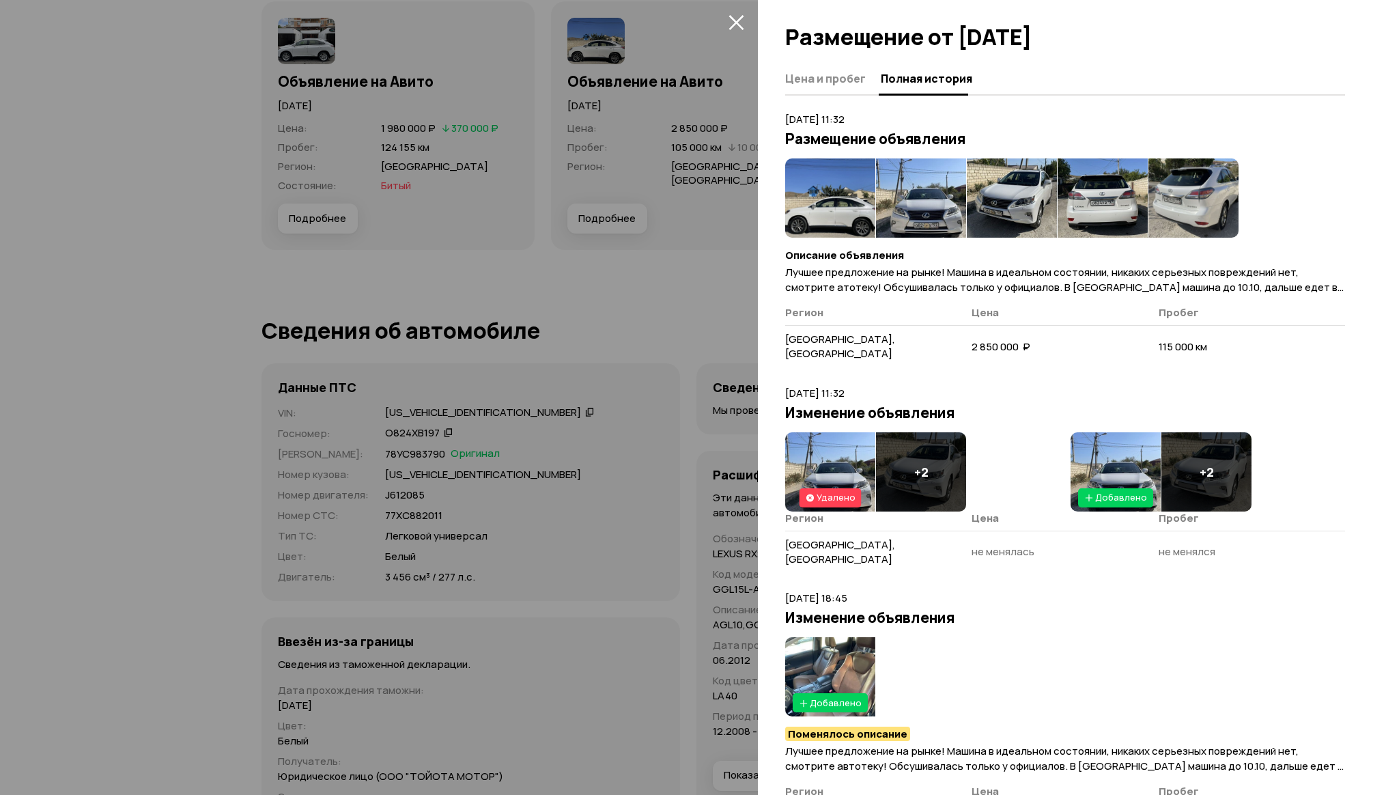
click at [838, 225] on img at bounding box center [830, 197] width 90 height 79
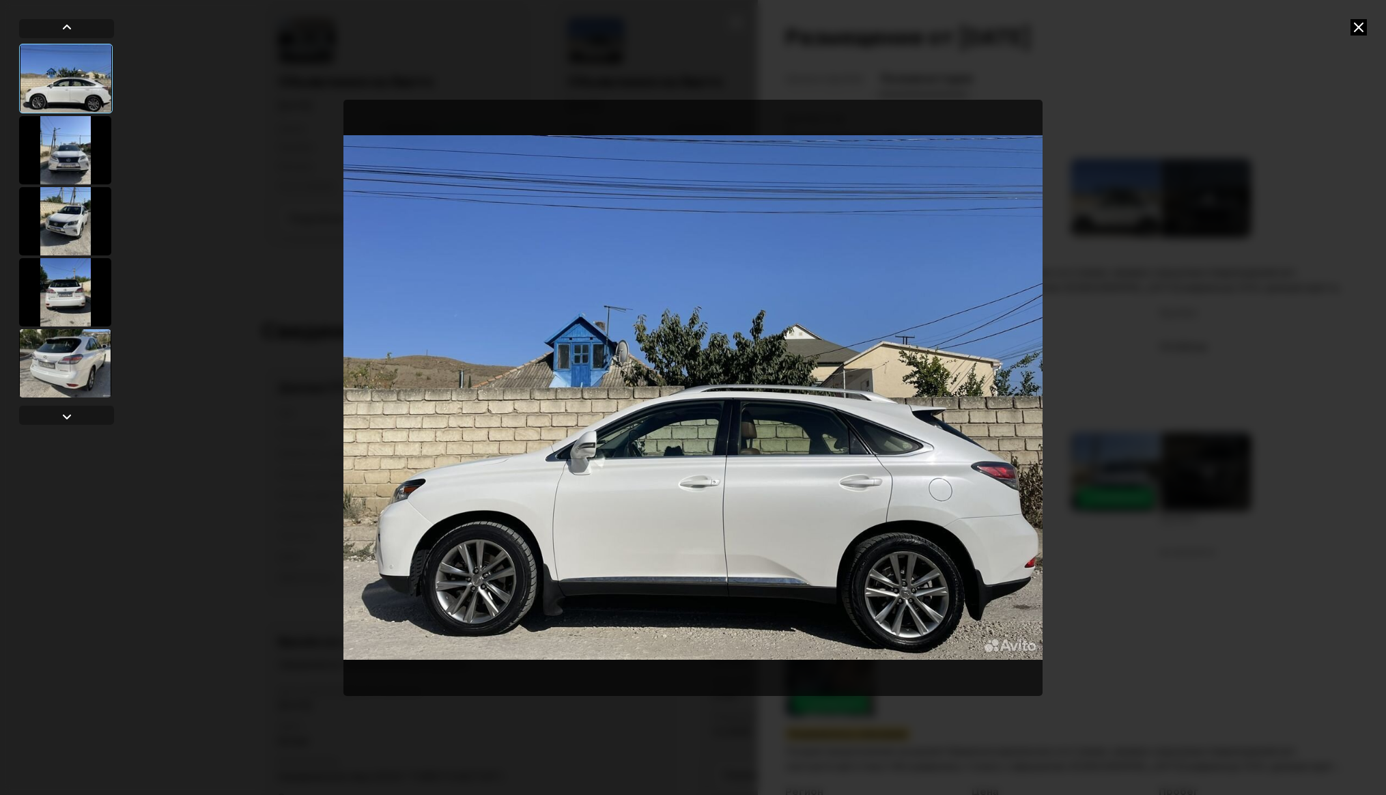
click at [71, 178] on div at bounding box center [65, 150] width 92 height 68
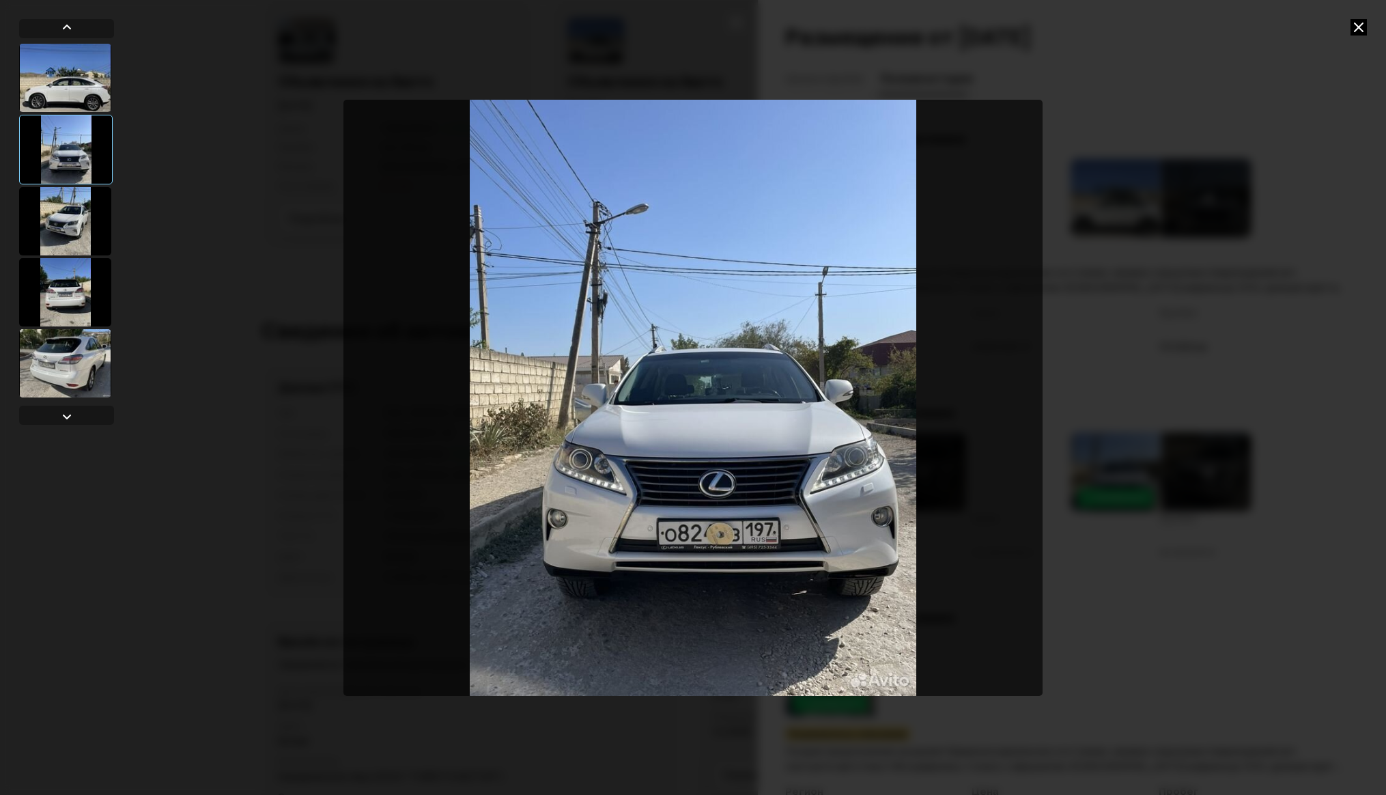
click at [63, 227] on div at bounding box center [65, 221] width 92 height 68
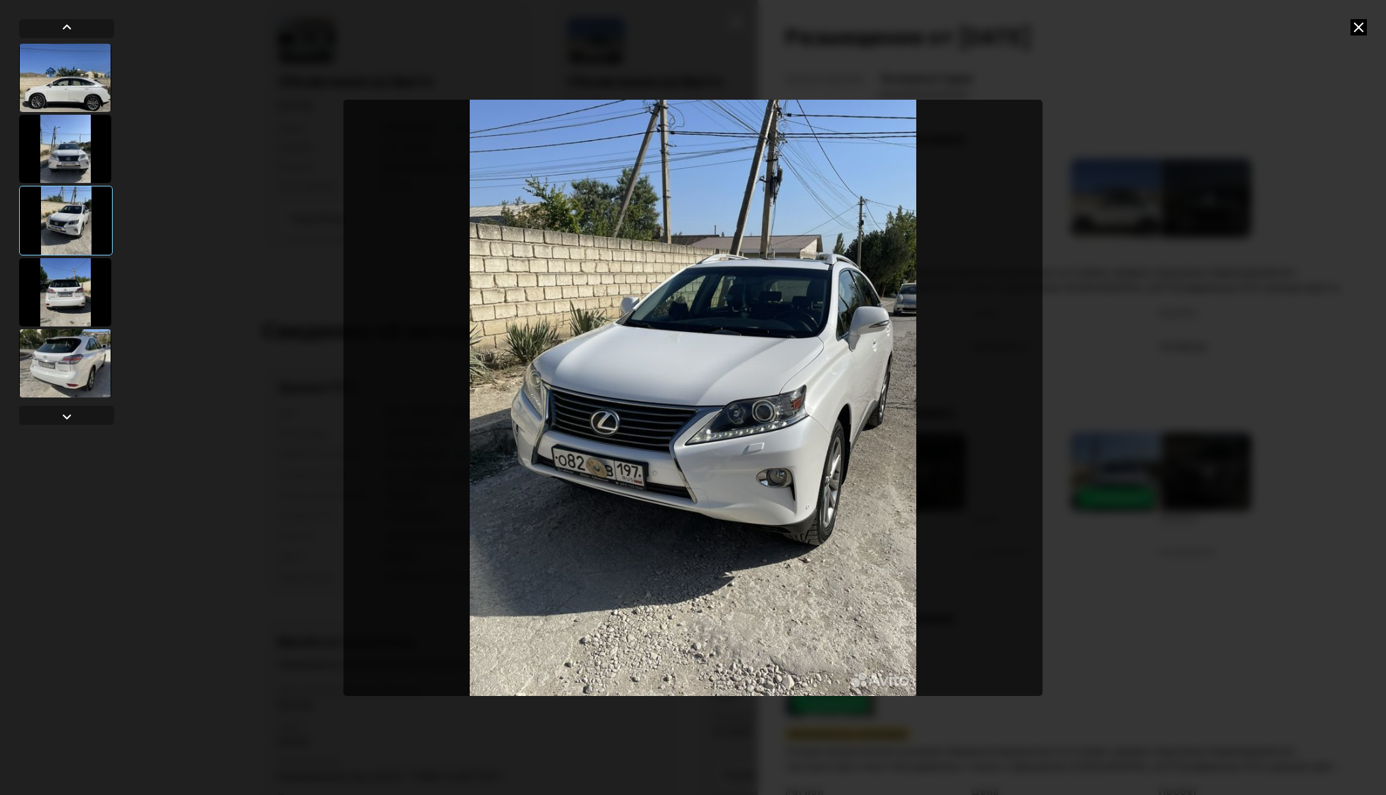
click at [74, 290] on div at bounding box center [65, 292] width 92 height 68
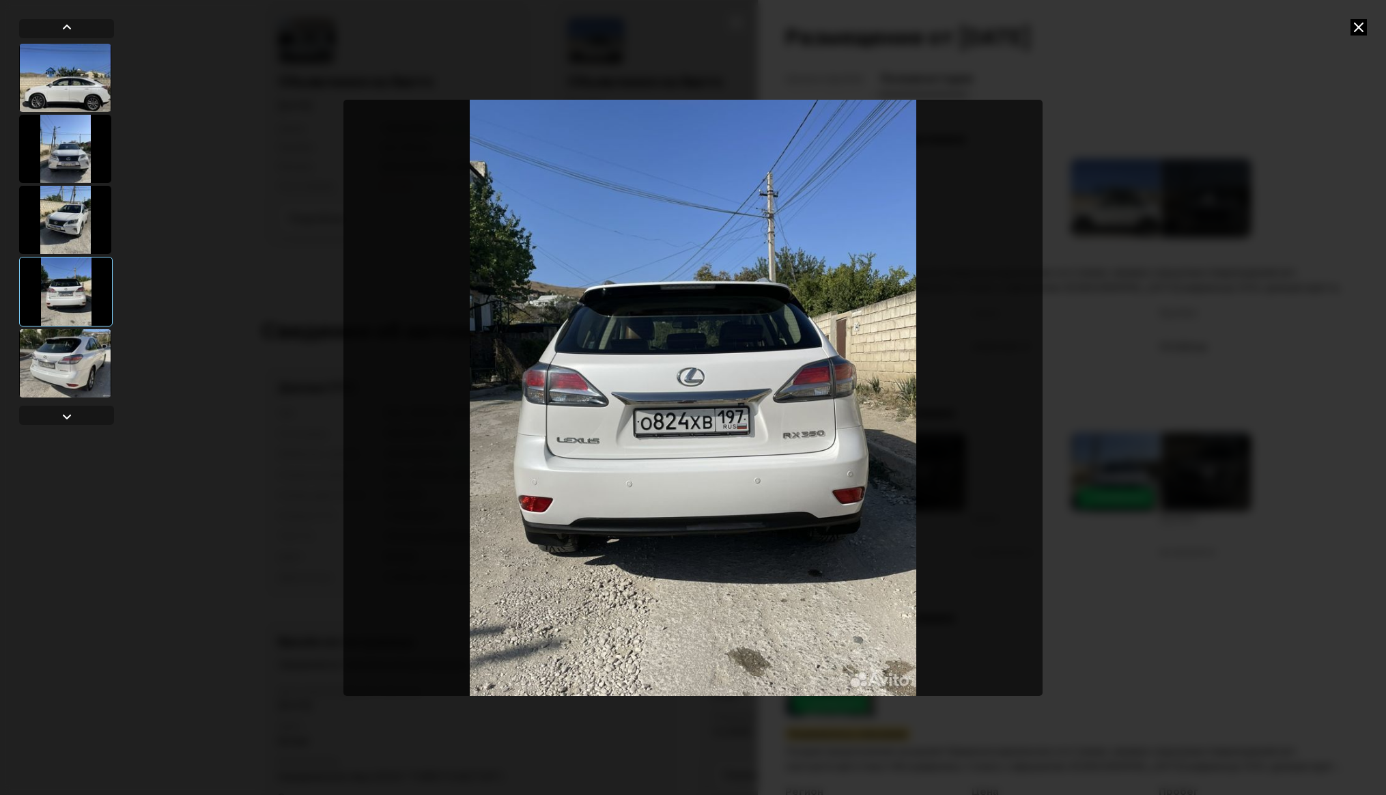
click at [46, 389] on div at bounding box center [65, 363] width 92 height 68
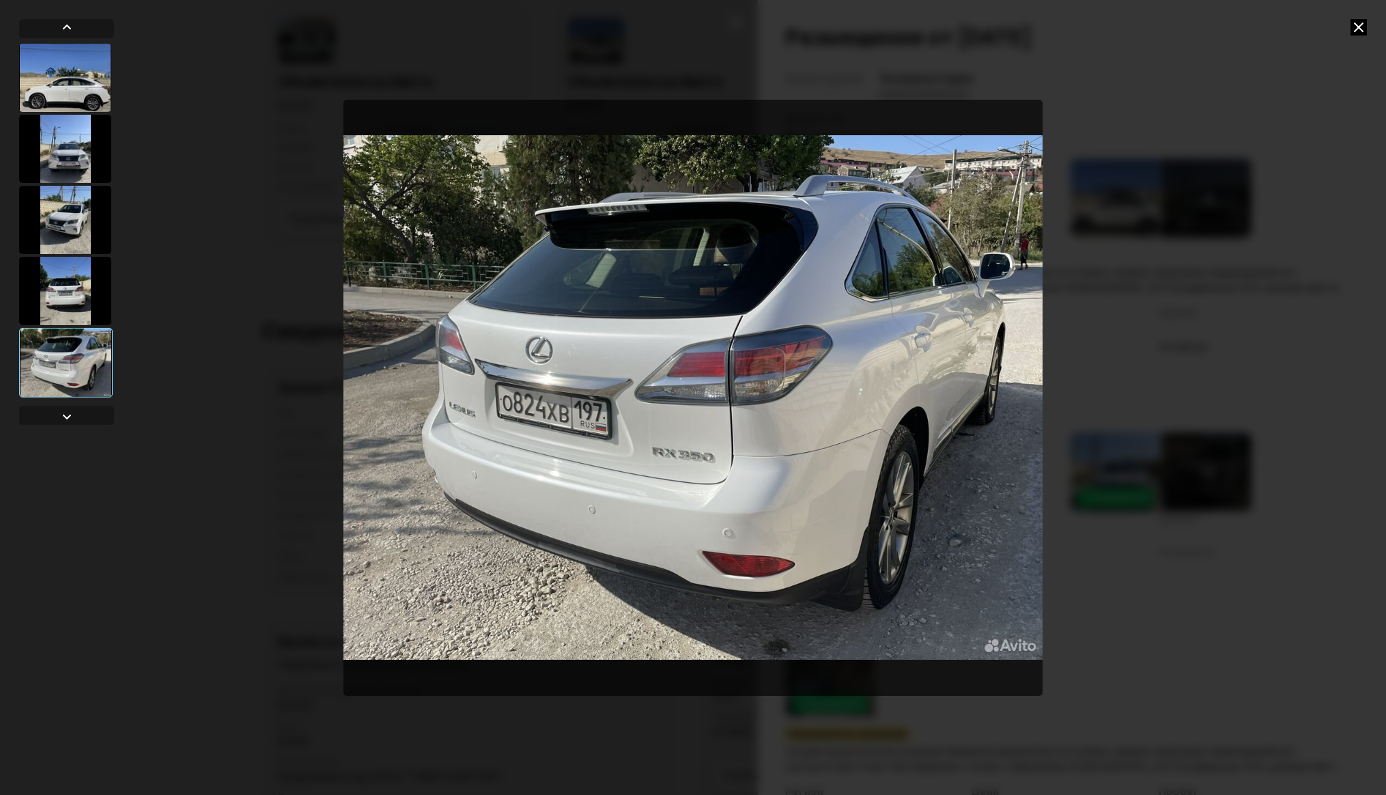
click at [1352, 32] on icon at bounding box center [1358, 27] width 16 height 16
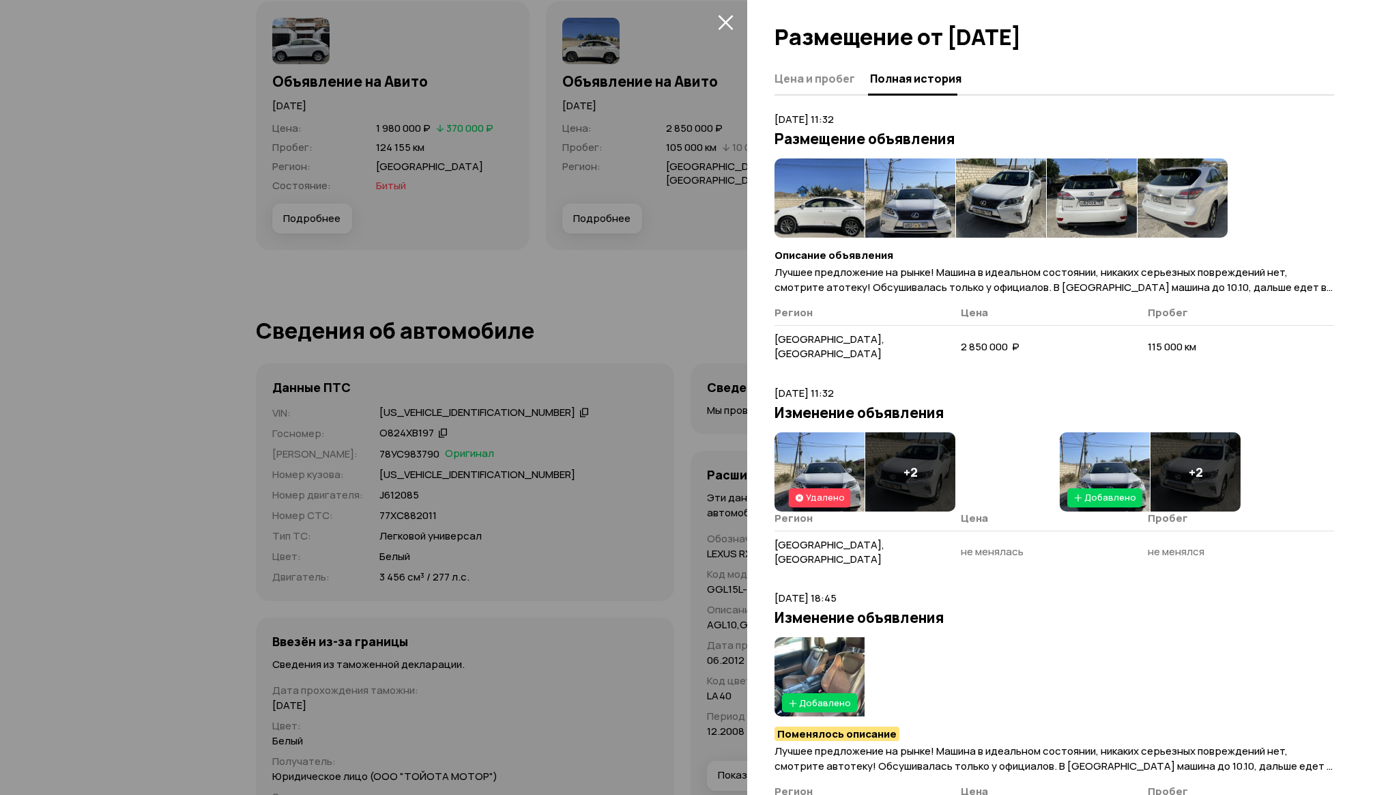
click at [846, 451] on img at bounding box center [820, 471] width 90 height 79
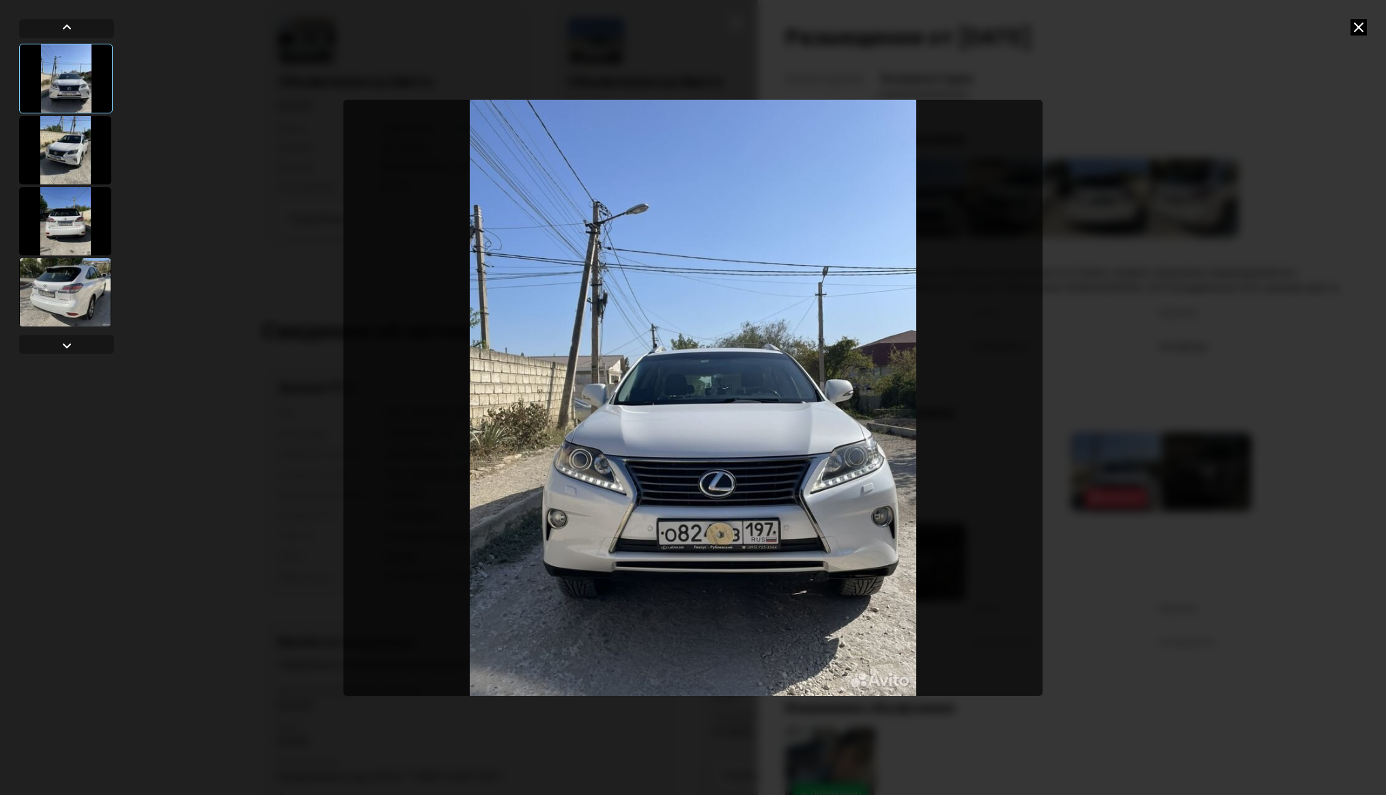
click at [83, 163] on div at bounding box center [65, 150] width 92 height 68
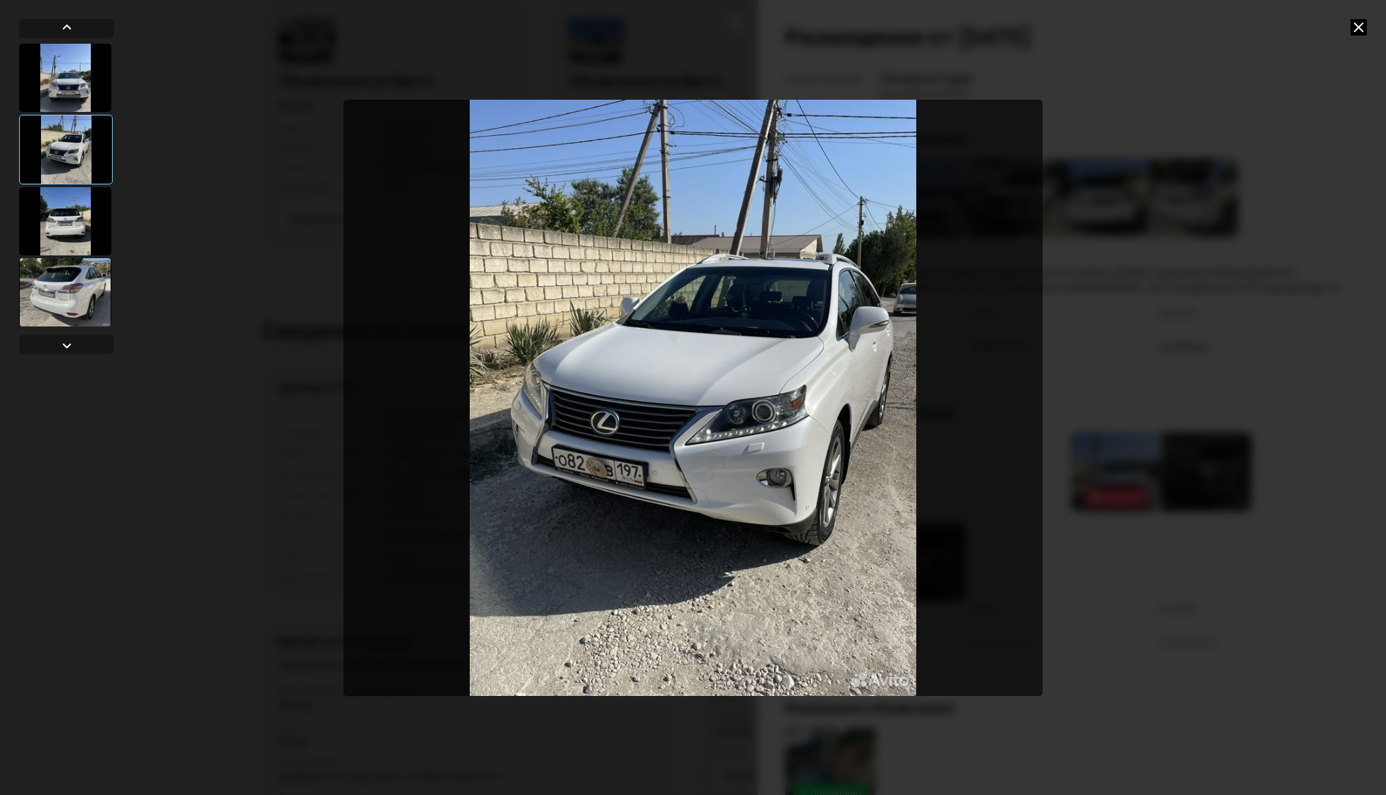
click at [71, 216] on div at bounding box center [65, 221] width 92 height 68
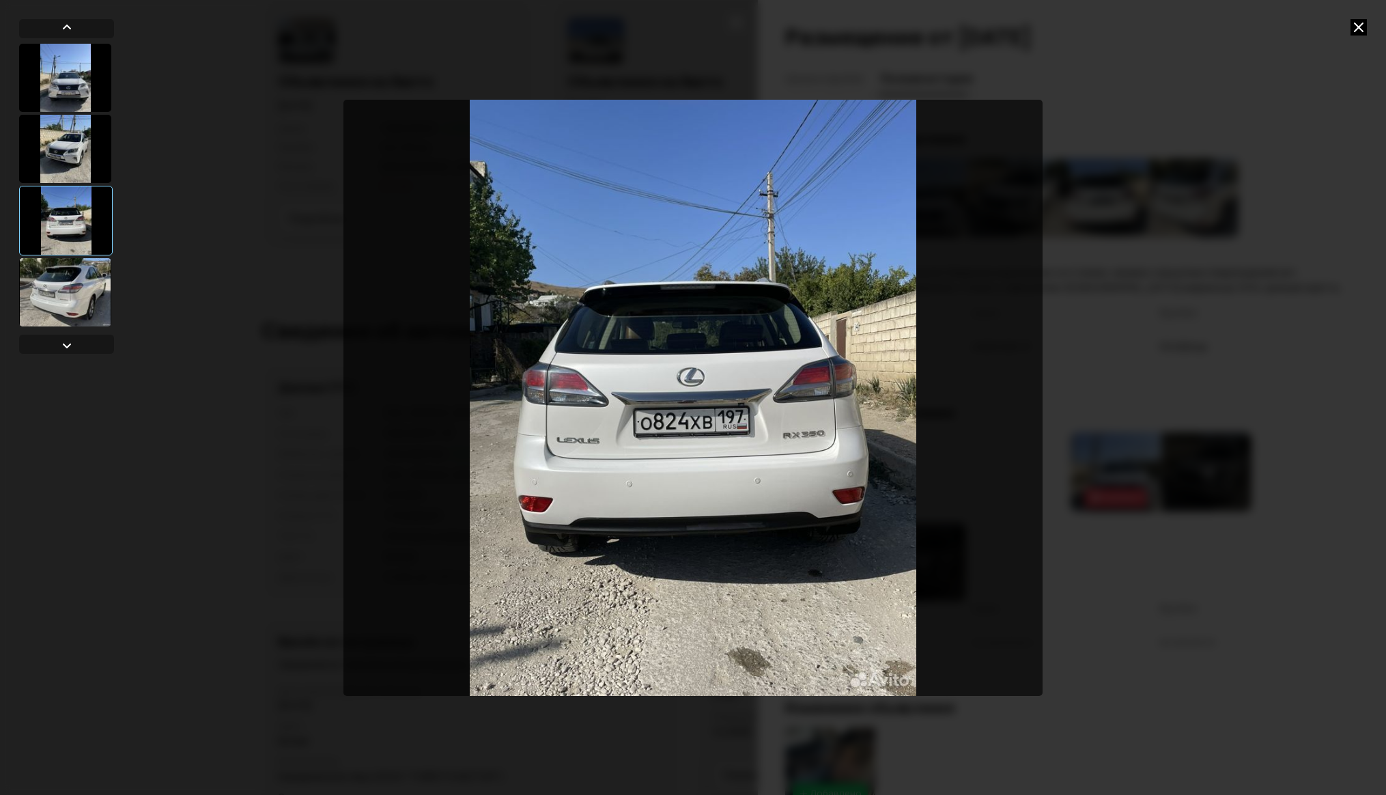
click at [1358, 31] on icon at bounding box center [1358, 27] width 16 height 16
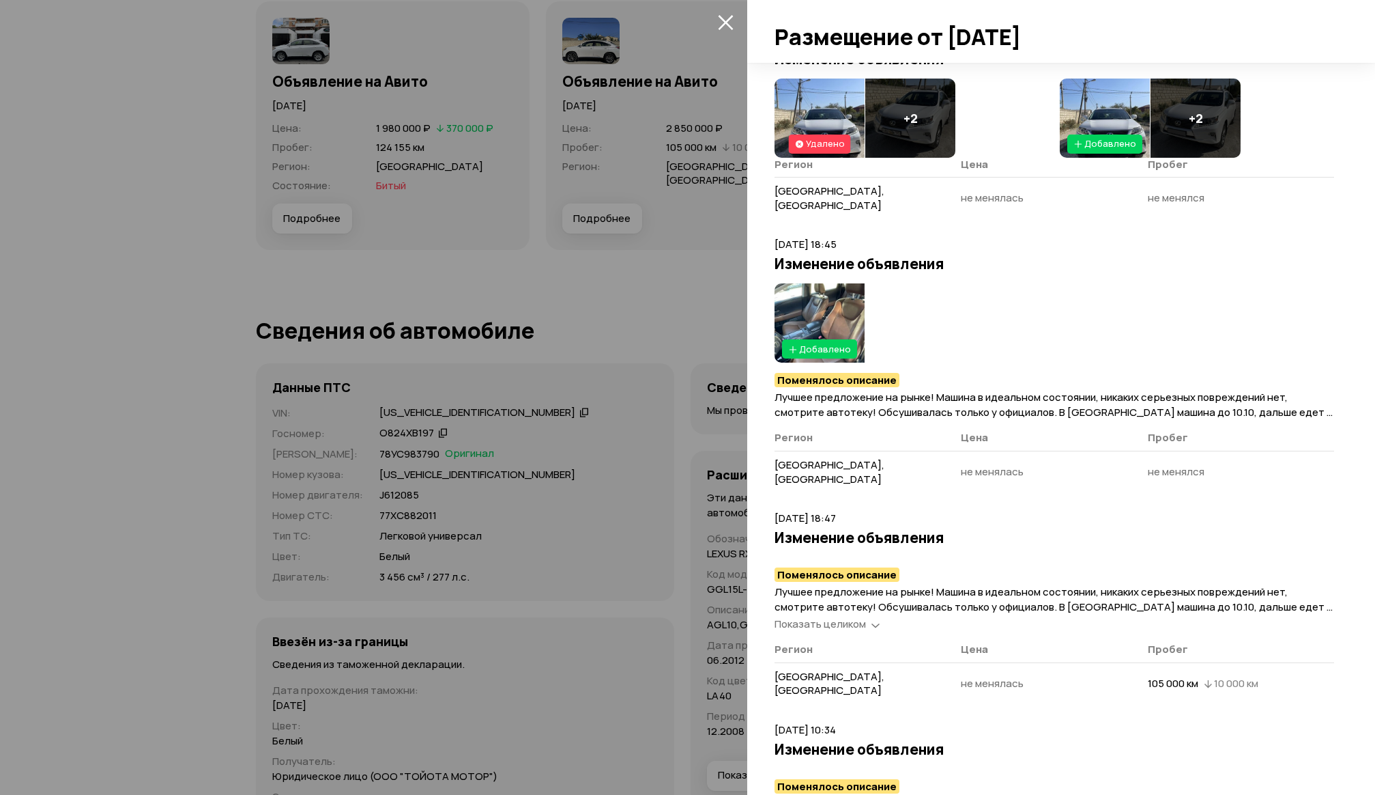
scroll to position [341, 0]
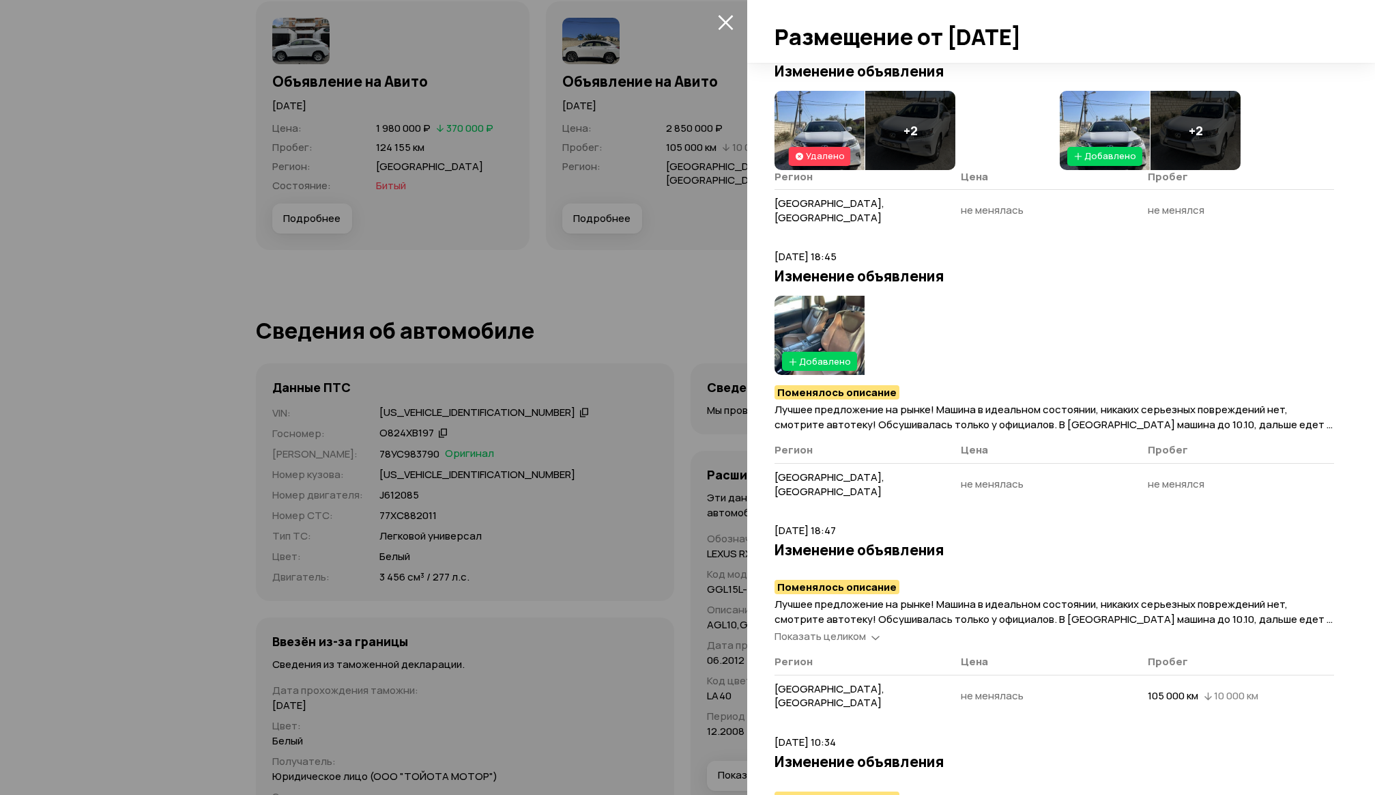
click at [844, 300] on img at bounding box center [820, 335] width 90 height 79
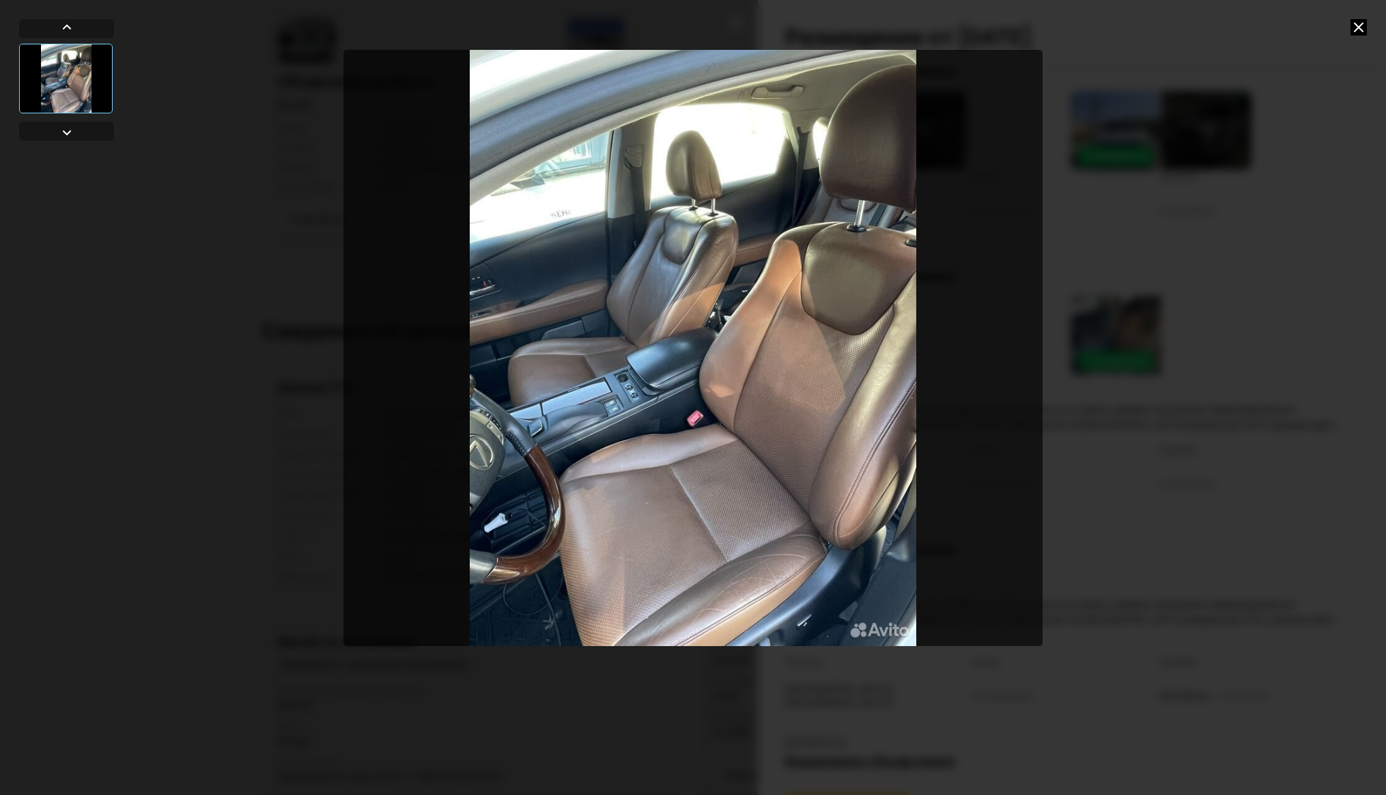
click at [1359, 29] on icon at bounding box center [1358, 27] width 16 height 16
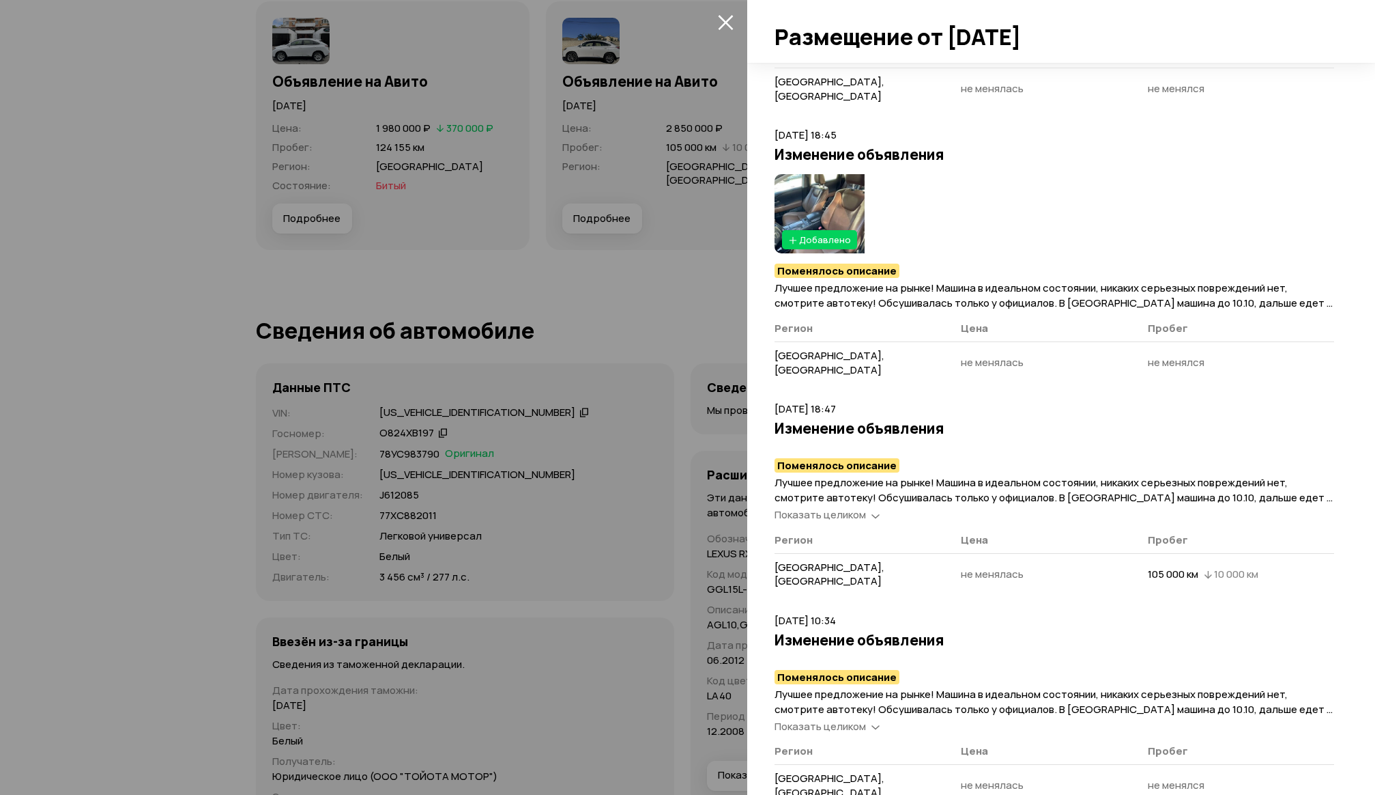
scroll to position [623, 0]
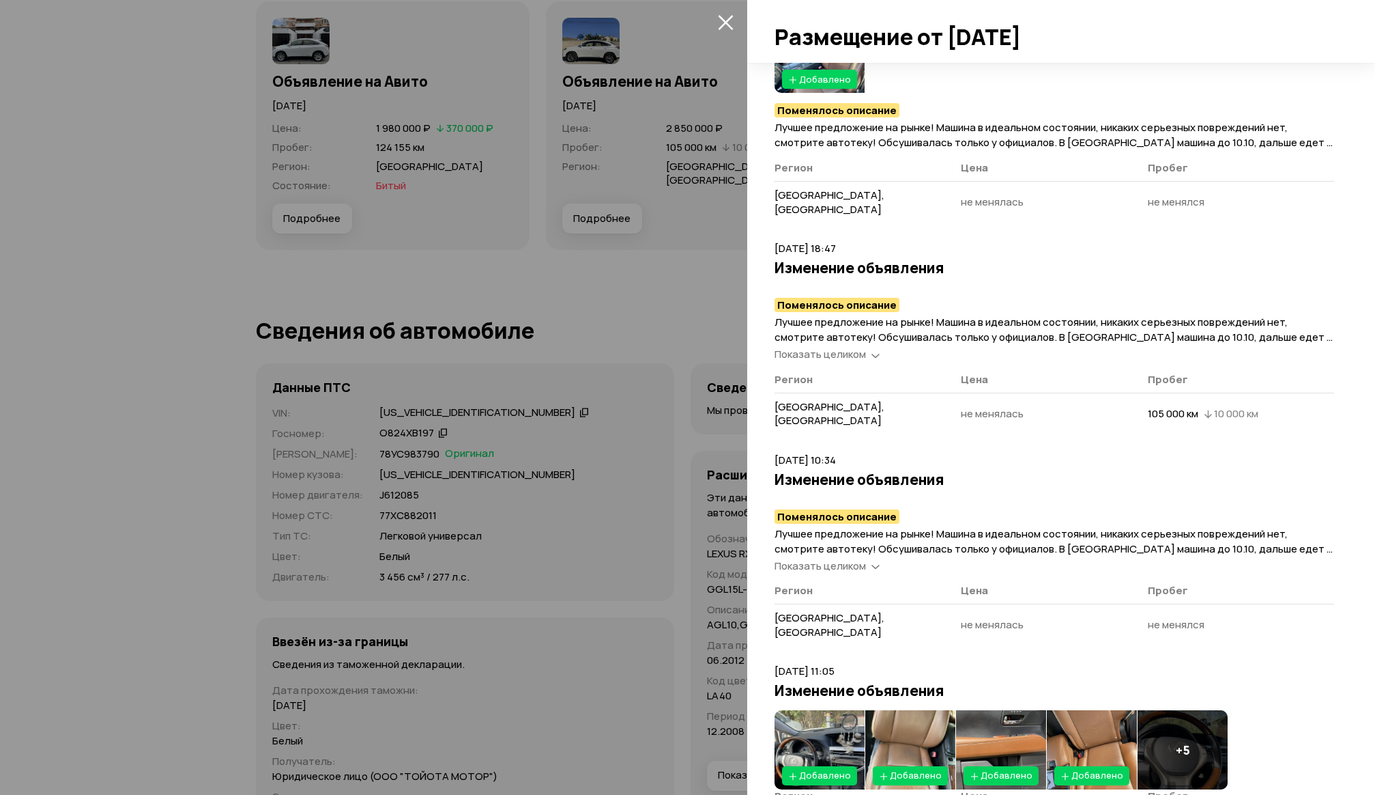
click at [819, 710] on img at bounding box center [820, 749] width 90 height 79
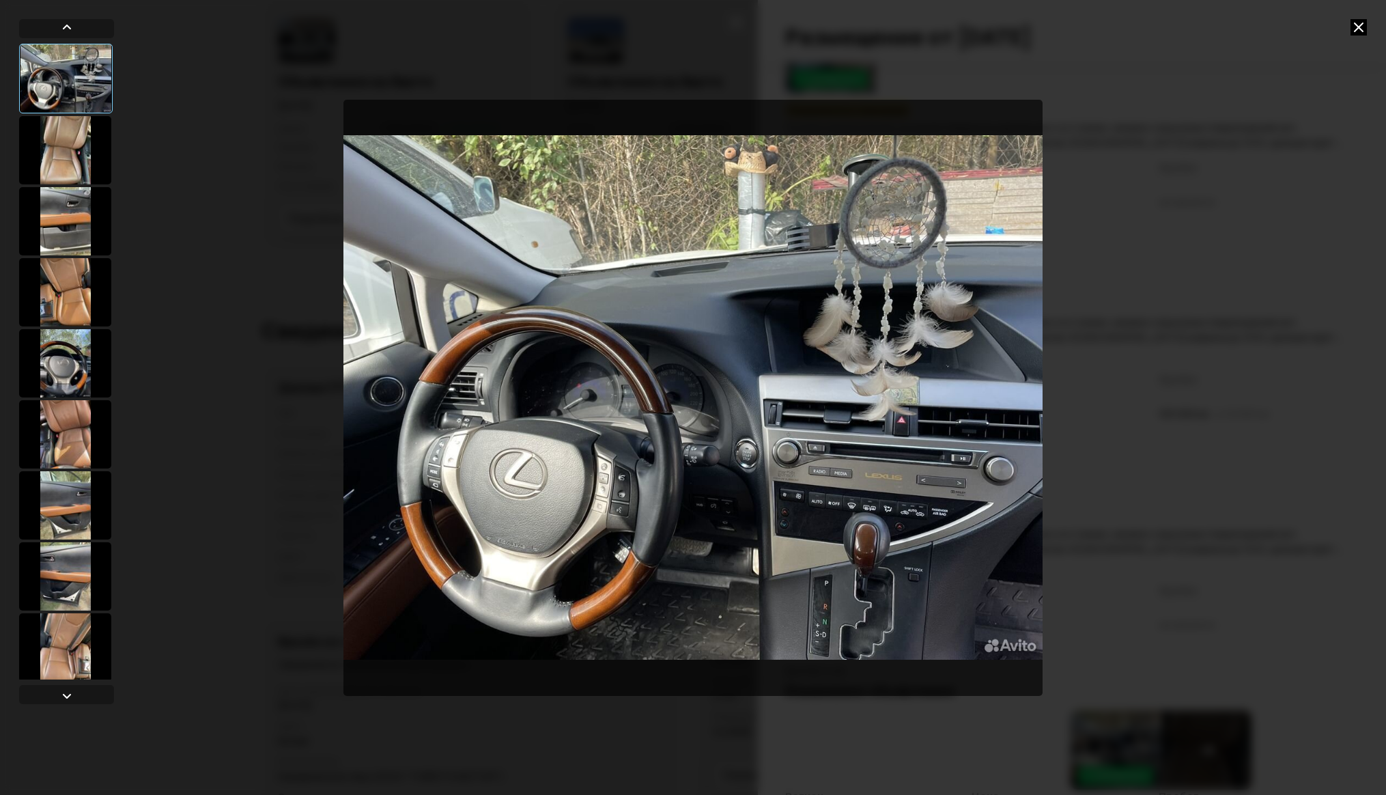
click at [72, 169] on div at bounding box center [65, 150] width 92 height 68
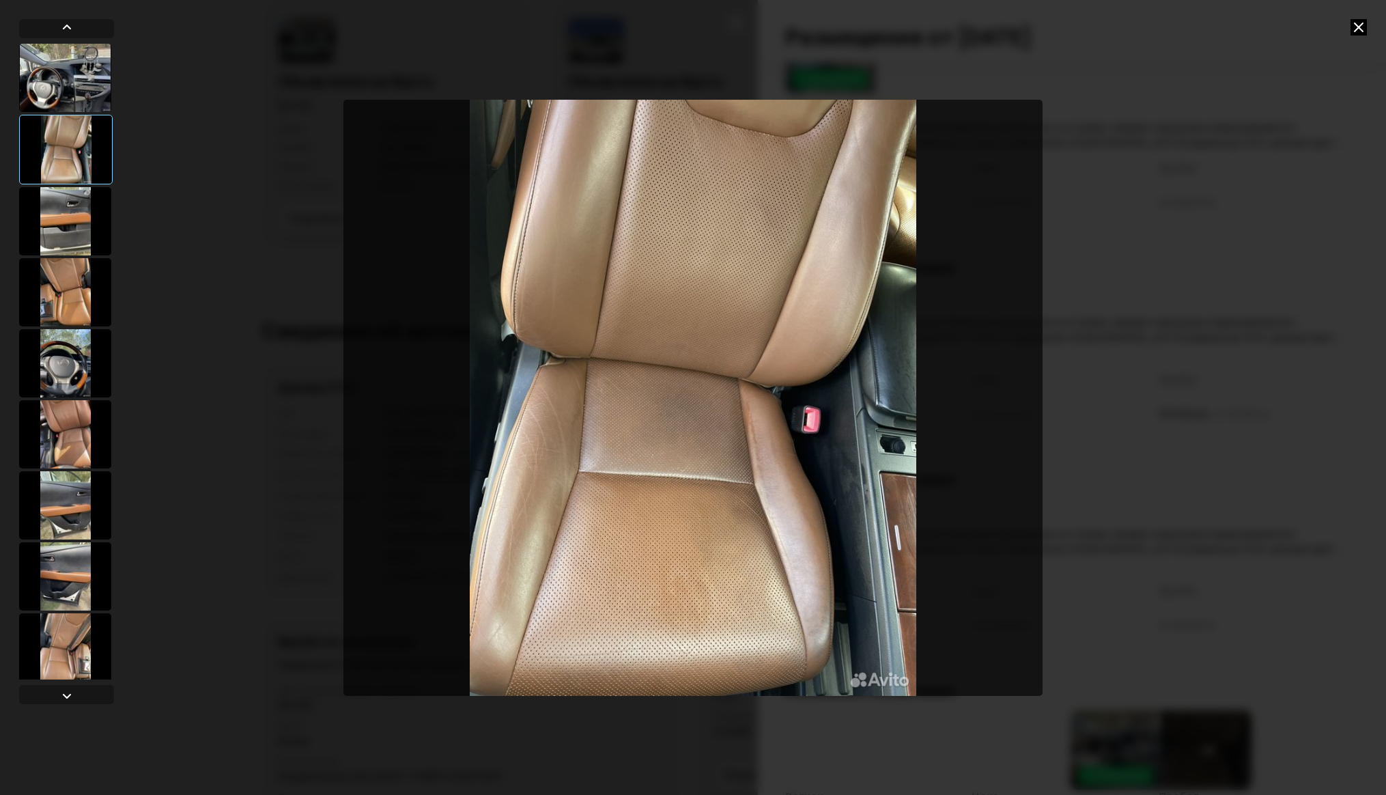
click at [85, 218] on div at bounding box center [65, 221] width 92 height 68
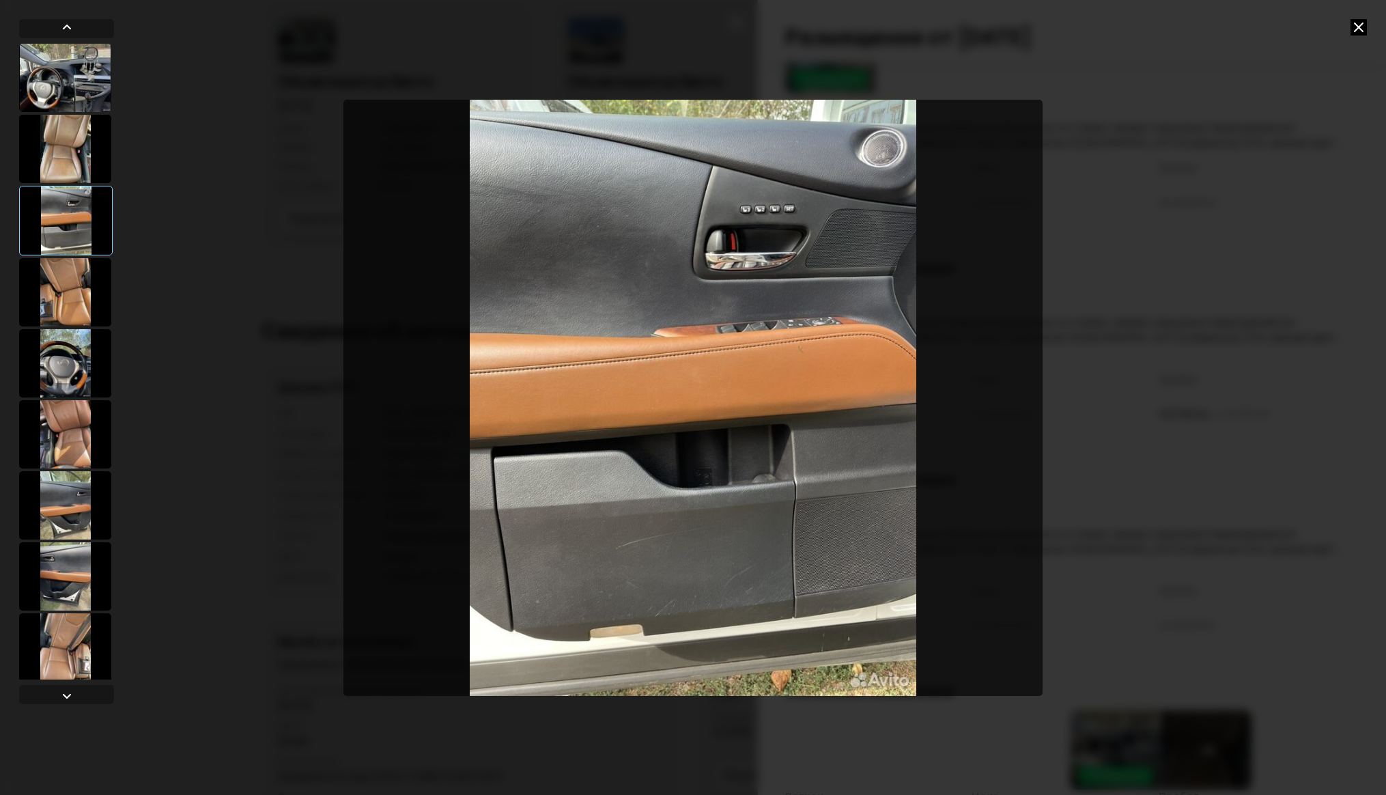
click at [76, 265] on div at bounding box center [65, 292] width 92 height 68
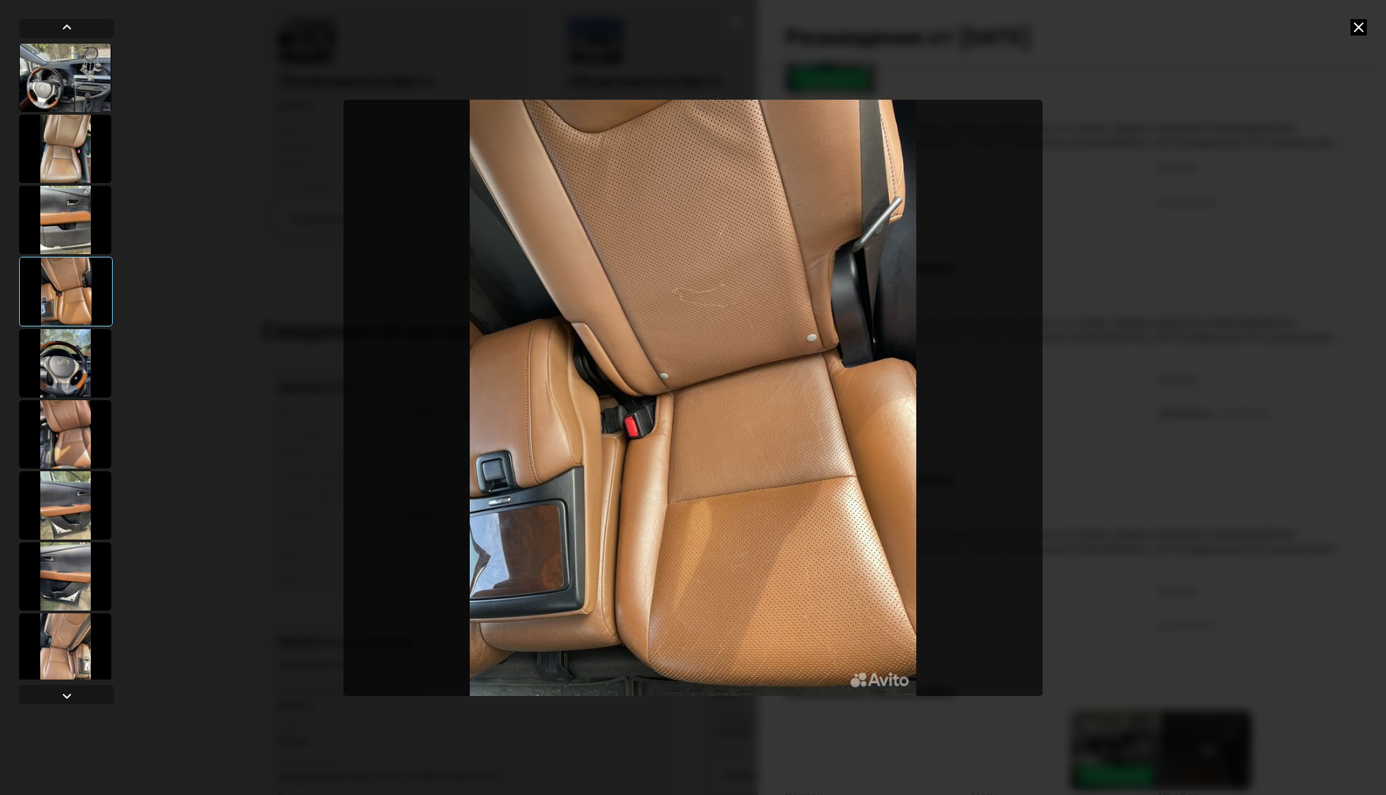
click at [1350, 23] on icon at bounding box center [1358, 27] width 16 height 16
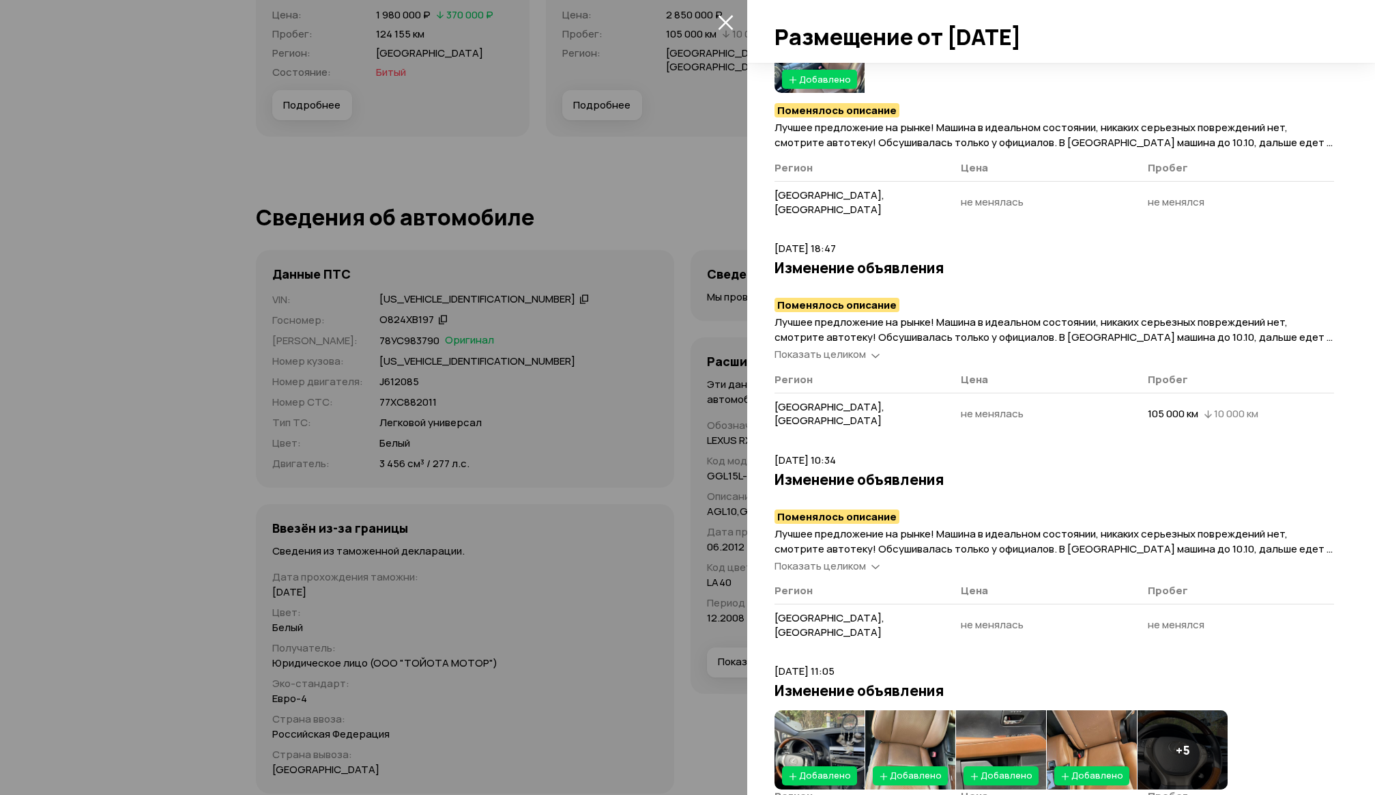
scroll to position [4027, 0]
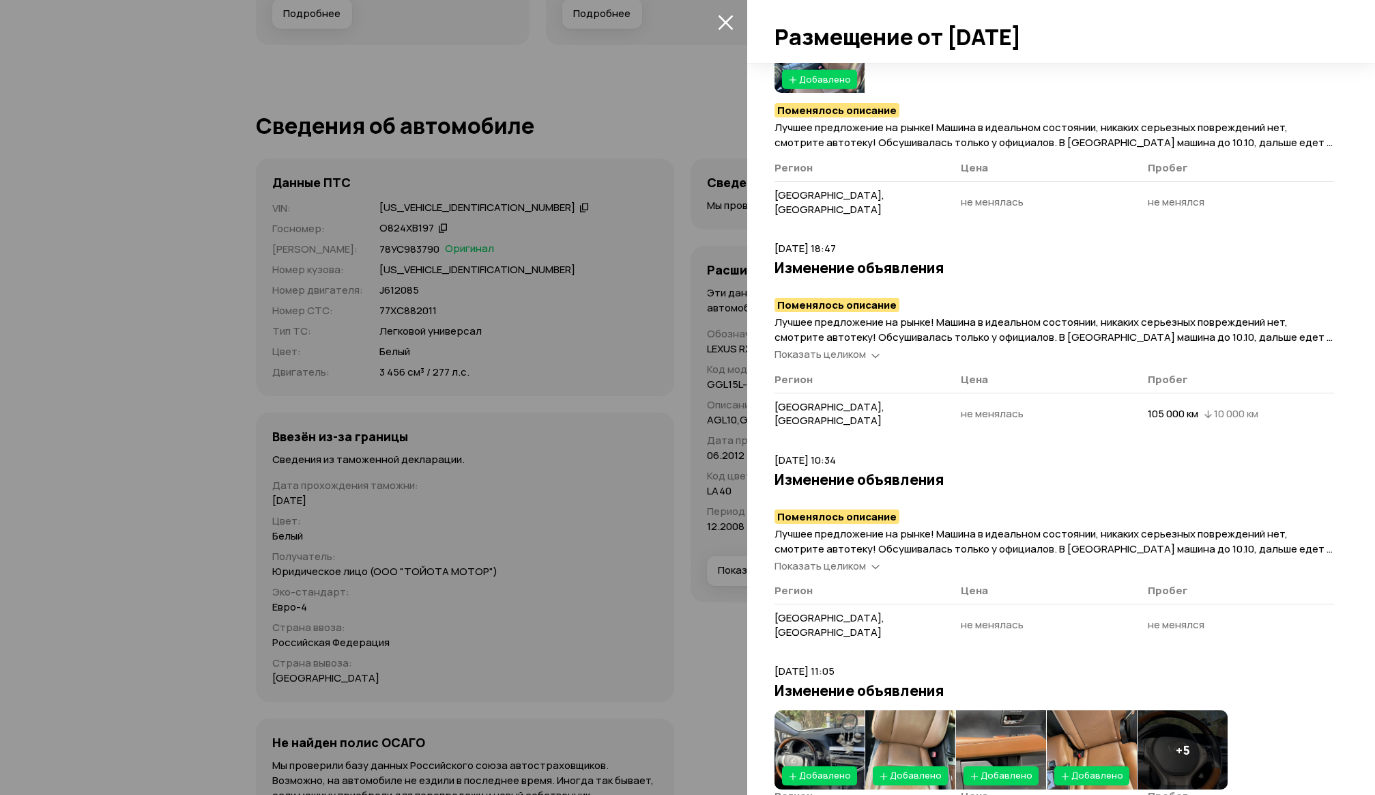
click at [730, 23] on icon "закрыть" at bounding box center [726, 22] width 16 height 16
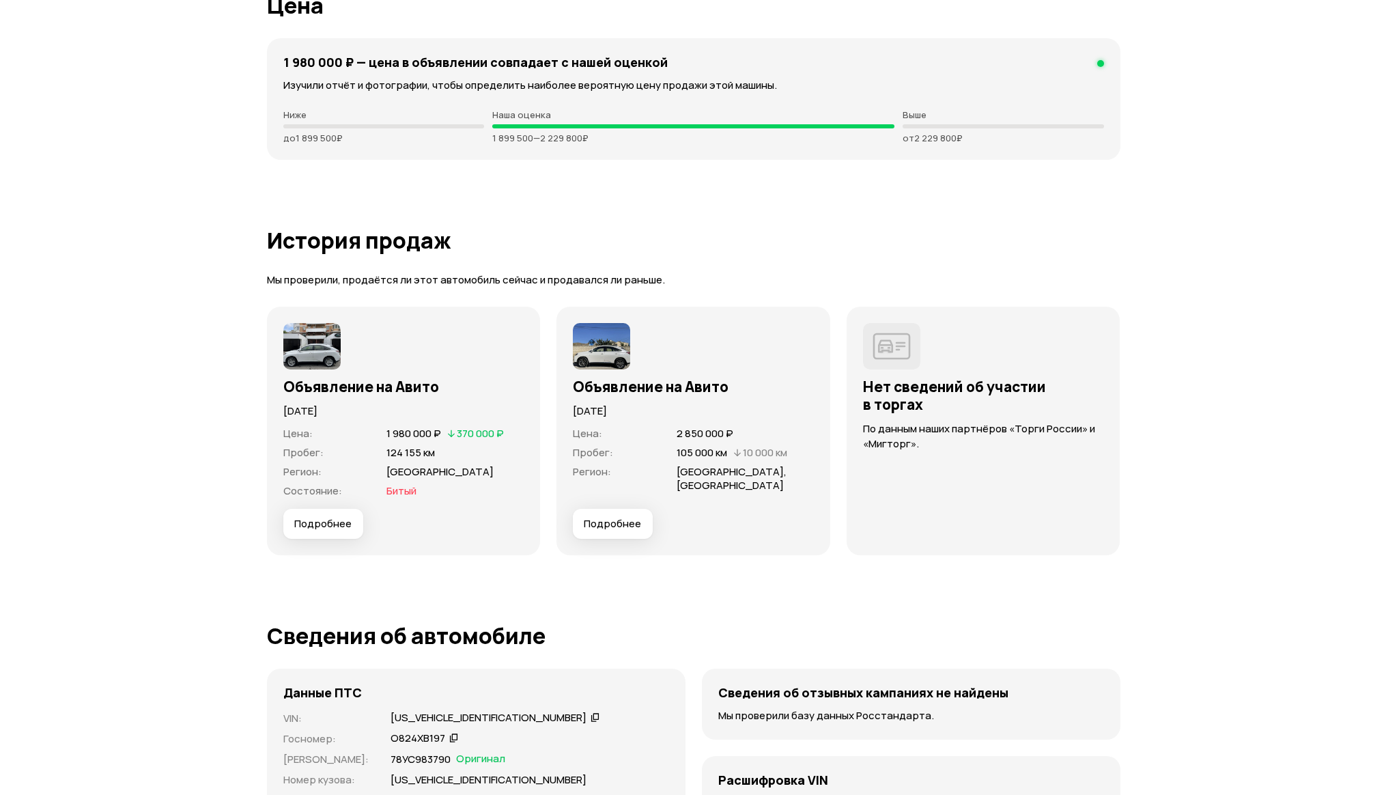
scroll to position [3771, 0]
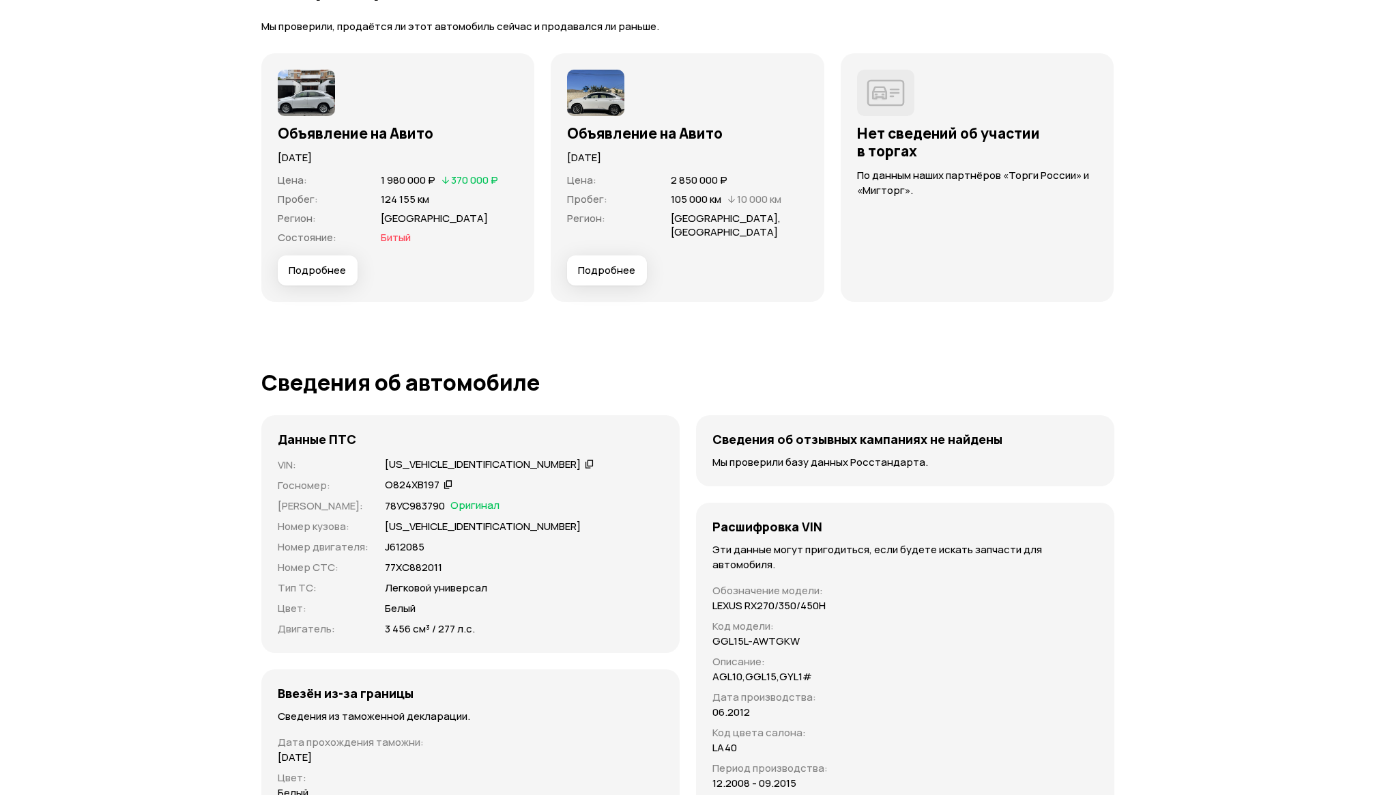
click at [605, 270] on span "Подробнее" at bounding box center [606, 270] width 57 height 14
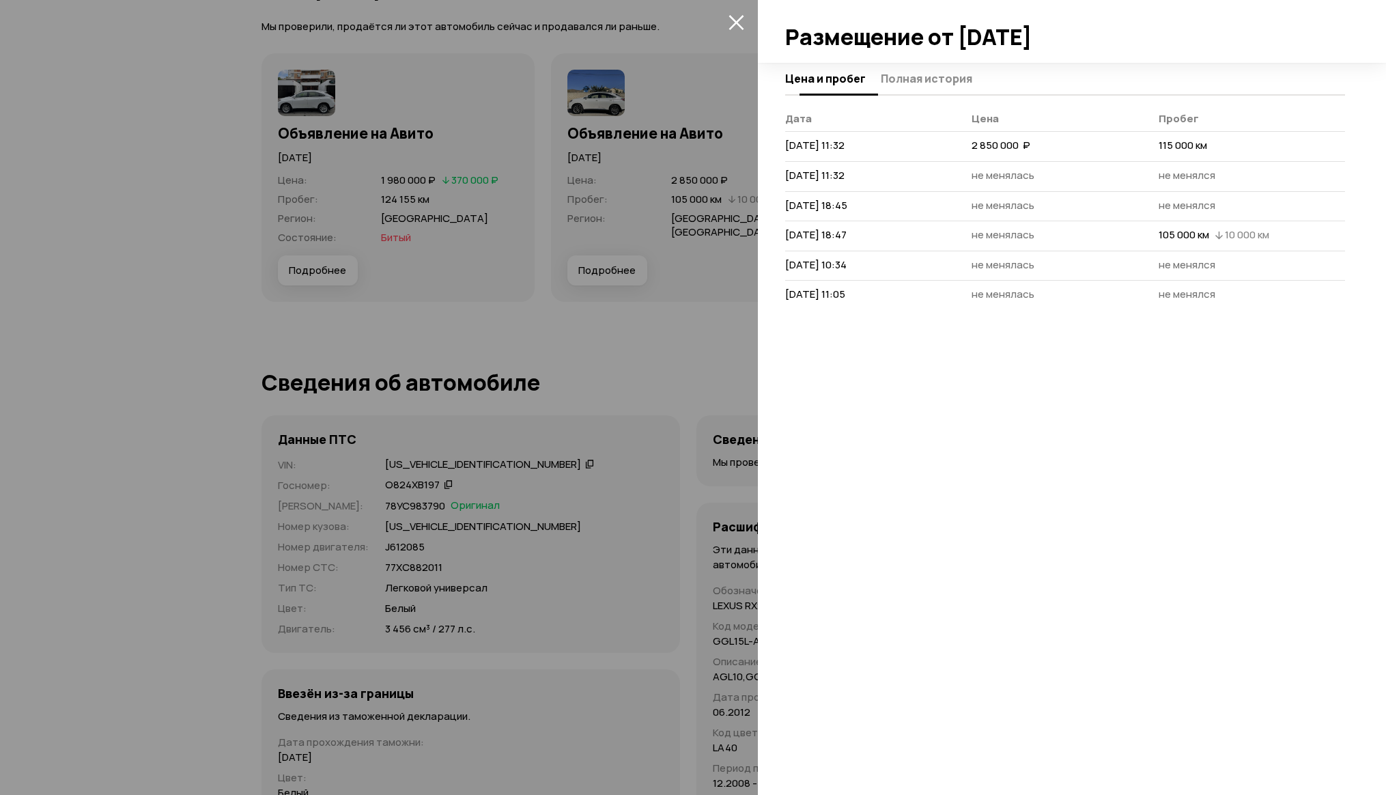
click at [907, 79] on span "Полная история" at bounding box center [926, 79] width 91 height 14
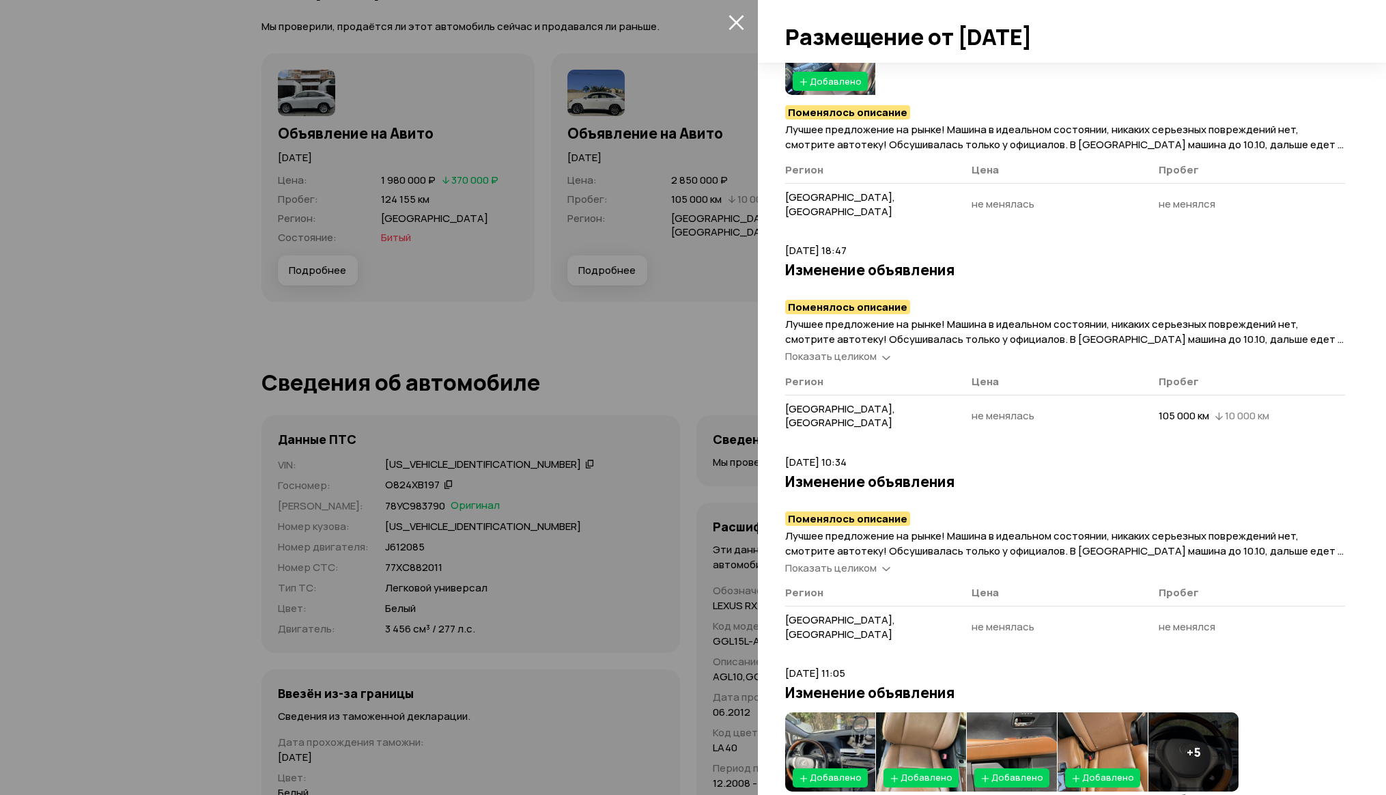
scroll to position [623, 0]
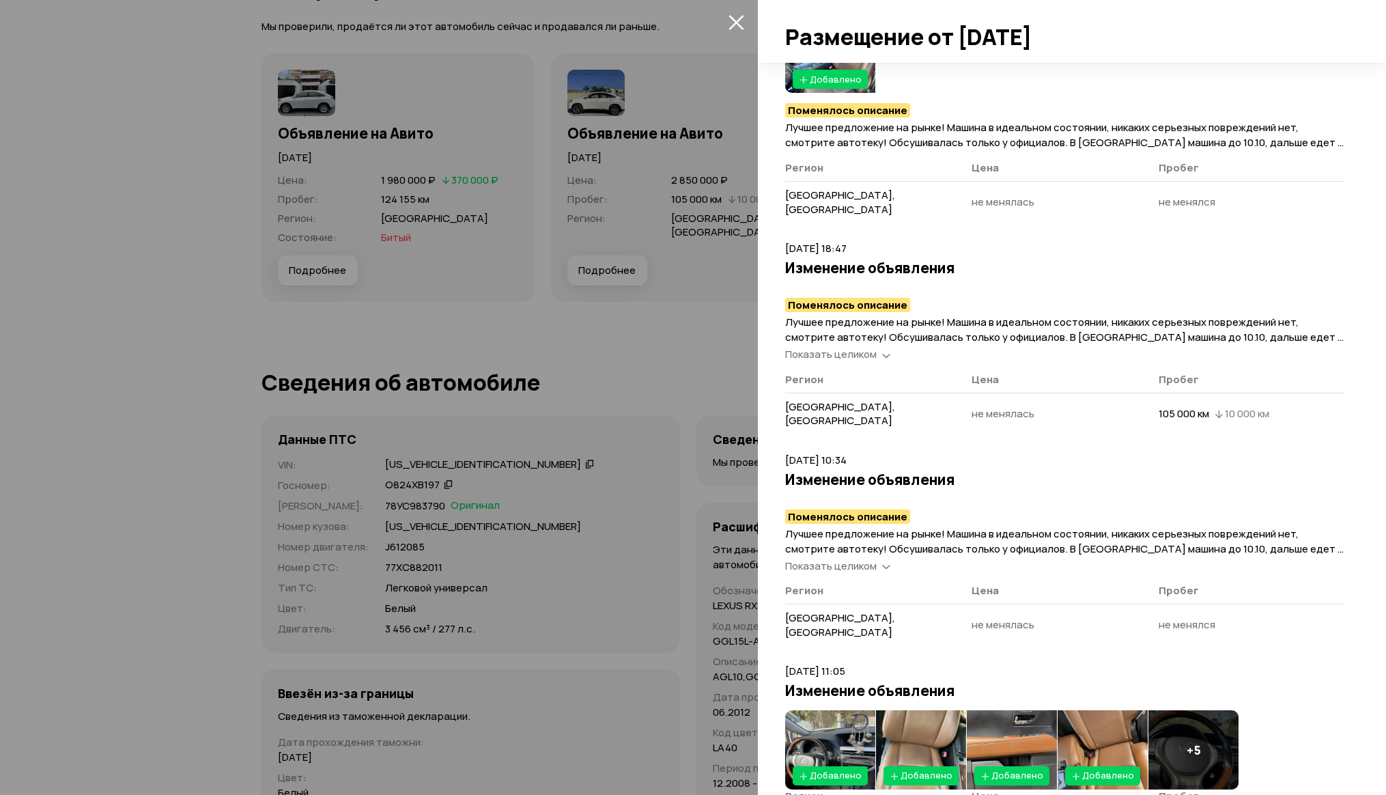
click at [825, 347] on span "Показать целиком" at bounding box center [830, 354] width 91 height 14
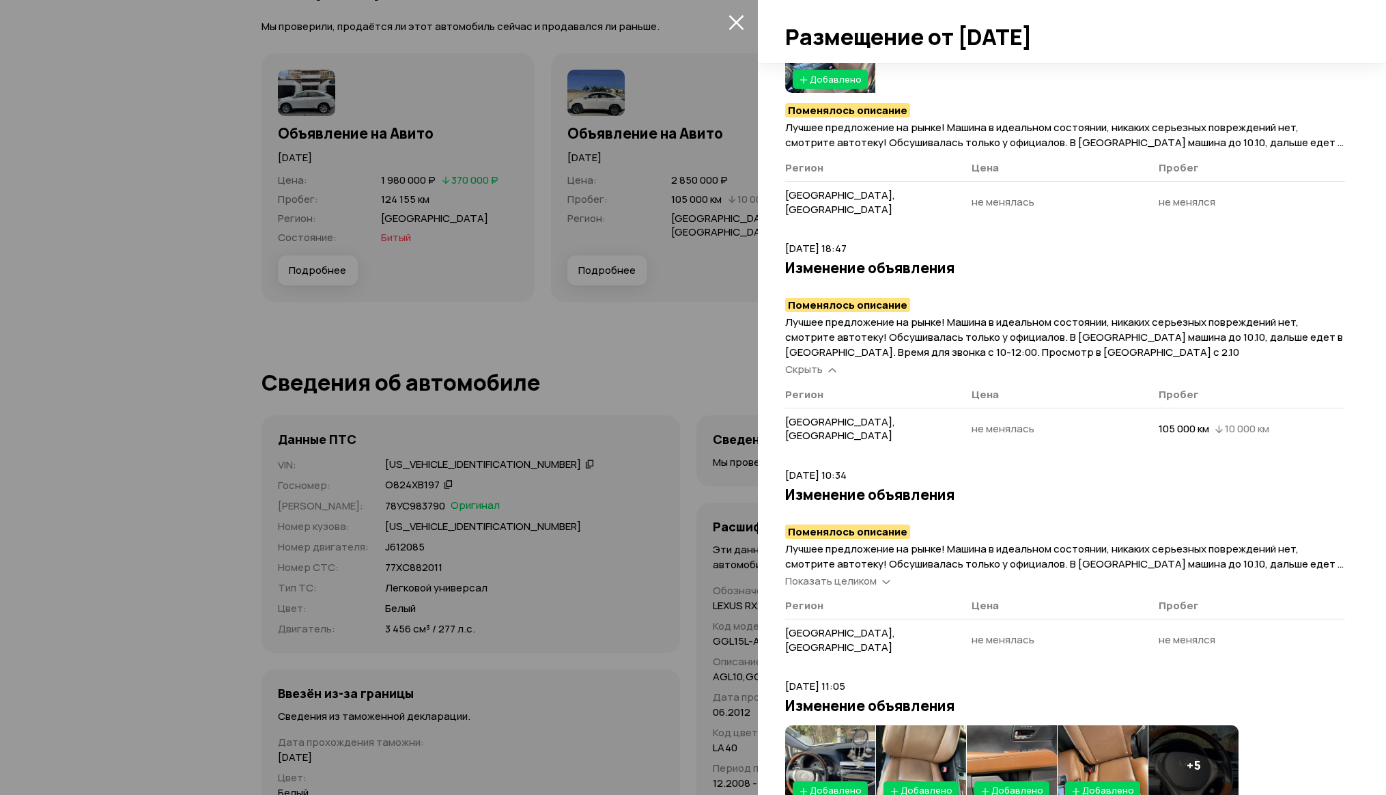
click at [868, 573] on span "Показать целиком" at bounding box center [830, 580] width 91 height 14
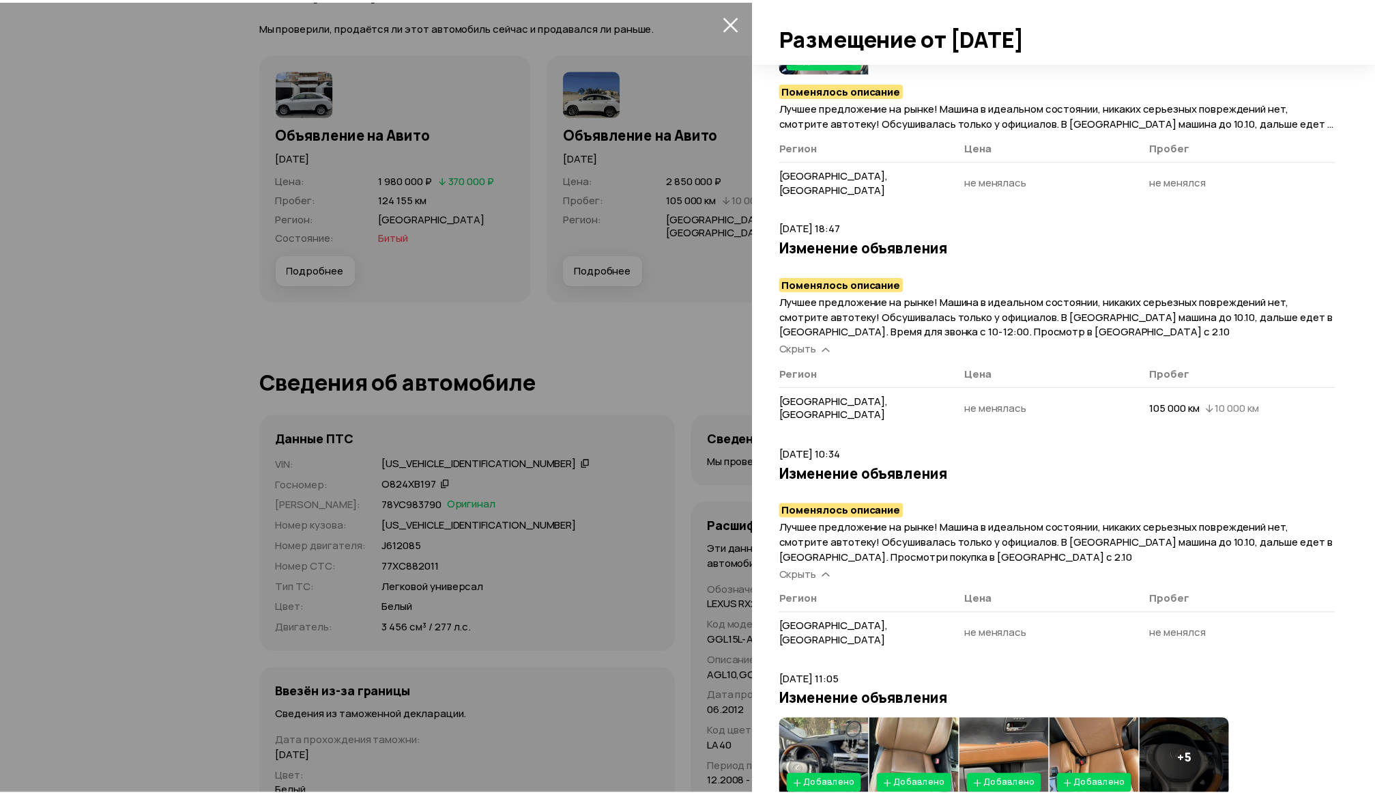
scroll to position [653, 0]
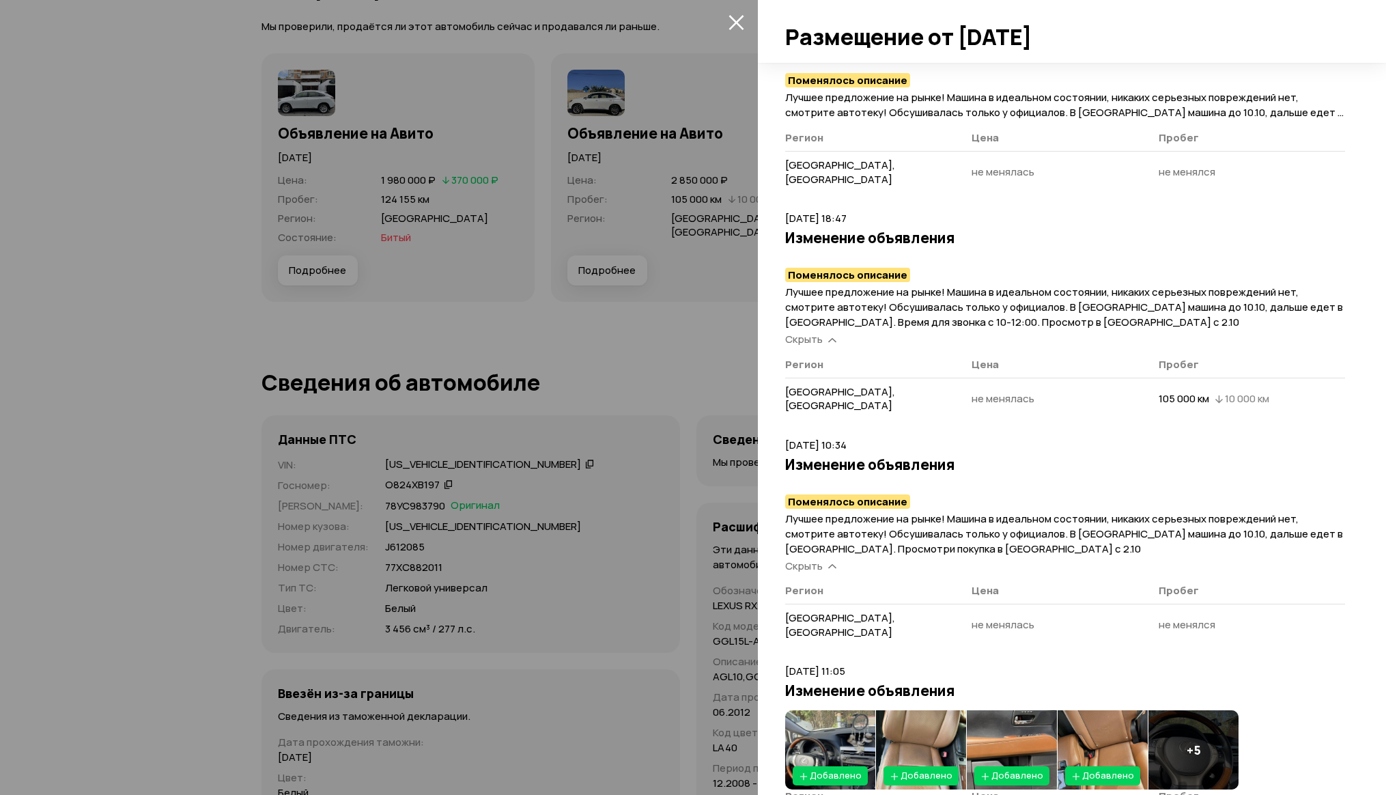
click at [733, 22] on icon "закрыть" at bounding box center [736, 22] width 16 height 16
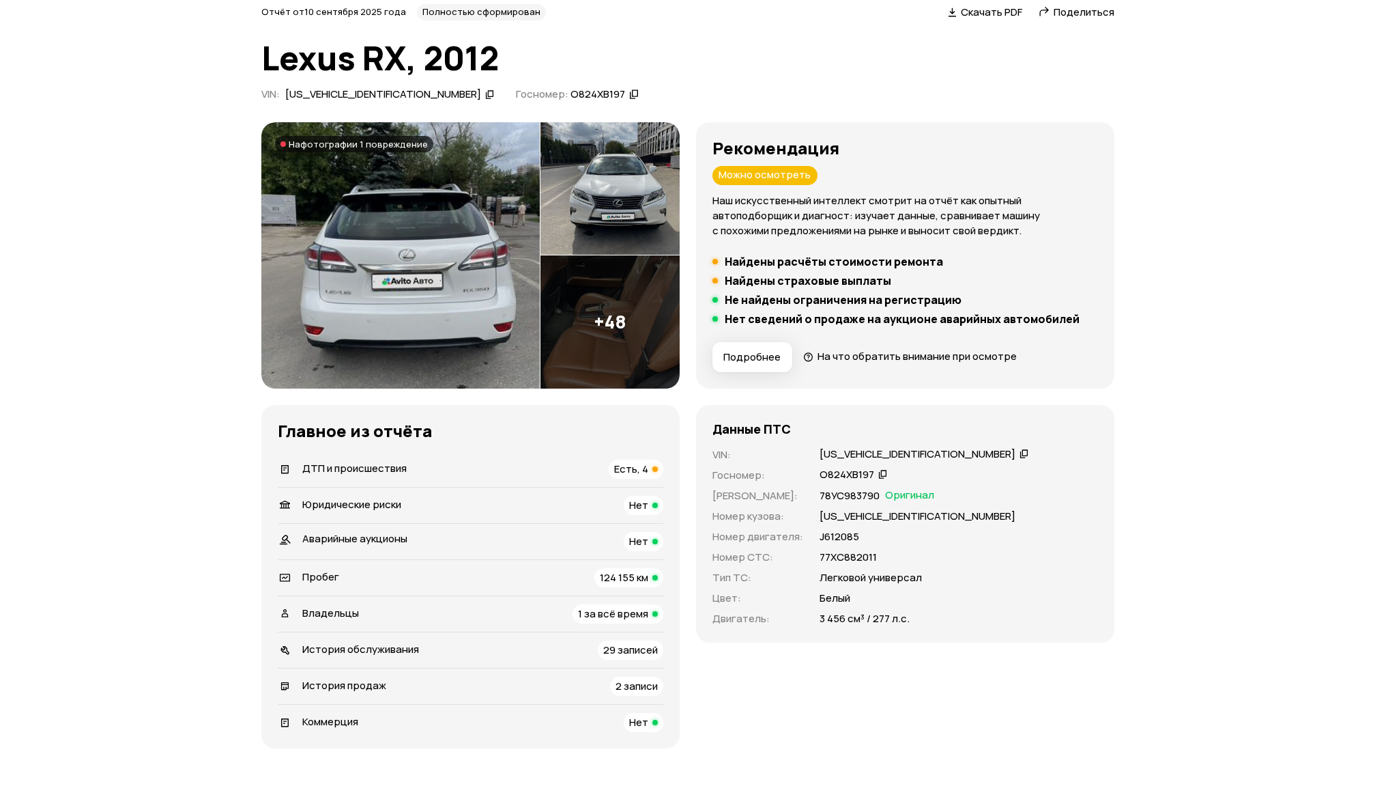
scroll to position [0, 0]
